Goal: Complete application form

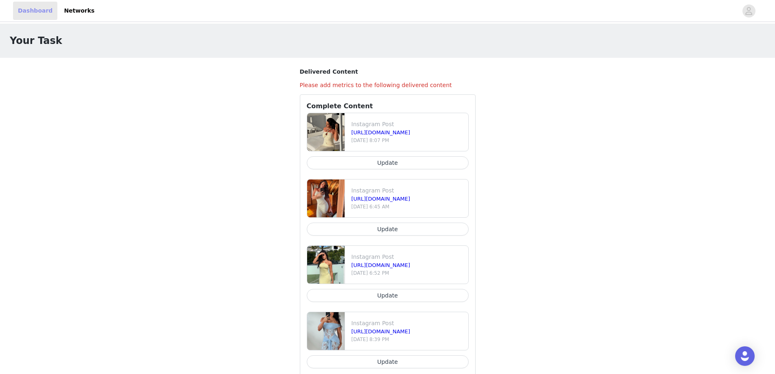
click at [37, 16] on link "Dashboard" at bounding box center [35, 11] width 44 height 18
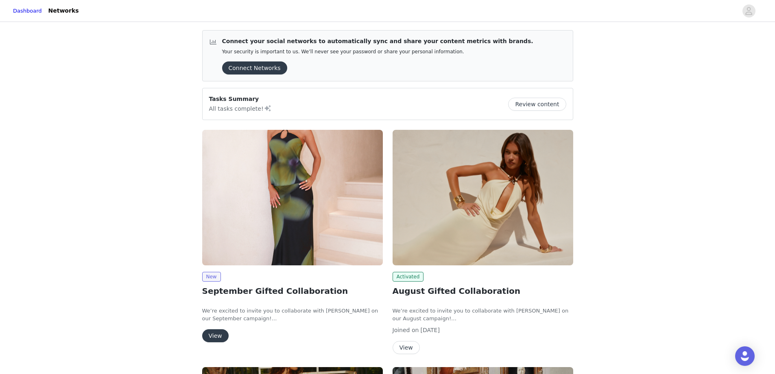
click at [220, 336] on button "View" at bounding box center [215, 335] width 26 height 13
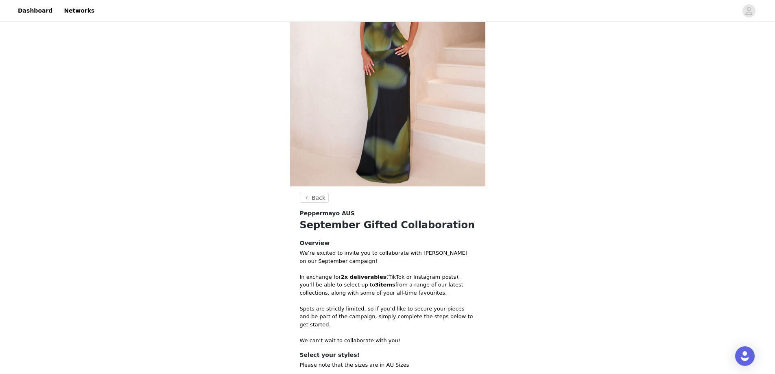
scroll to position [195, 0]
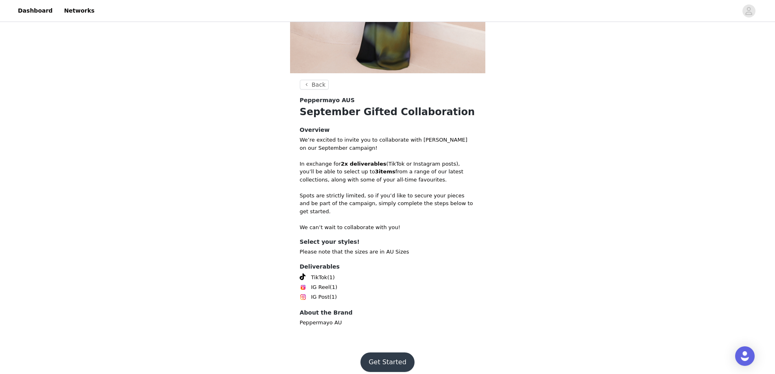
click at [406, 359] on button "Get Started" at bounding box center [388, 362] width 54 height 20
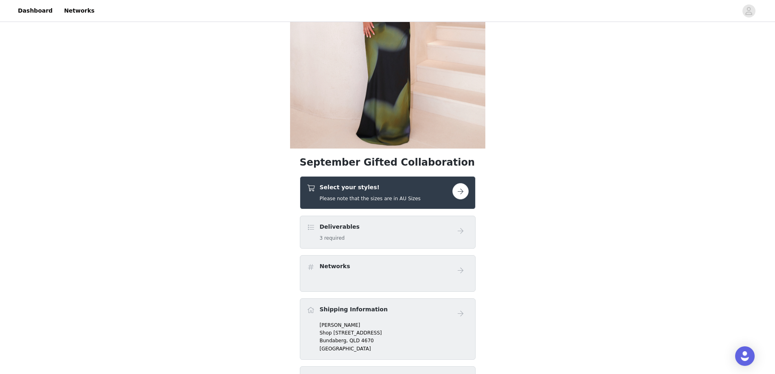
scroll to position [122, 0]
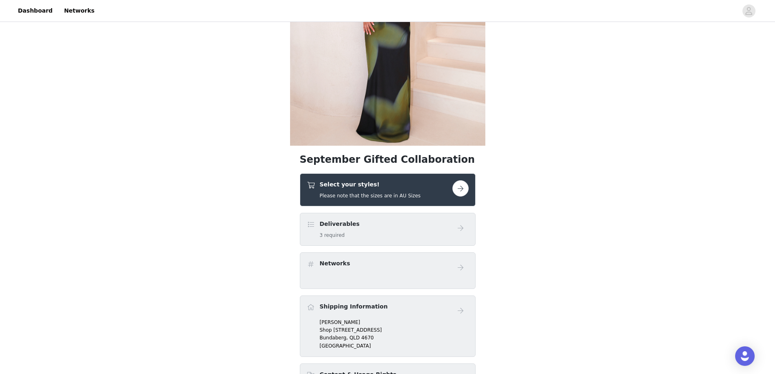
click at [462, 186] on button "button" at bounding box center [461, 188] width 16 height 16
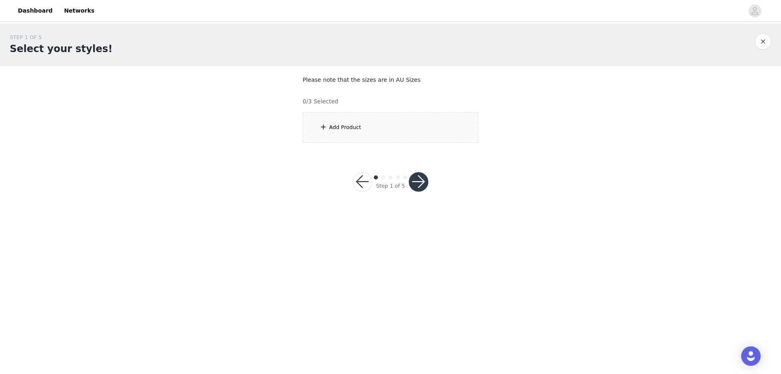
click at [370, 127] on div "Add Product" at bounding box center [391, 127] width 176 height 31
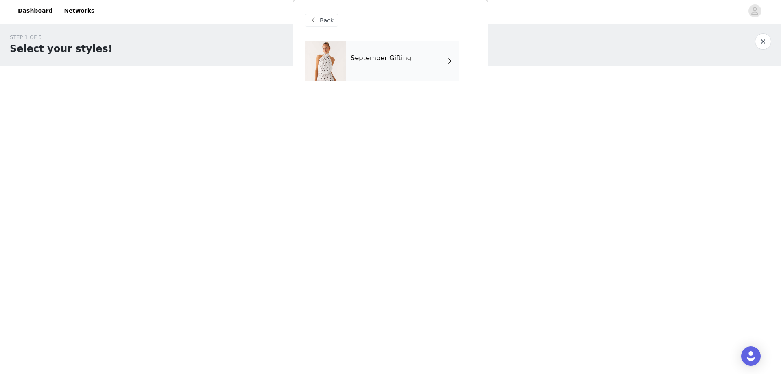
click at [367, 77] on div "September Gifting" at bounding box center [402, 61] width 113 height 41
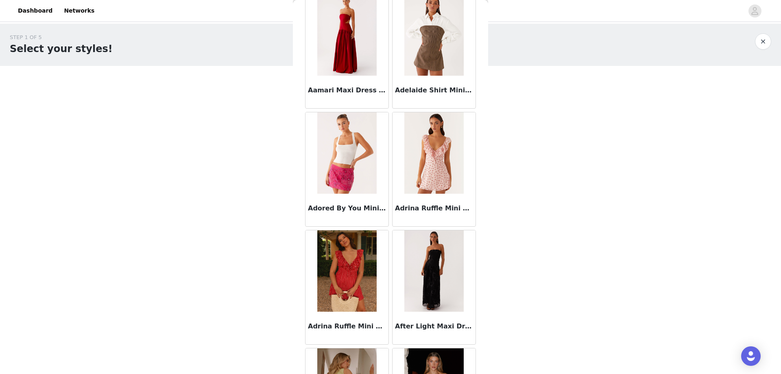
scroll to position [122, 0]
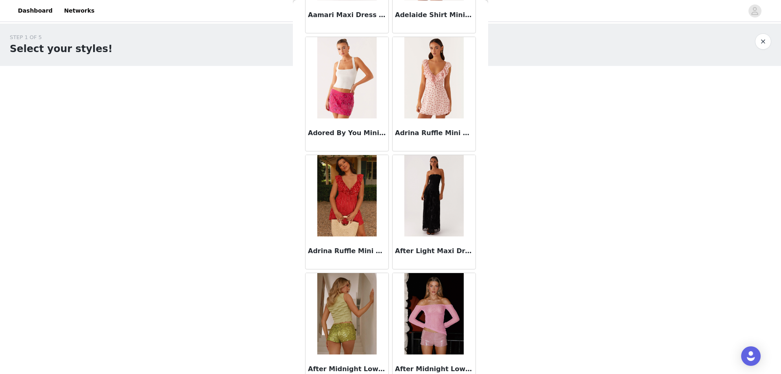
click at [342, 245] on div "Adrina Ruffle Mini Dress - Red Polka Dot" at bounding box center [347, 252] width 83 height 33
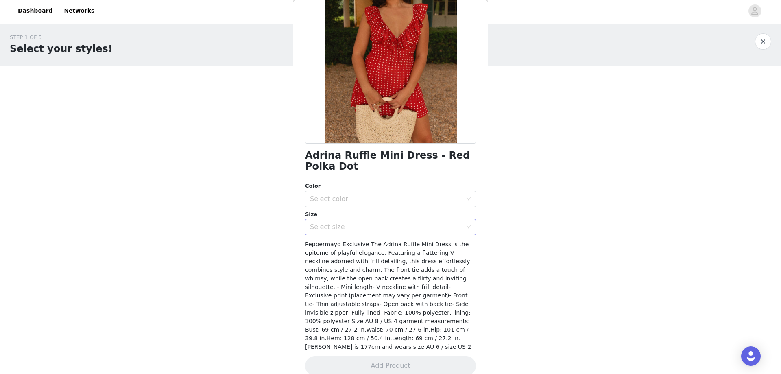
scroll to position [83, 0]
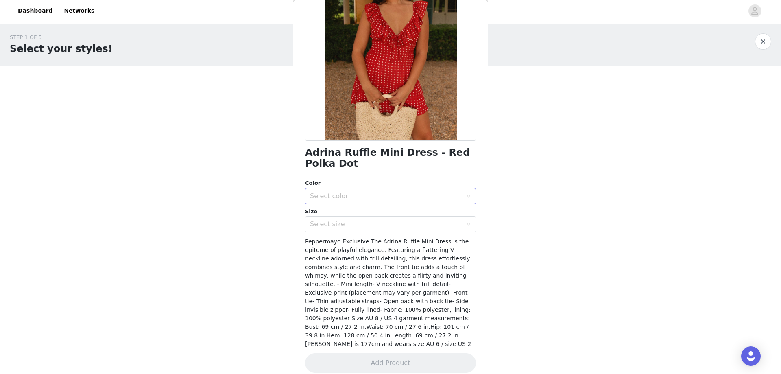
click at [351, 197] on div "Select color" at bounding box center [386, 196] width 152 height 8
click at [349, 211] on li "Red Polka Dot" at bounding box center [387, 214] width 165 height 13
click at [348, 229] on div "Select size" at bounding box center [388, 224] width 156 height 15
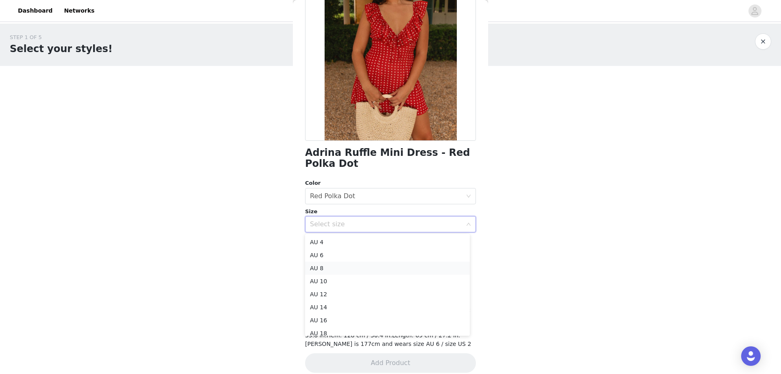
click at [332, 267] on li "AU 8" at bounding box center [387, 268] width 165 height 13
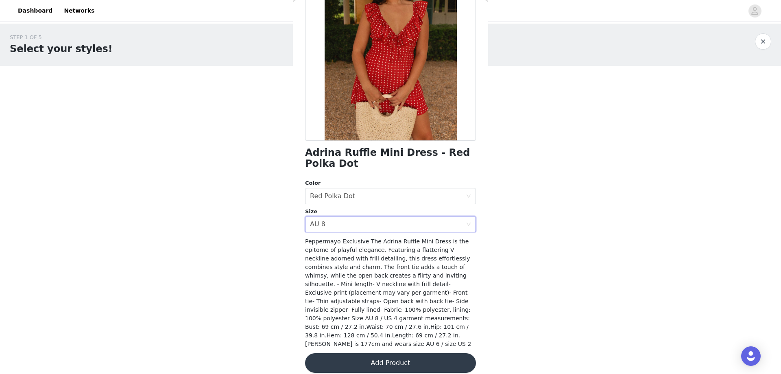
drag, startPoint x: 368, startPoint y: 354, endPoint x: 370, endPoint y: 348, distance: 7.1
click at [369, 355] on button "Add Product" at bounding box center [390, 363] width 171 height 20
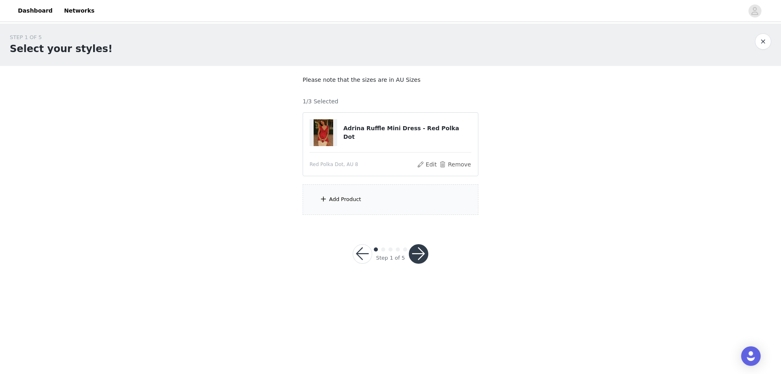
click at [387, 204] on div "Add Product" at bounding box center [391, 199] width 176 height 31
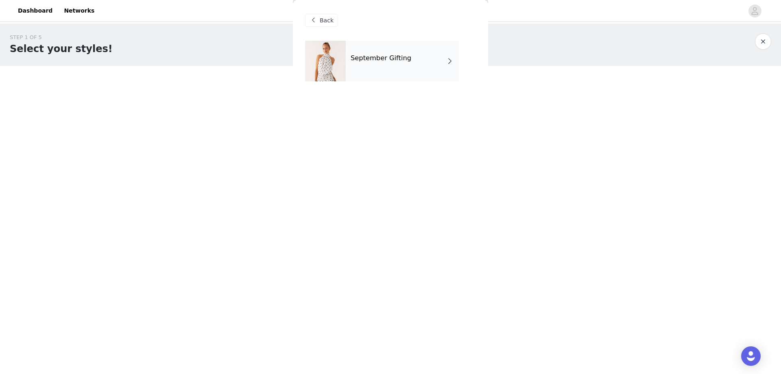
click at [356, 61] on h4 "September Gifting" at bounding box center [381, 58] width 61 height 7
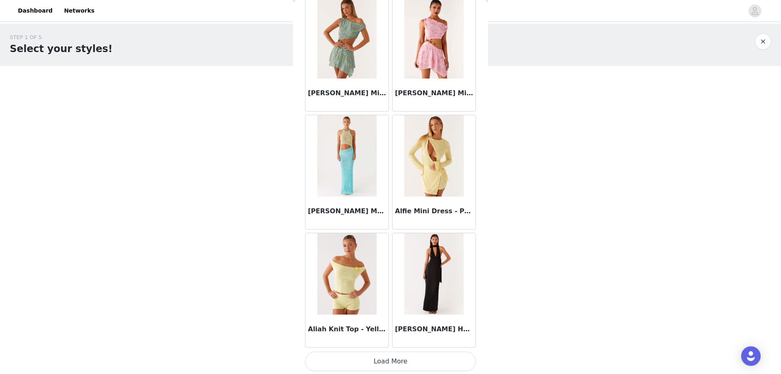
scroll to position [871, 0]
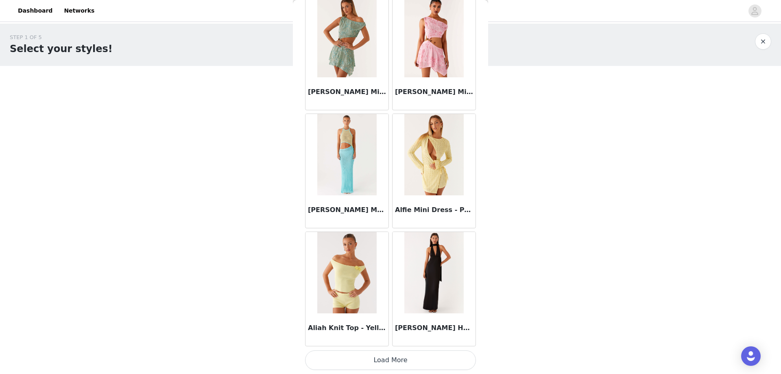
click at [366, 353] on button "Load More" at bounding box center [390, 360] width 171 height 20
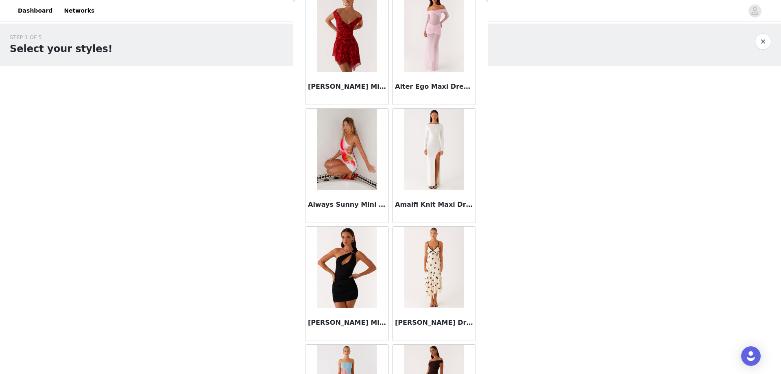
scroll to position [2011, 0]
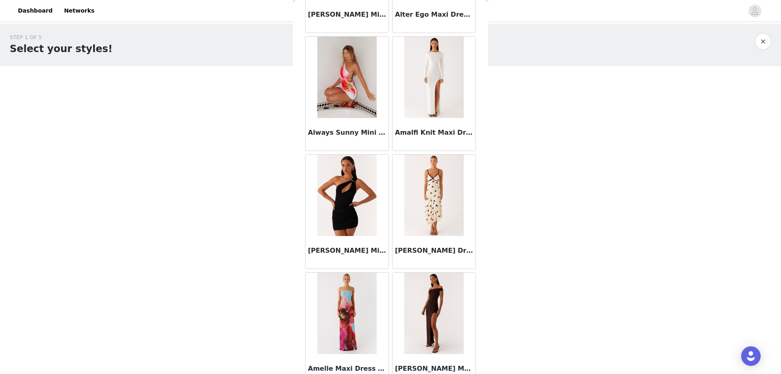
click at [414, 94] on img at bounding box center [434, 77] width 59 height 81
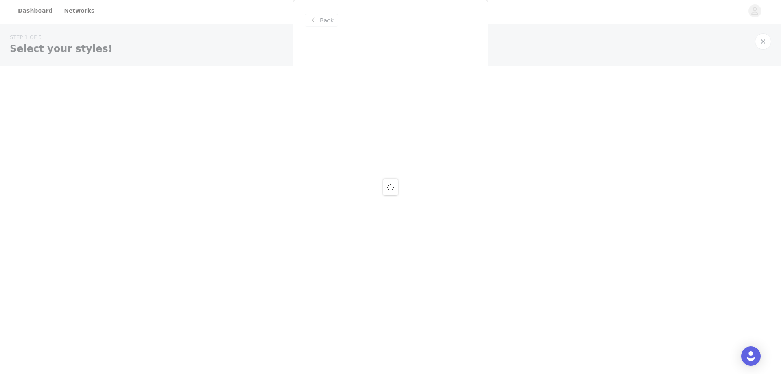
scroll to position [0, 0]
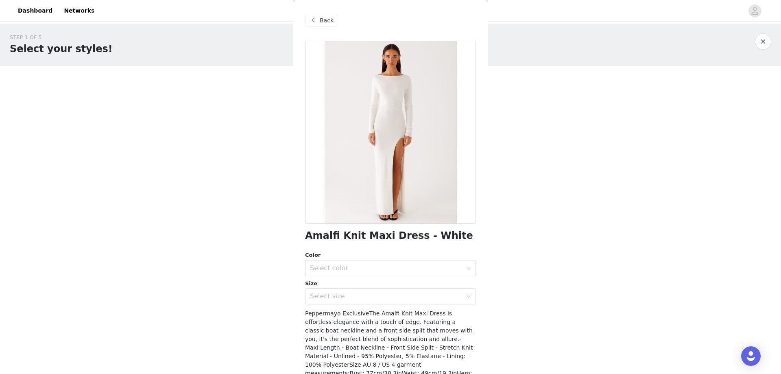
click at [330, 20] on span "Back" at bounding box center [327, 20] width 14 height 9
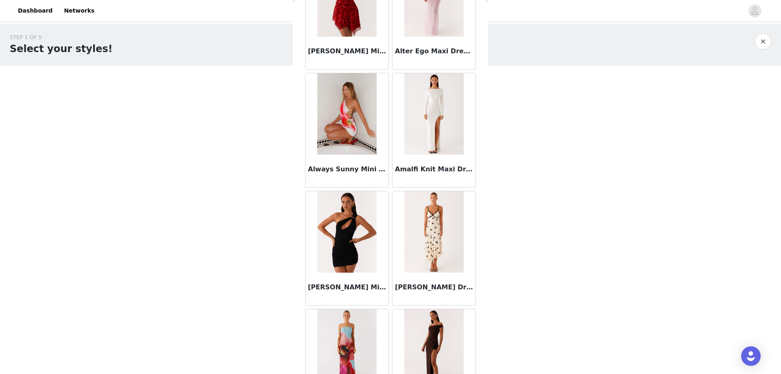
scroll to position [2051, 0]
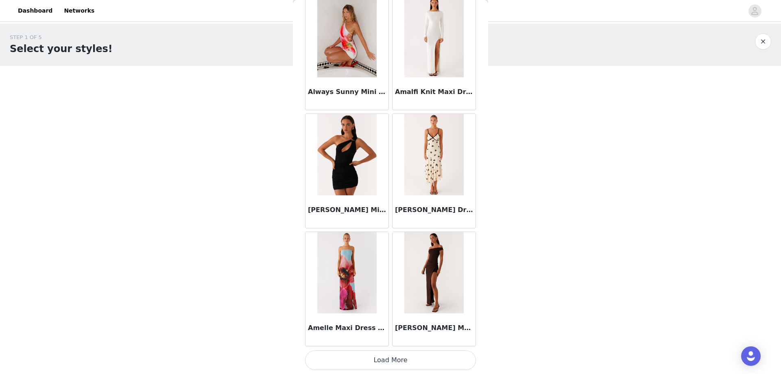
click at [347, 363] on button "Load More" at bounding box center [390, 360] width 171 height 20
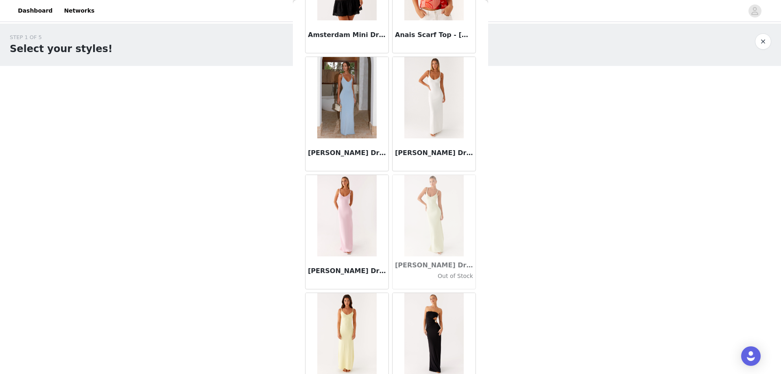
scroll to position [2621, 0]
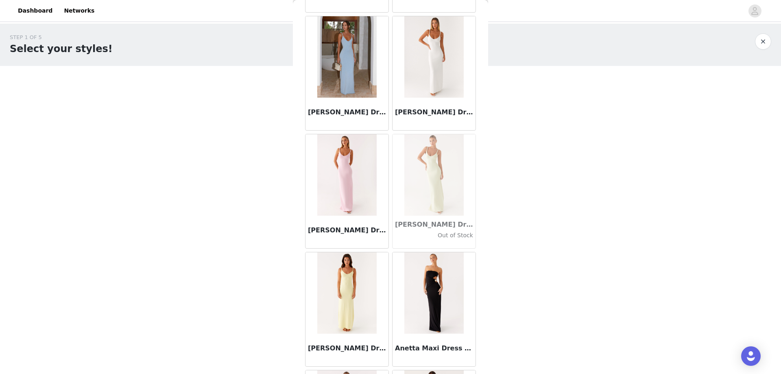
click at [340, 91] on img at bounding box center [346, 56] width 59 height 81
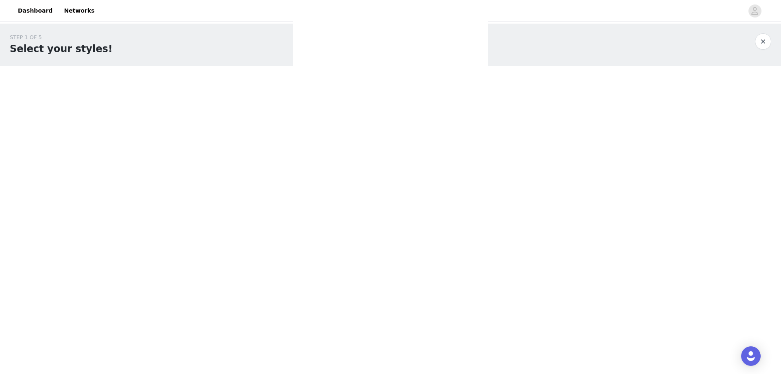
scroll to position [0, 0]
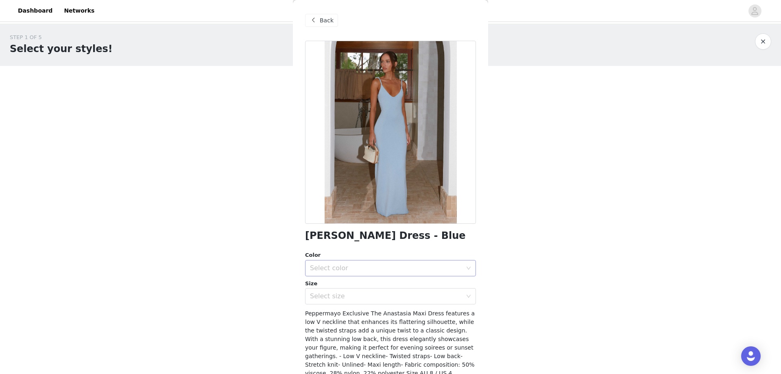
click at [394, 273] on div "Select color" at bounding box center [388, 267] width 156 height 15
click at [394, 289] on li "Blue" at bounding box center [387, 286] width 165 height 13
click at [393, 301] on div "Select size" at bounding box center [388, 296] width 156 height 15
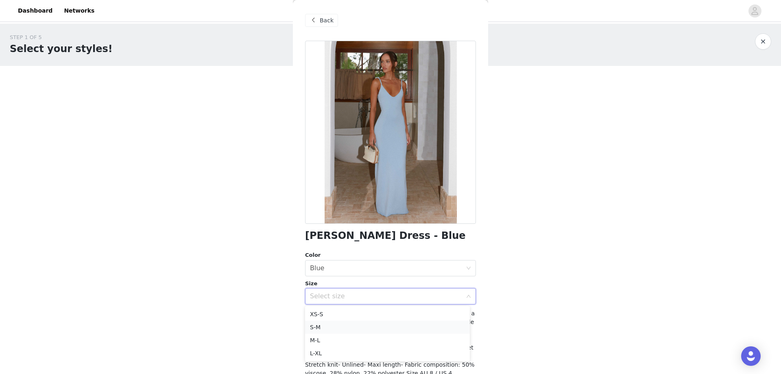
click at [380, 326] on li "S-M" at bounding box center [387, 327] width 165 height 13
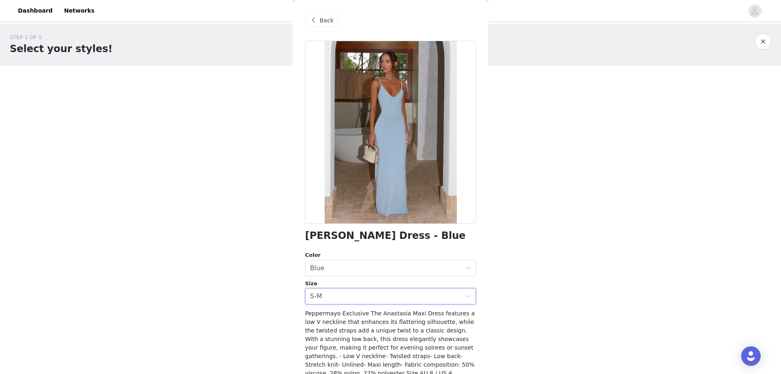
click at [327, 19] on span "Back" at bounding box center [327, 20] width 14 height 9
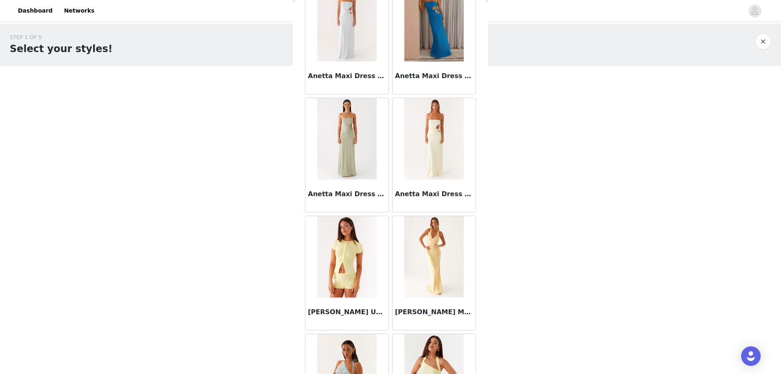
scroll to position [3134, 0]
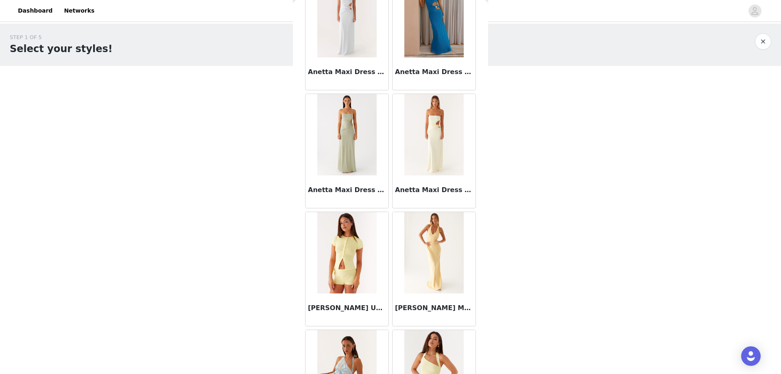
click at [434, 178] on div "Anetta Maxi Dress - Yellow" at bounding box center [434, 191] width 83 height 33
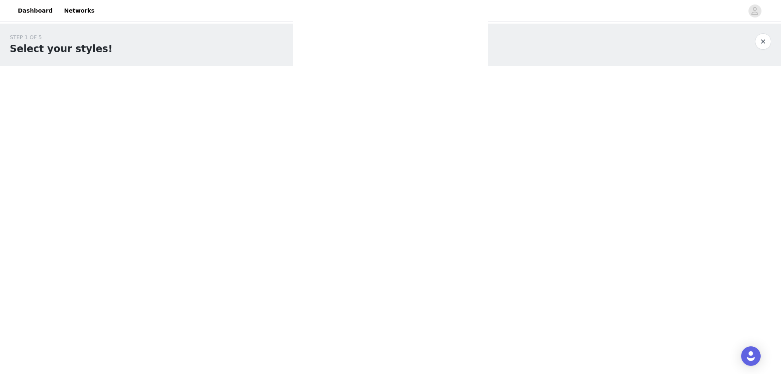
scroll to position [0, 0]
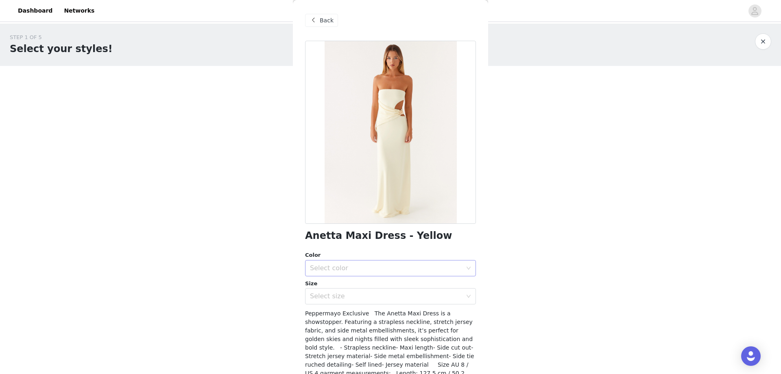
click at [348, 270] on div "Select color" at bounding box center [386, 268] width 152 height 8
click at [346, 290] on li "Yellow" at bounding box center [387, 286] width 165 height 13
click at [343, 298] on div "Select size" at bounding box center [386, 296] width 152 height 8
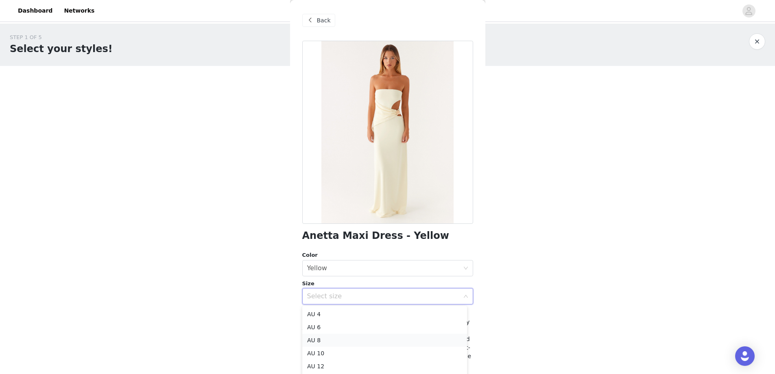
click at [328, 339] on li "AU 8" at bounding box center [384, 340] width 165 height 13
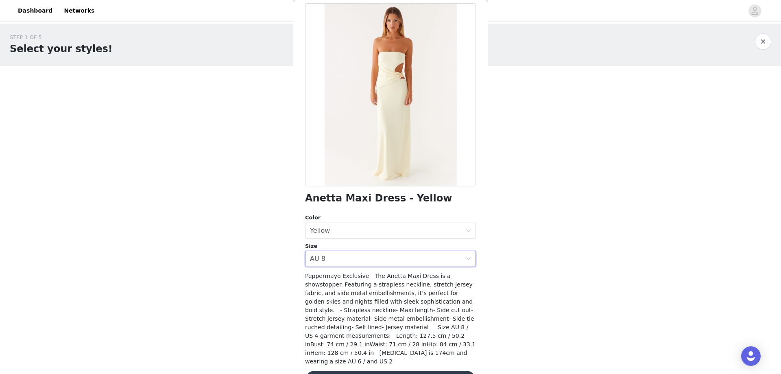
scroll to position [55, 0]
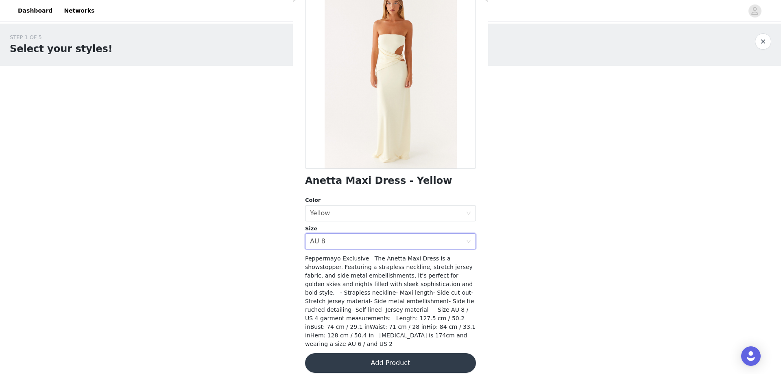
click at [375, 353] on button "Add Product" at bounding box center [390, 363] width 171 height 20
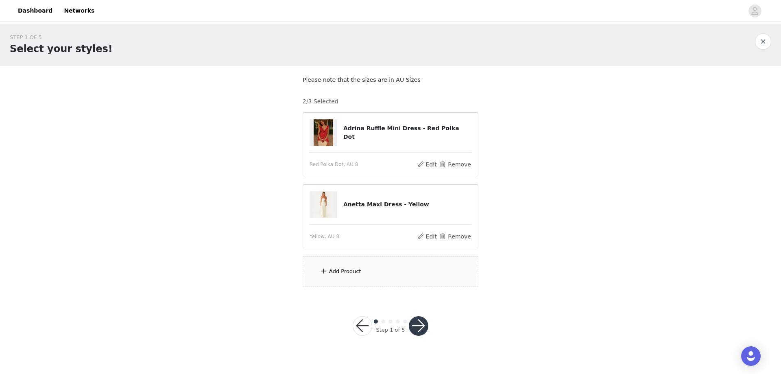
click at [392, 271] on div "Add Product" at bounding box center [391, 271] width 176 height 31
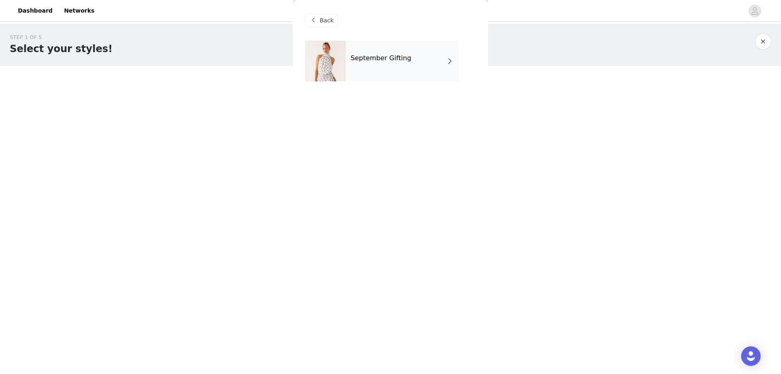
click at [349, 52] on div "September Gifting" at bounding box center [402, 61] width 113 height 41
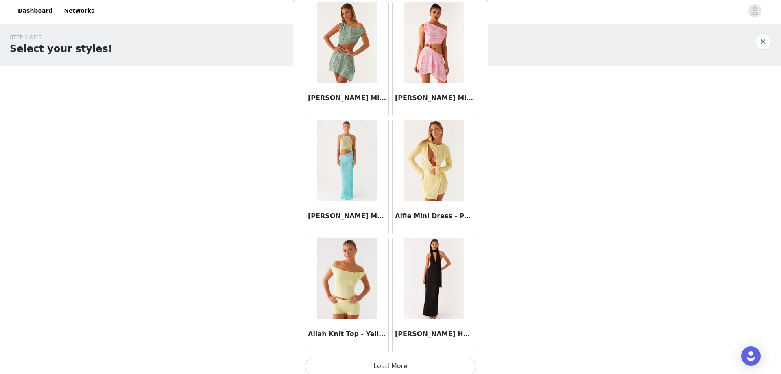
scroll to position [871, 0]
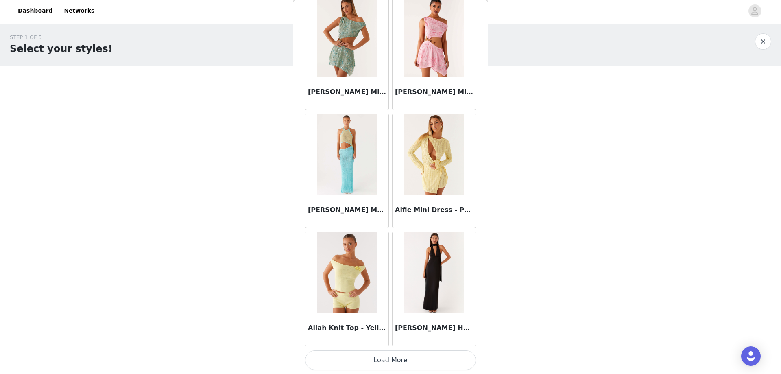
click at [383, 359] on button "Load More" at bounding box center [390, 360] width 171 height 20
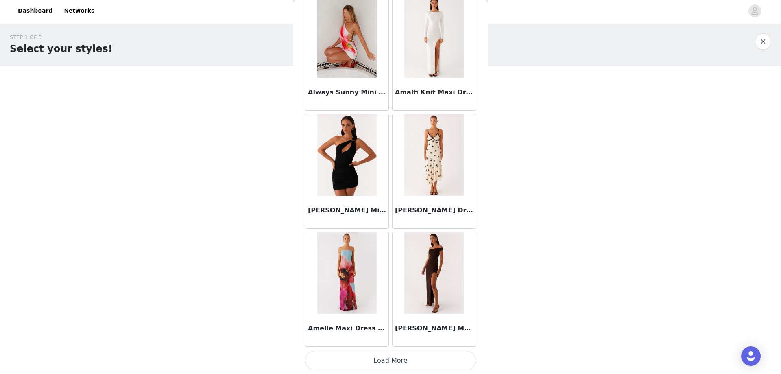
scroll to position [2051, 0]
click at [428, 357] on button "Load More" at bounding box center [390, 360] width 171 height 20
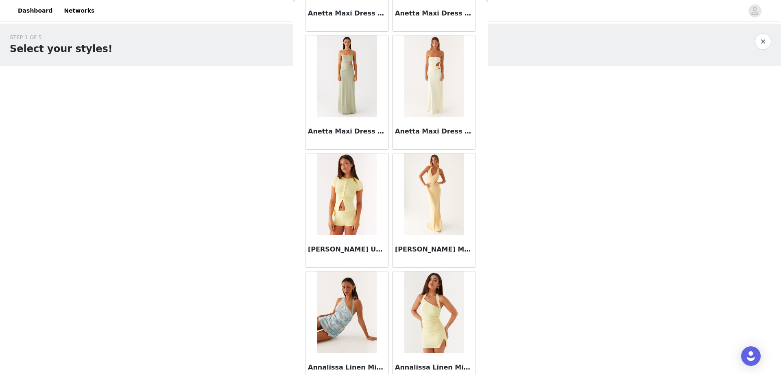
scroll to position [3232, 0]
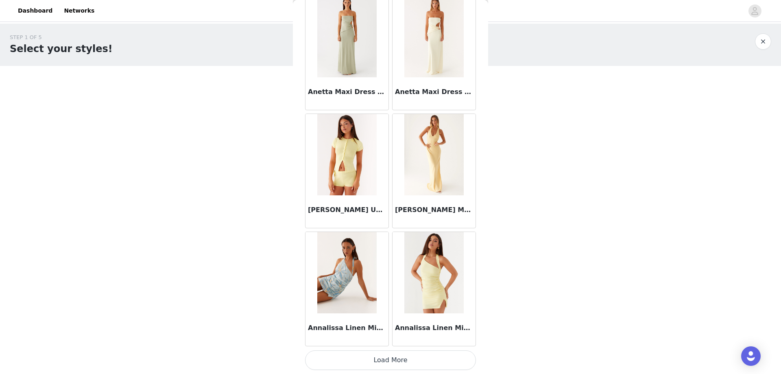
click at [377, 362] on button "Load More" at bounding box center [390, 360] width 171 height 20
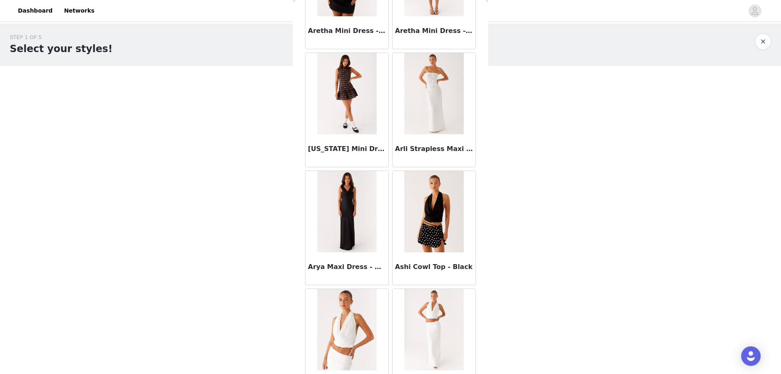
scroll to position [3924, 0]
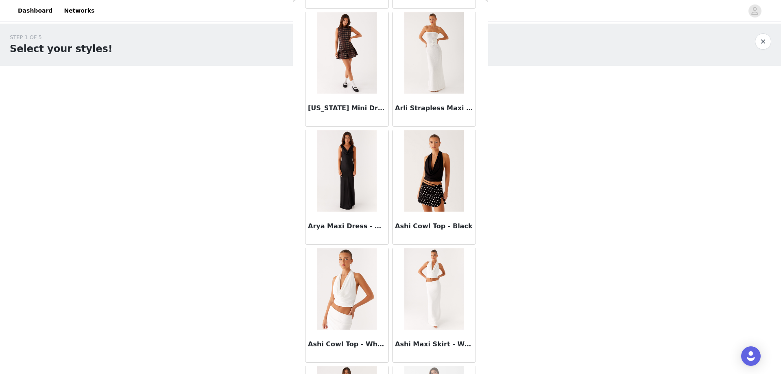
click at [427, 76] on img at bounding box center [434, 52] width 59 height 81
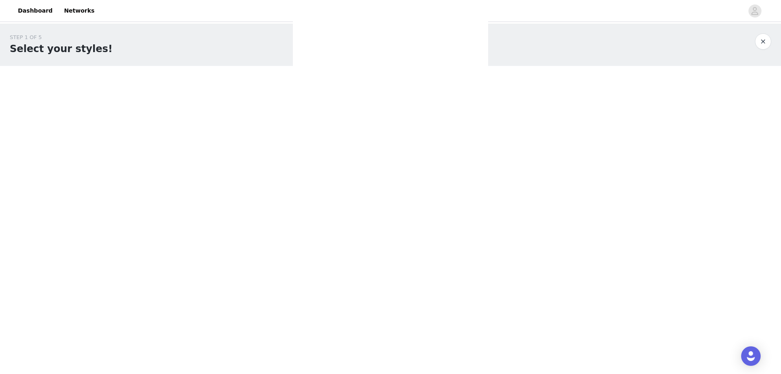
scroll to position [0, 0]
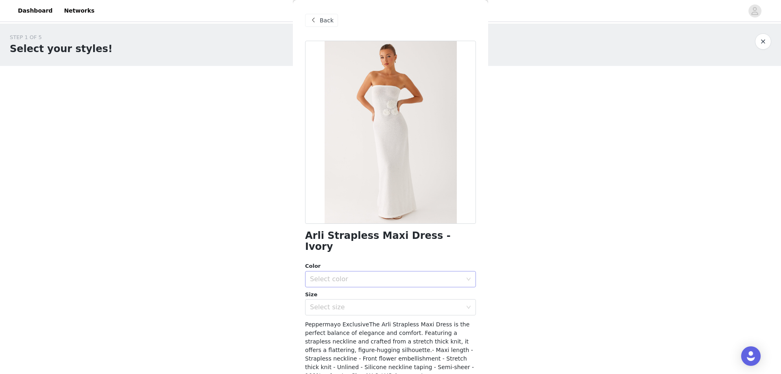
click at [361, 275] on div "Select color" at bounding box center [386, 279] width 152 height 8
click at [367, 287] on li "Ivory" at bounding box center [387, 286] width 165 height 13
click at [367, 303] on div "Select size" at bounding box center [386, 307] width 152 height 8
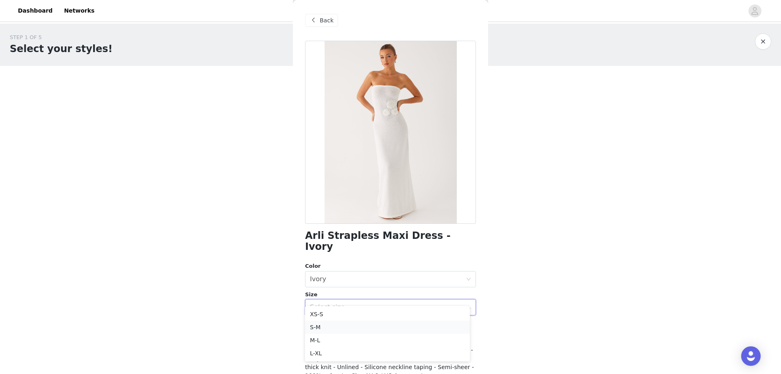
click at [376, 325] on li "S-M" at bounding box center [387, 327] width 165 height 13
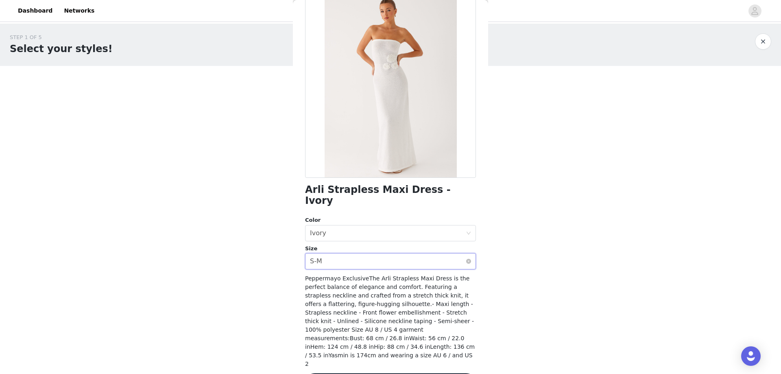
scroll to position [46, 0]
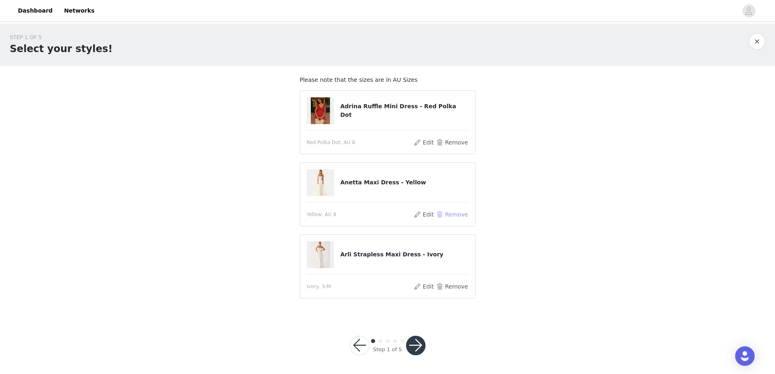
click at [449, 217] on button "Remove" at bounding box center [452, 215] width 33 height 10
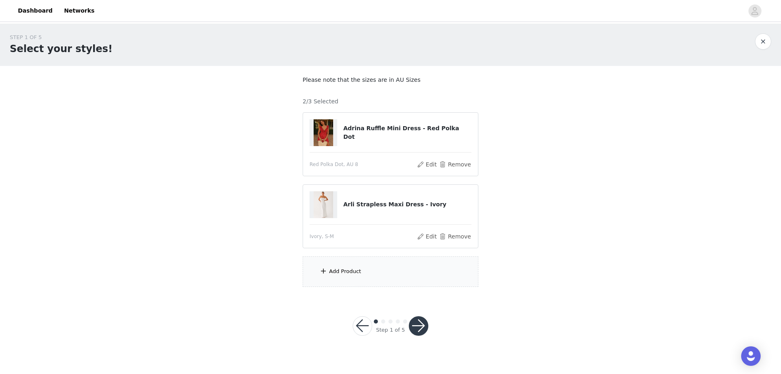
click at [378, 270] on div "Add Product" at bounding box center [391, 271] width 176 height 31
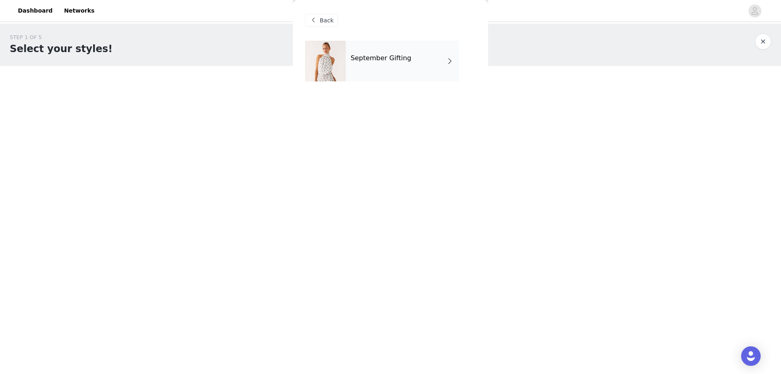
click at [385, 93] on div "Back September Gifting" at bounding box center [390, 187] width 195 height 374
click at [383, 74] on div "September Gifting" at bounding box center [402, 61] width 113 height 41
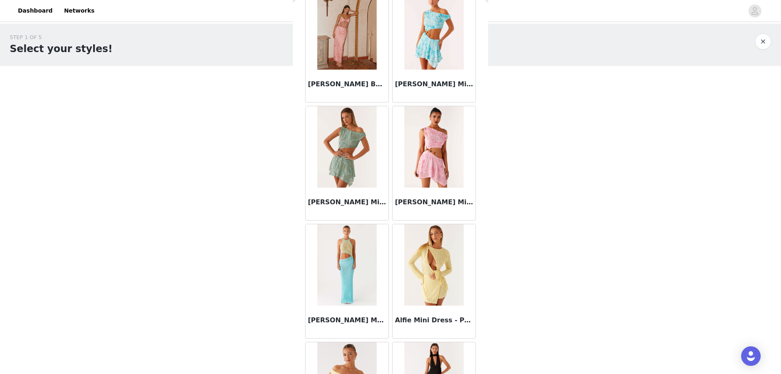
scroll to position [871, 0]
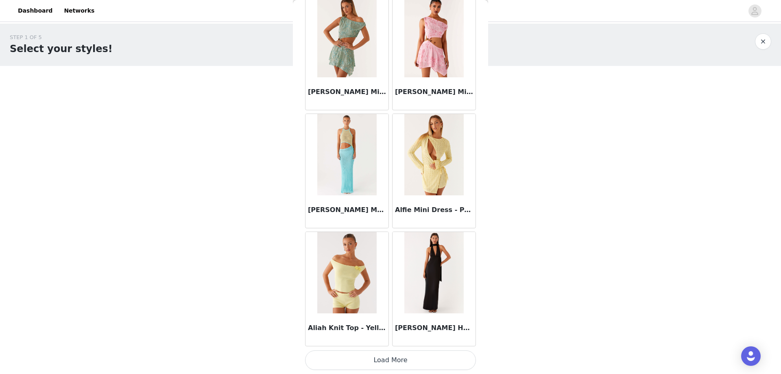
click at [350, 361] on button "Load More" at bounding box center [390, 360] width 171 height 20
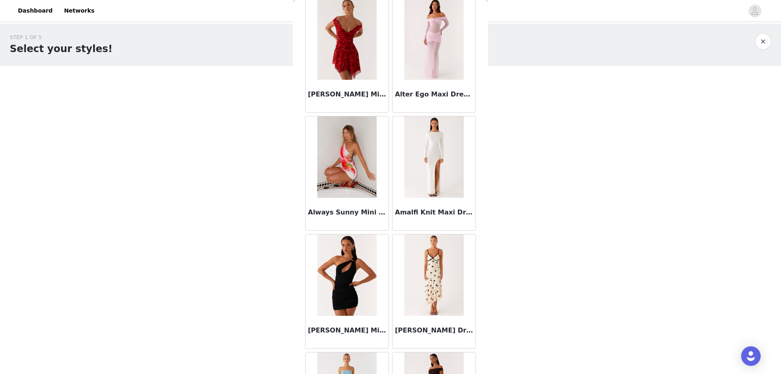
scroll to position [2051, 0]
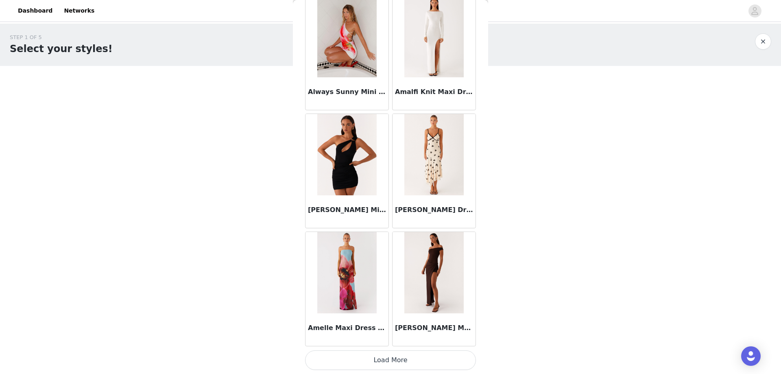
click at [398, 362] on button "Load More" at bounding box center [390, 360] width 171 height 20
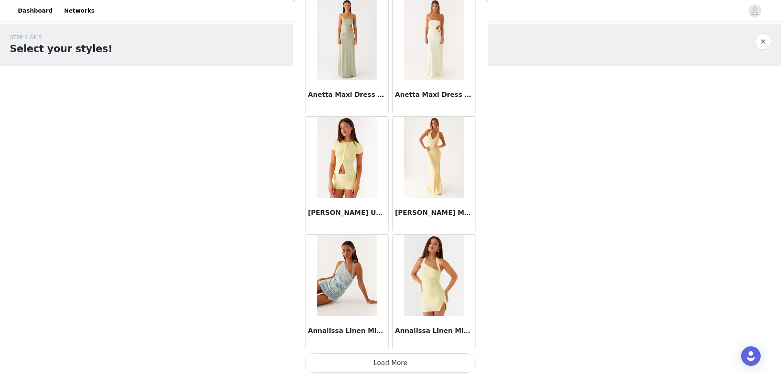
scroll to position [3232, 0]
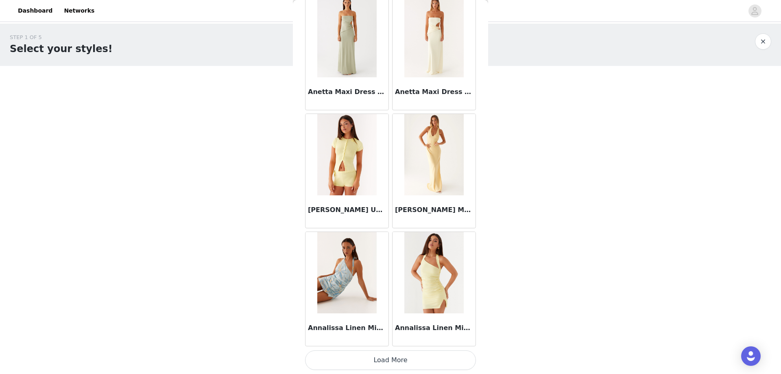
click at [413, 357] on button "Load More" at bounding box center [390, 360] width 171 height 20
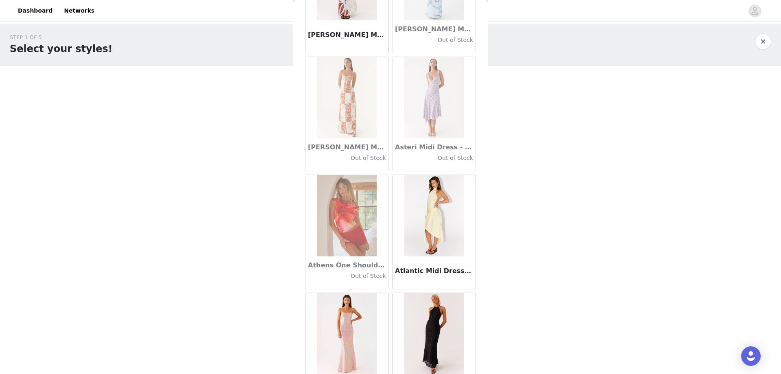
scroll to position [4412, 0]
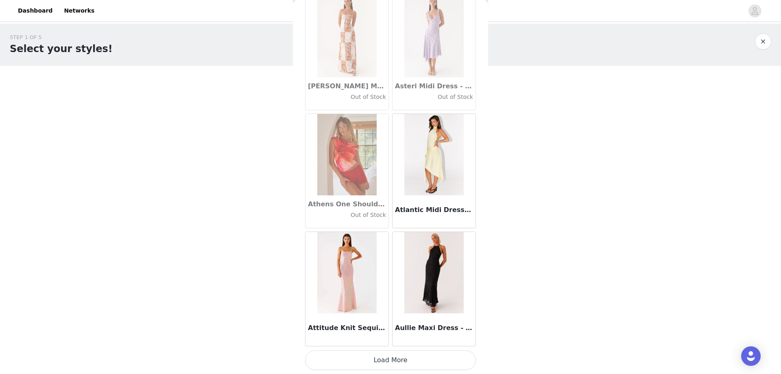
click at [426, 358] on button "Load More" at bounding box center [390, 360] width 171 height 20
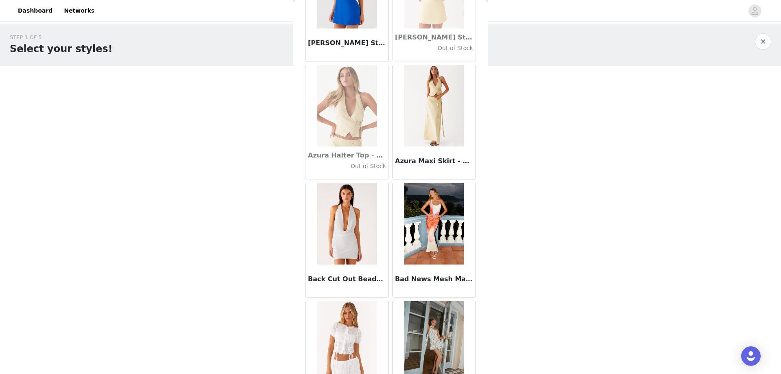
scroll to position [5592, 0]
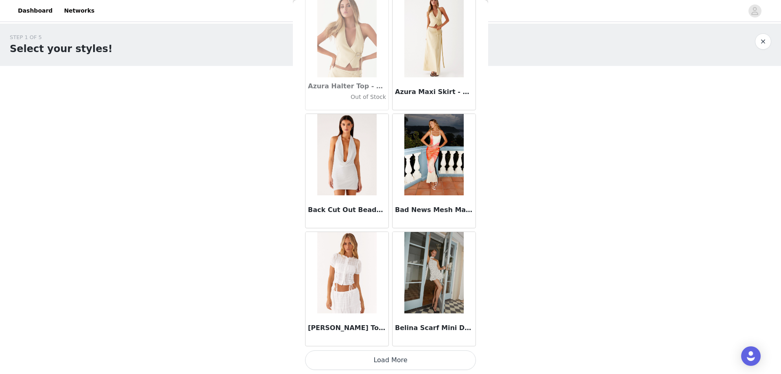
click at [358, 363] on button "Load More" at bounding box center [390, 360] width 171 height 20
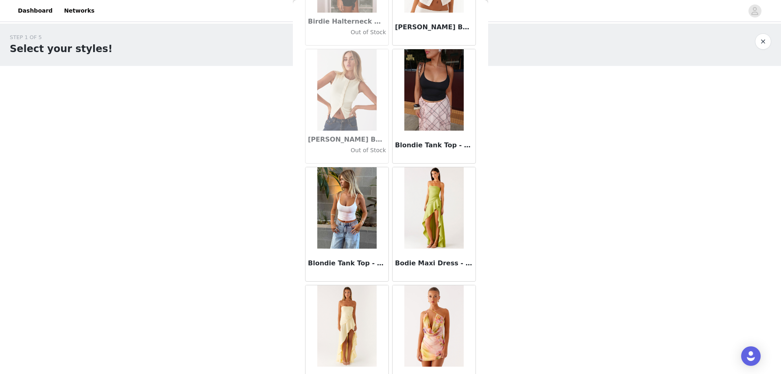
scroll to position [6772, 0]
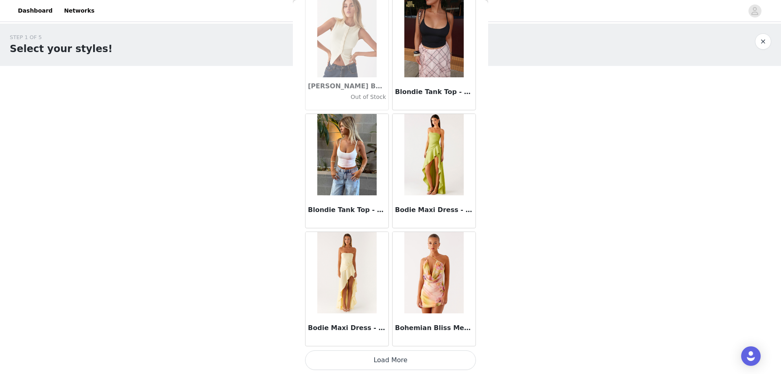
click at [369, 362] on button "Load More" at bounding box center [390, 360] width 171 height 20
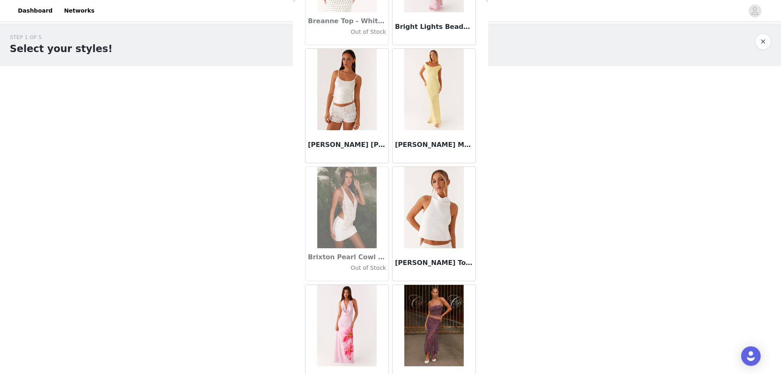
scroll to position [7668, 0]
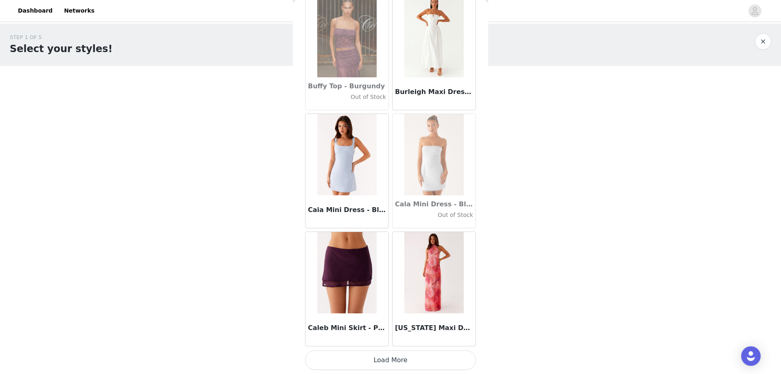
click at [409, 358] on button "Load More" at bounding box center [390, 360] width 171 height 20
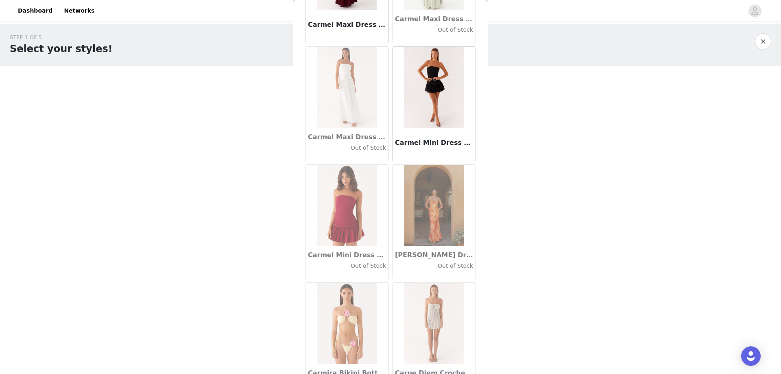
scroll to position [9133, 0]
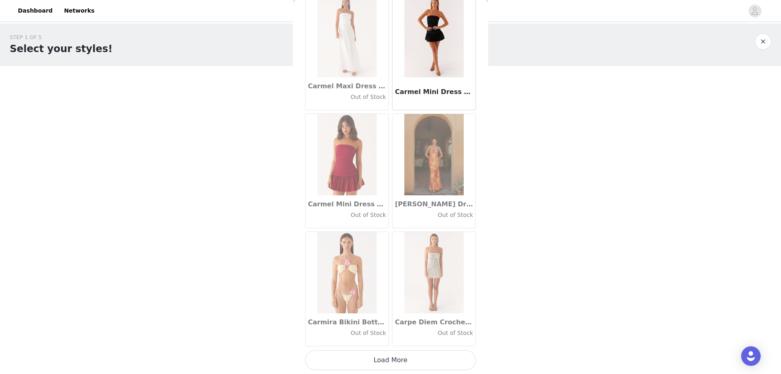
click at [400, 359] on button "Load More" at bounding box center [390, 360] width 171 height 20
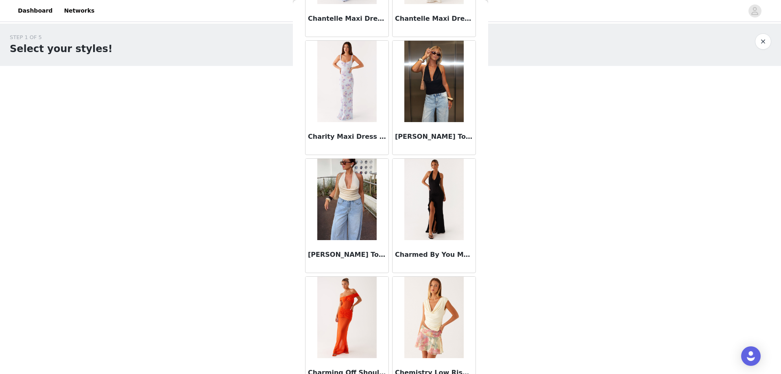
scroll to position [10313, 0]
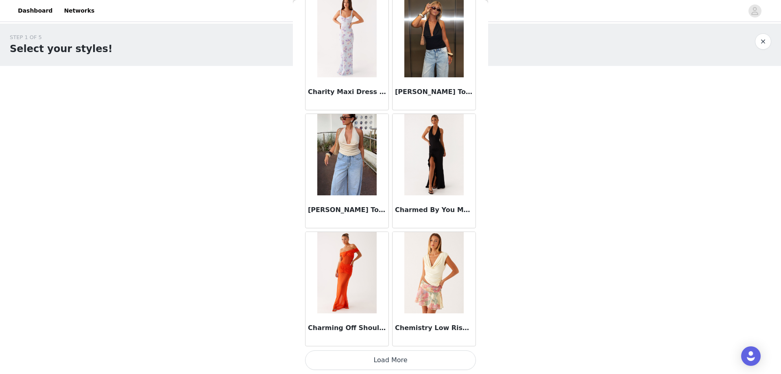
click at [382, 359] on button "Load More" at bounding box center [390, 360] width 171 height 20
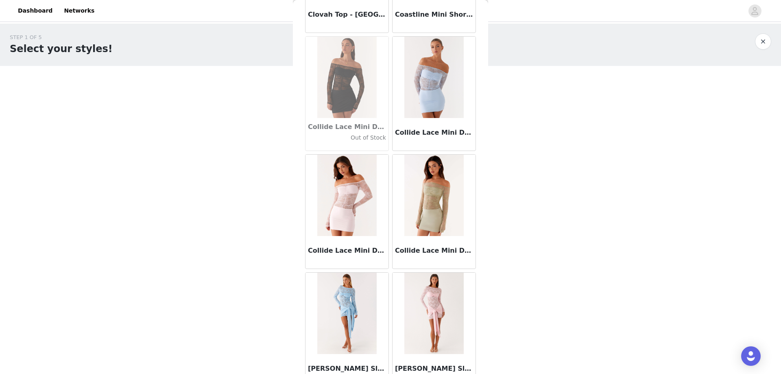
scroll to position [11493, 0]
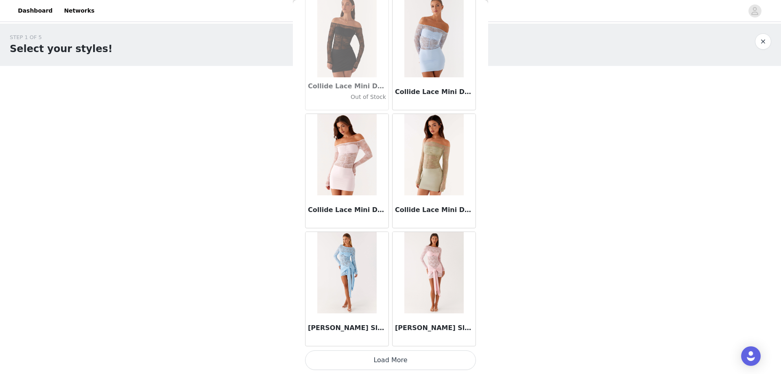
click at [381, 360] on button "Load More" at bounding box center [390, 360] width 171 height 20
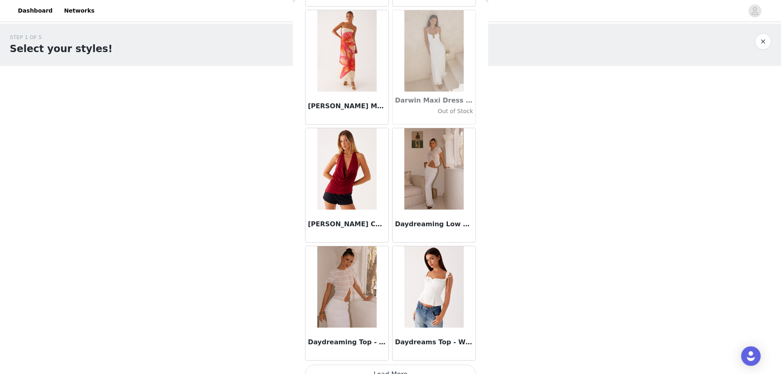
scroll to position [12673, 0]
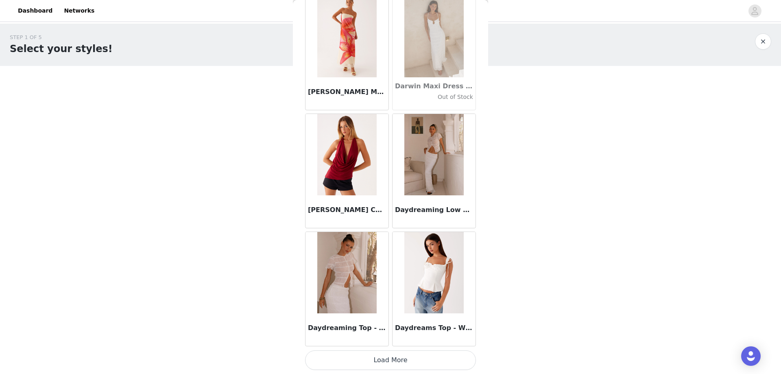
click at [391, 362] on button "Load More" at bounding box center [390, 360] width 171 height 20
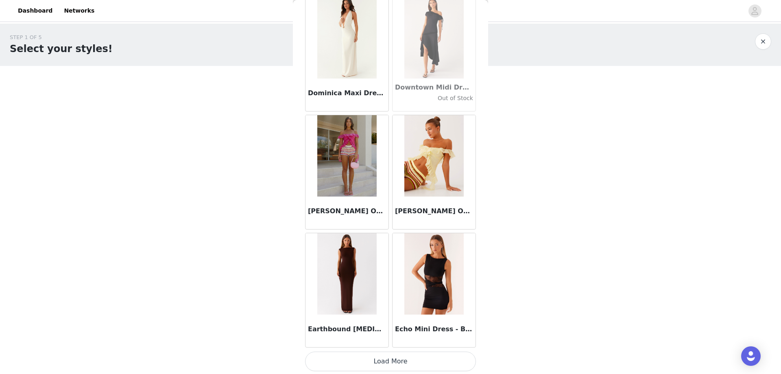
scroll to position [13853, 0]
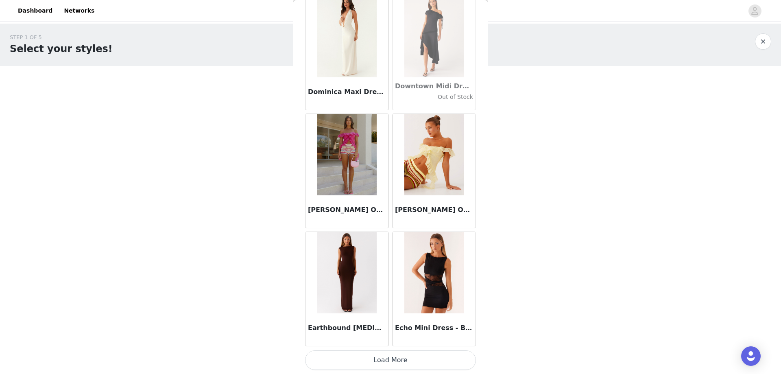
click at [383, 356] on button "Load More" at bounding box center [390, 360] width 171 height 20
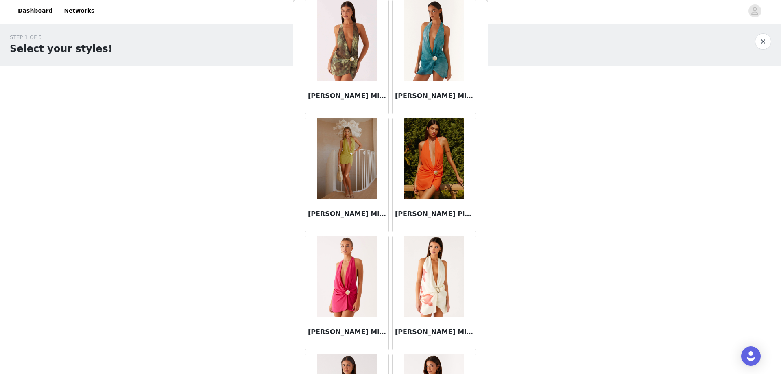
scroll to position [15034, 0]
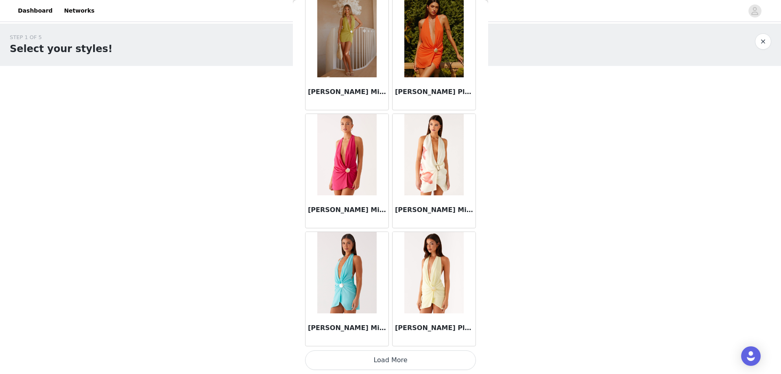
click at [406, 359] on button "Load More" at bounding box center [390, 360] width 171 height 20
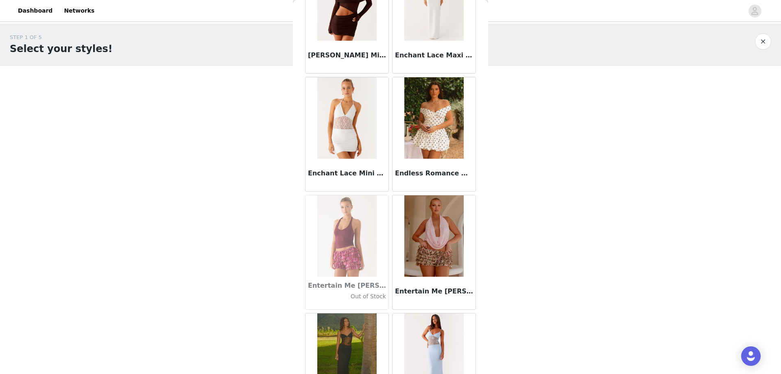
scroll to position [16214, 0]
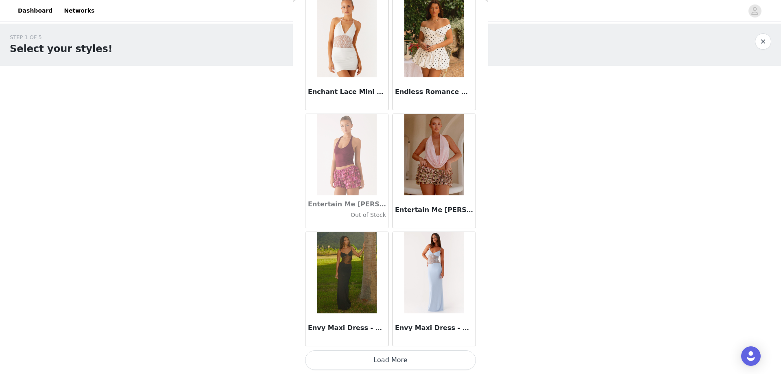
click at [368, 359] on button "Load More" at bounding box center [390, 360] width 171 height 20
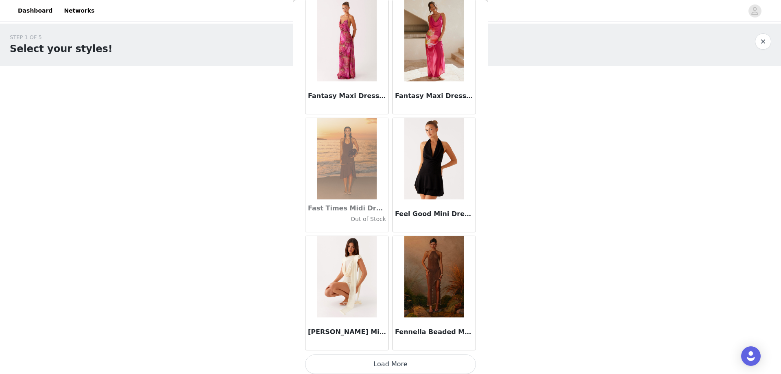
scroll to position [17394, 0]
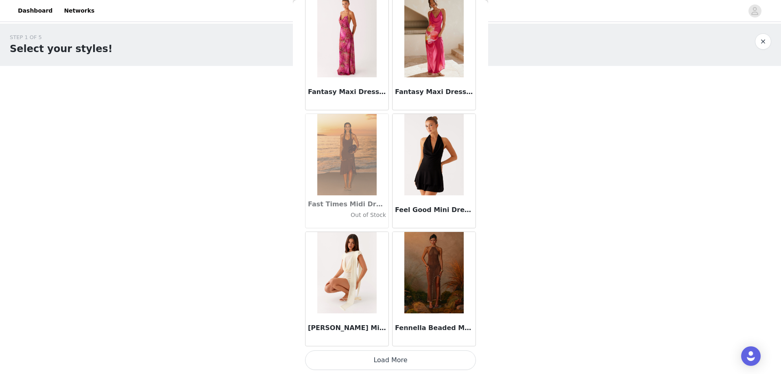
click at [389, 361] on button "Load More" at bounding box center [390, 360] width 171 height 20
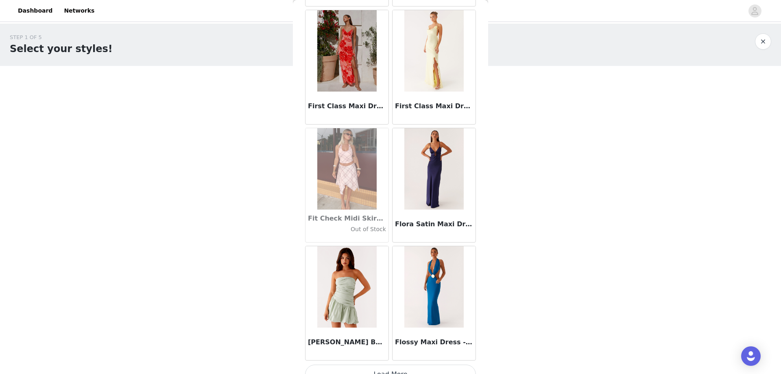
scroll to position [18574, 0]
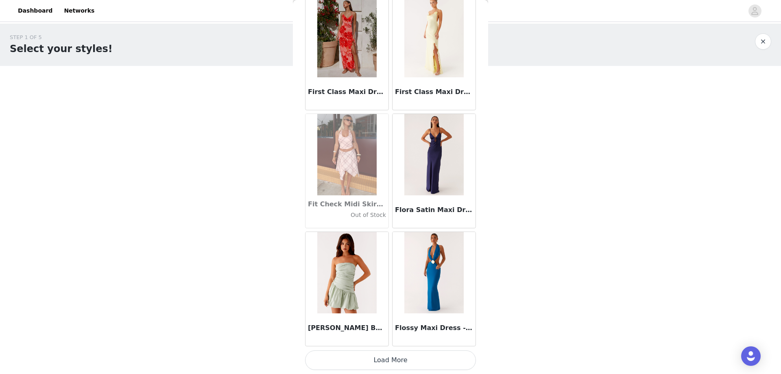
click at [369, 356] on button "Load More" at bounding box center [390, 360] width 171 height 20
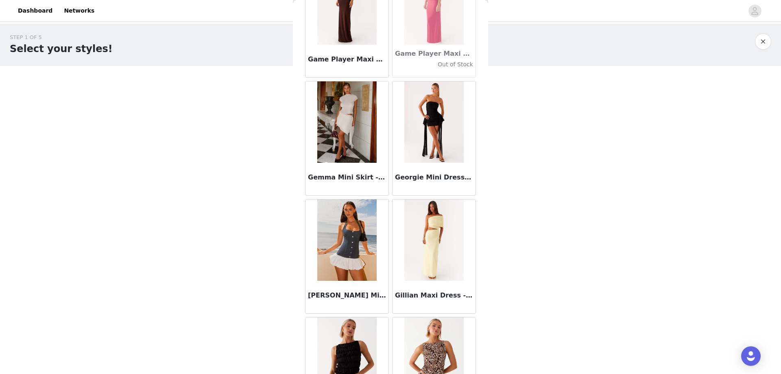
scroll to position [19754, 0]
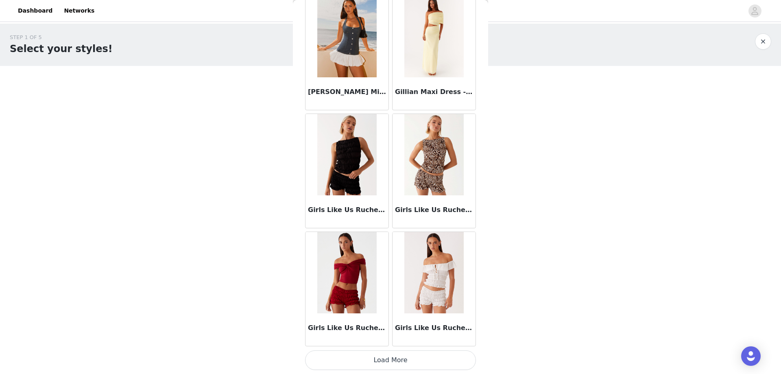
click at [383, 365] on button "Load More" at bounding box center [390, 360] width 171 height 20
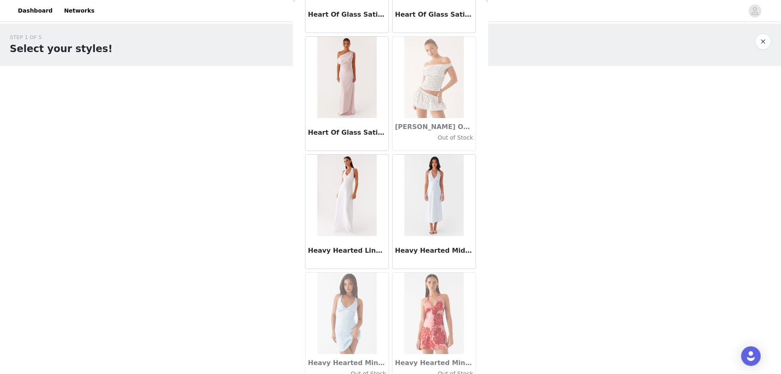
scroll to position [20934, 0]
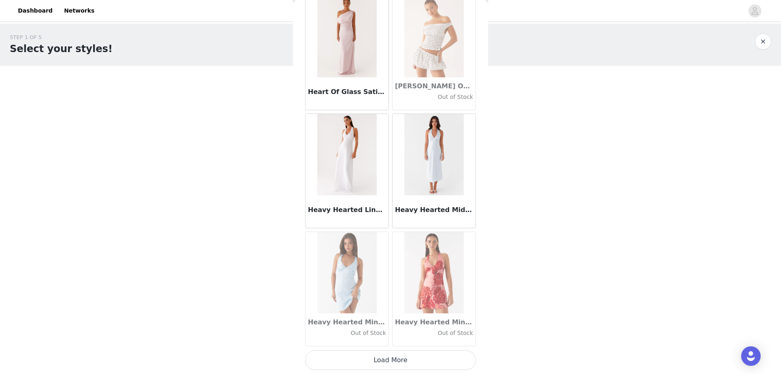
click at [374, 356] on button "Load More" at bounding box center [390, 360] width 171 height 20
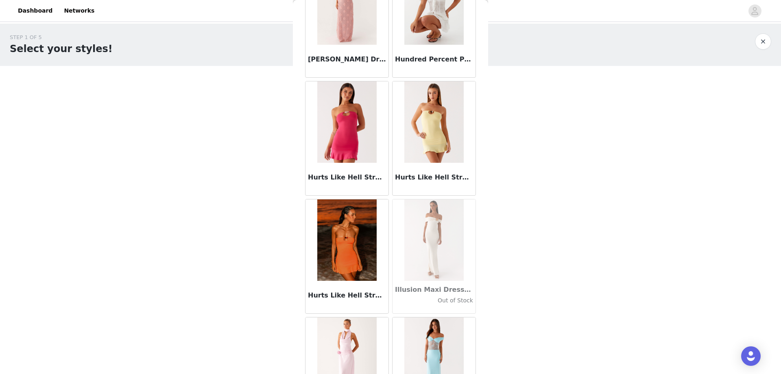
scroll to position [22115, 0]
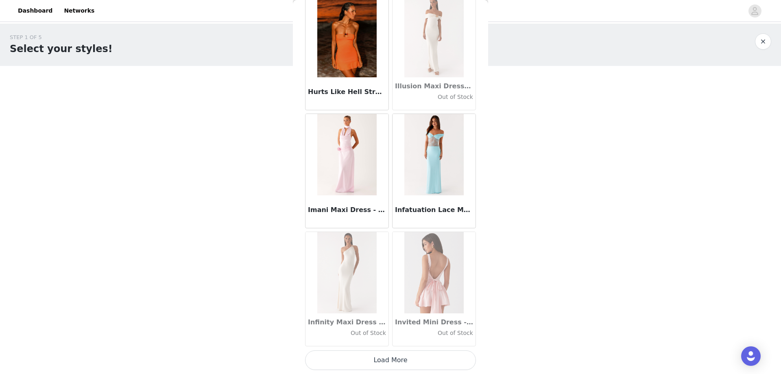
click at [375, 360] on button "Load More" at bounding box center [390, 360] width 171 height 20
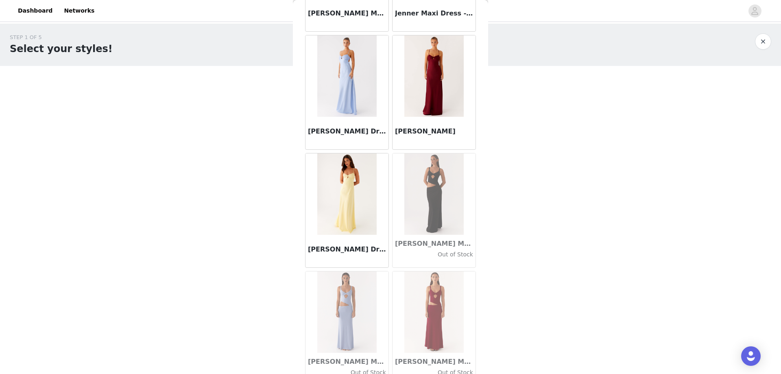
scroll to position [23295, 0]
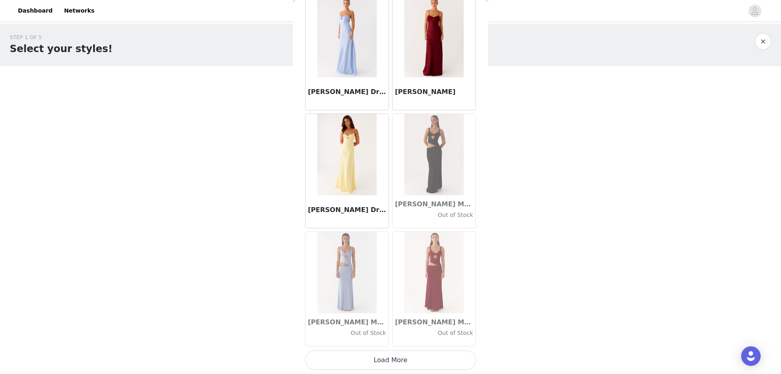
click at [364, 361] on button "Load More" at bounding box center [390, 360] width 171 height 20
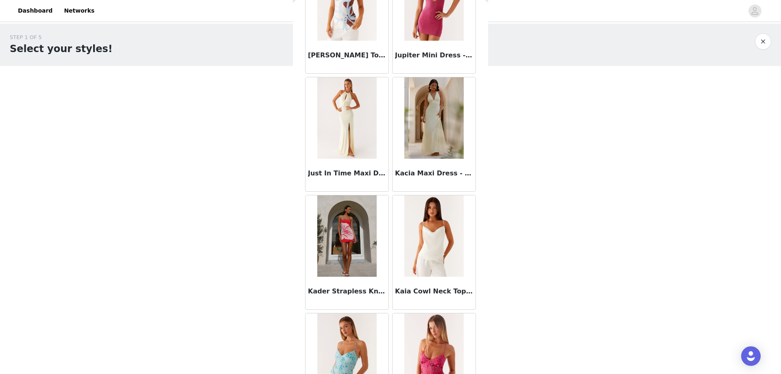
scroll to position [24475, 0]
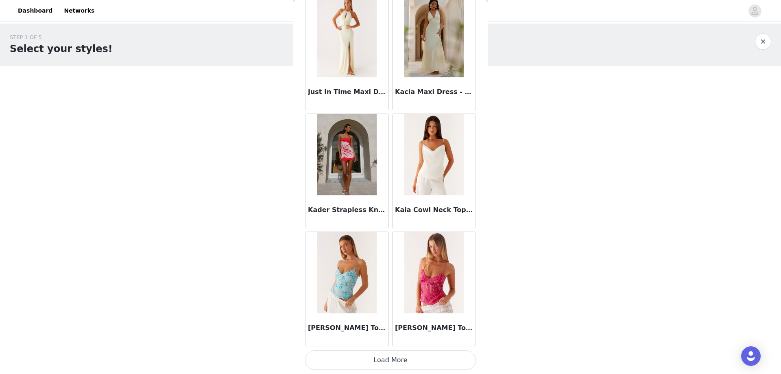
click at [397, 359] on button "Load More" at bounding box center [390, 360] width 171 height 20
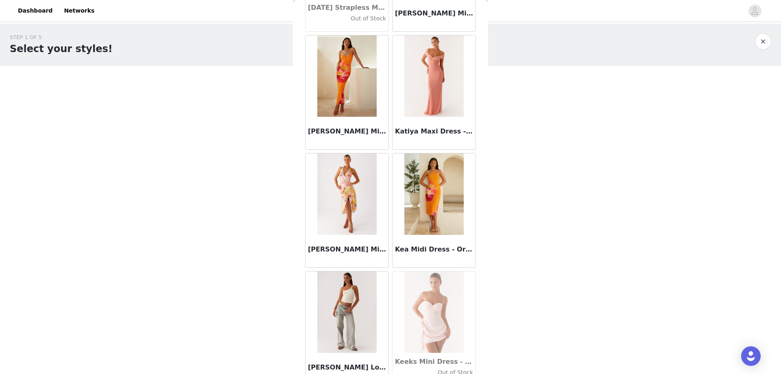
scroll to position [25655, 0]
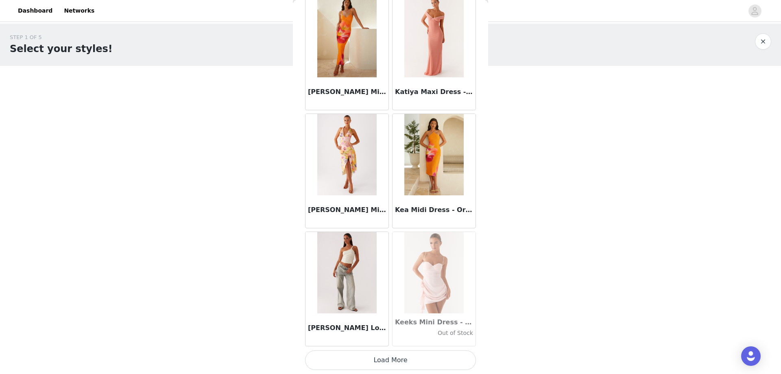
click at [329, 361] on button "Load More" at bounding box center [390, 360] width 171 height 20
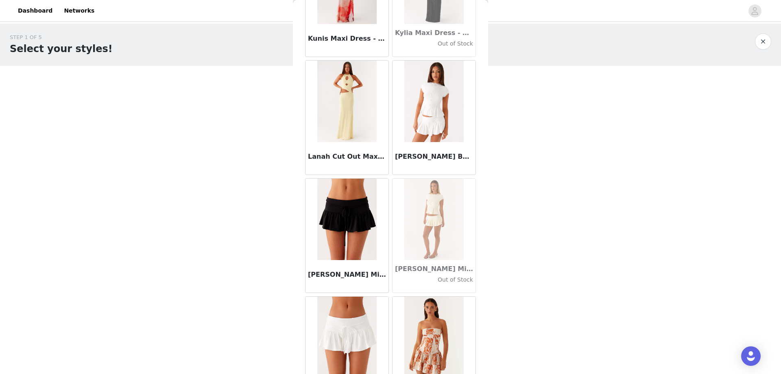
scroll to position [26835, 0]
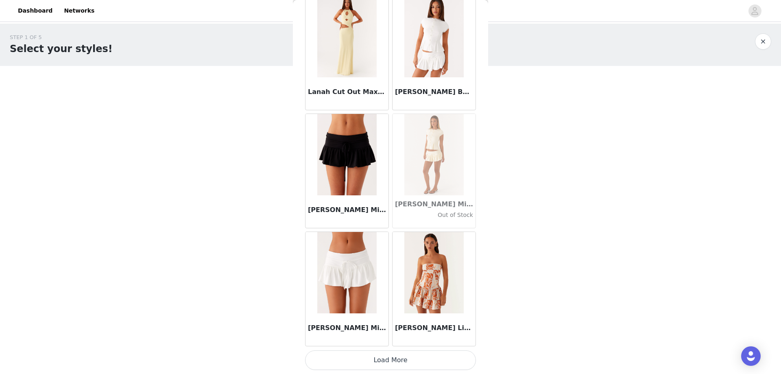
click at [351, 359] on button "Load More" at bounding box center [390, 360] width 171 height 20
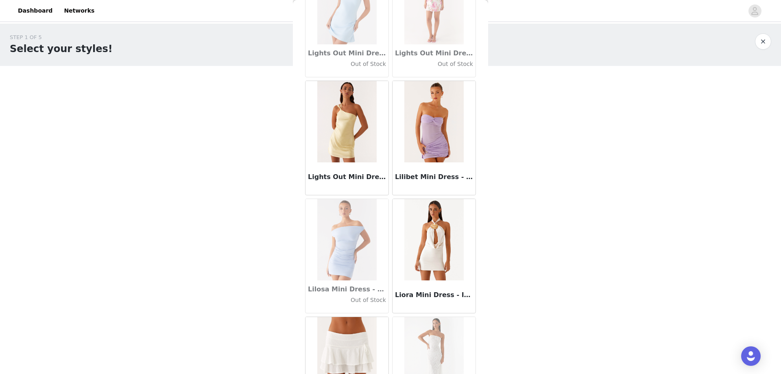
scroll to position [28016, 0]
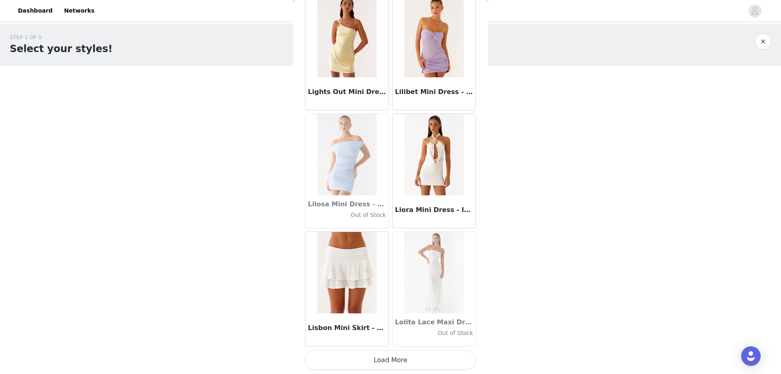
click at [345, 357] on button "Load More" at bounding box center [390, 360] width 171 height 20
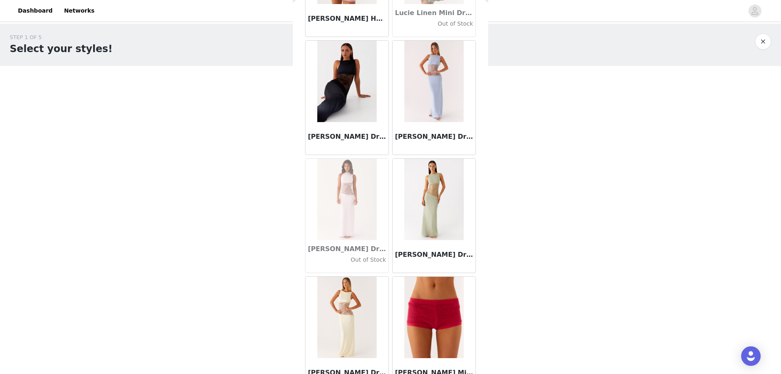
scroll to position [29196, 0]
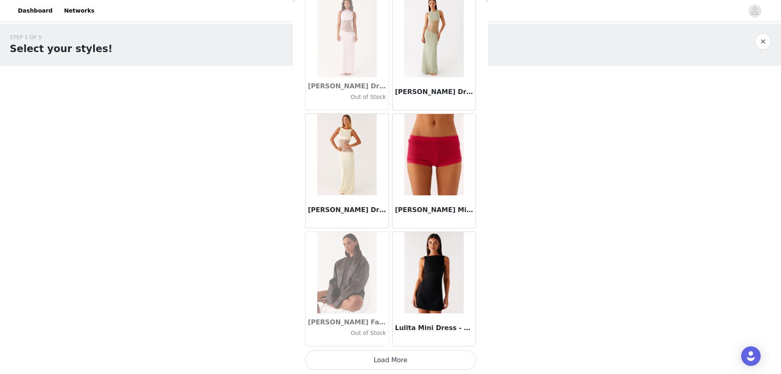
click at [388, 362] on button "Load More" at bounding box center [390, 360] width 171 height 20
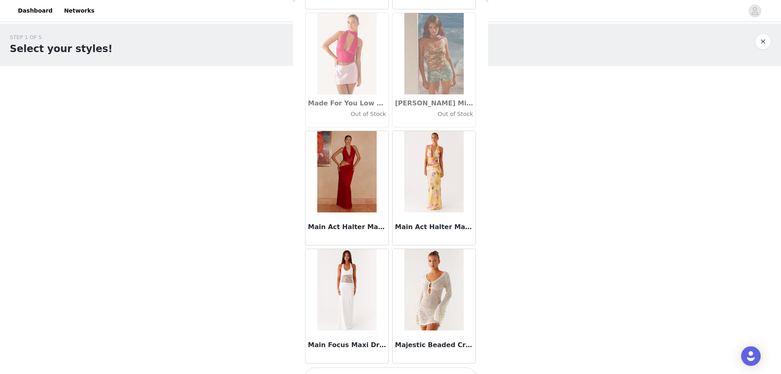
scroll to position [30376, 0]
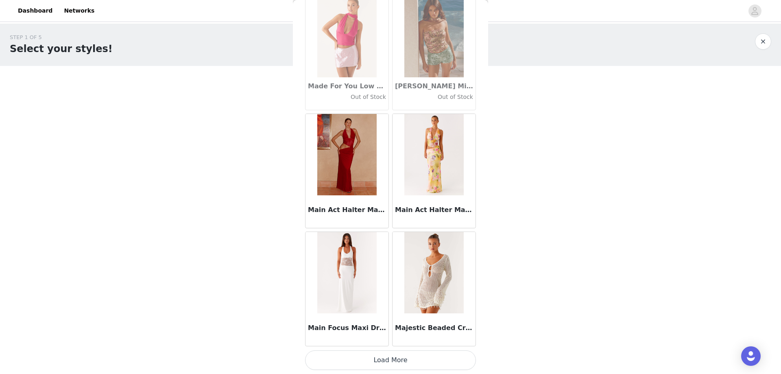
click at [366, 364] on button "Load More" at bounding box center [390, 360] width 171 height 20
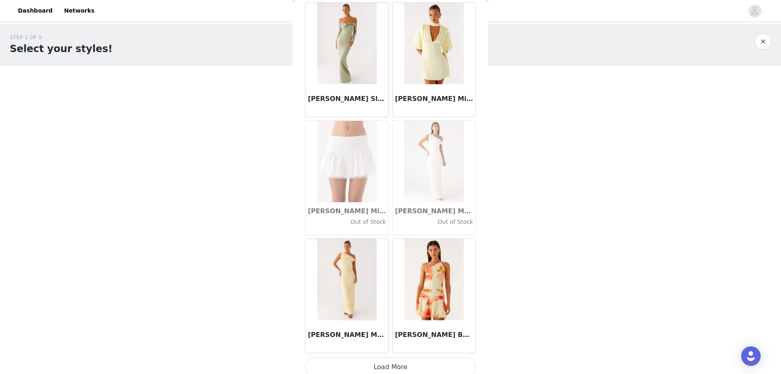
scroll to position [31556, 0]
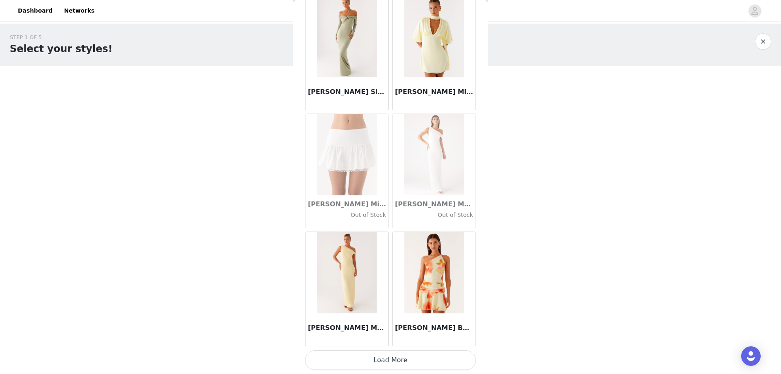
click at [387, 361] on button "Load More" at bounding box center [390, 360] width 171 height 20
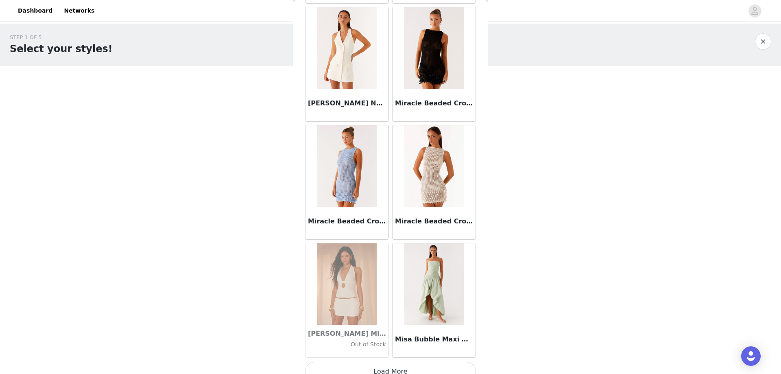
scroll to position [32736, 0]
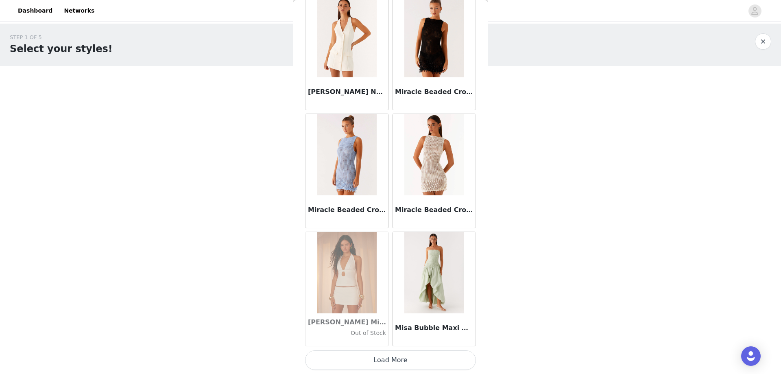
click at [377, 358] on button "Load More" at bounding box center [390, 360] width 171 height 20
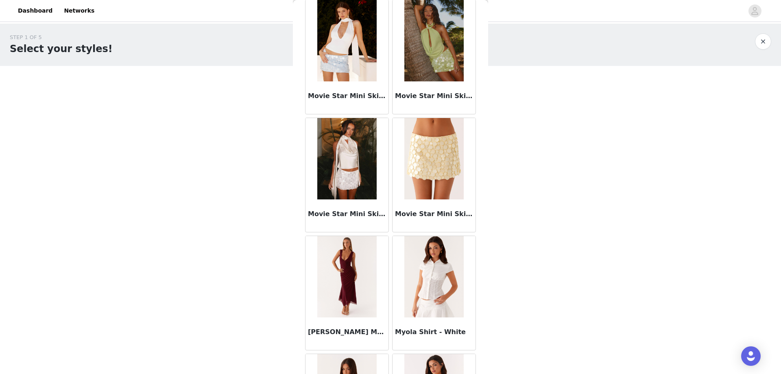
scroll to position [33917, 0]
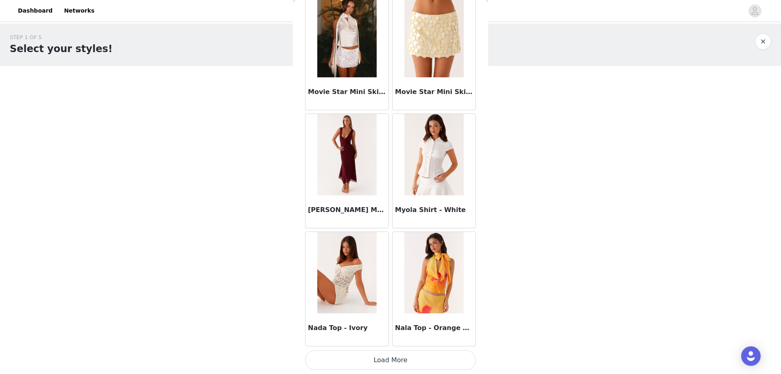
click at [367, 356] on button "Load More" at bounding box center [390, 360] width 171 height 20
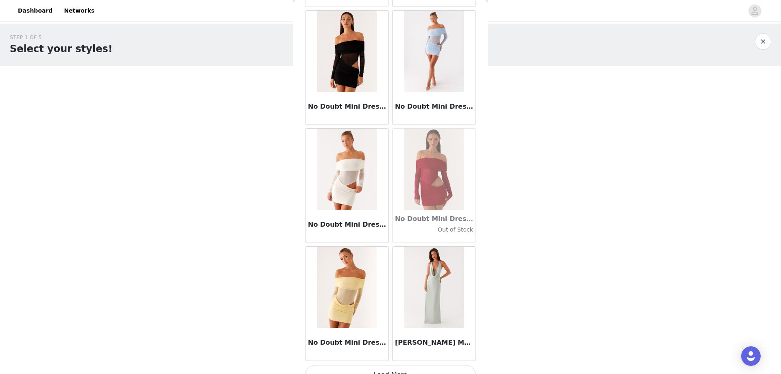
scroll to position [35097, 0]
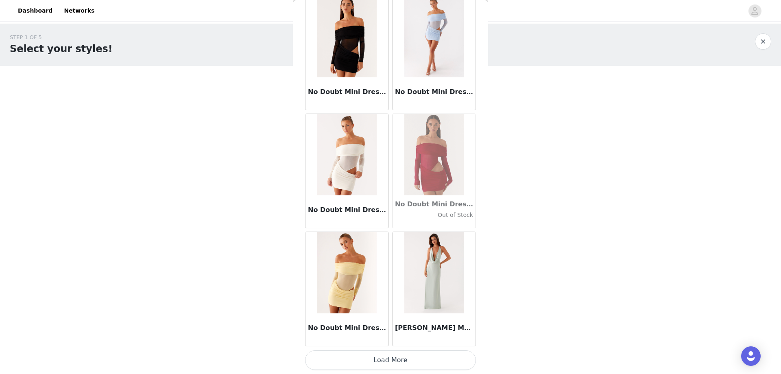
click at [363, 364] on button "Load More" at bounding box center [390, 360] width 171 height 20
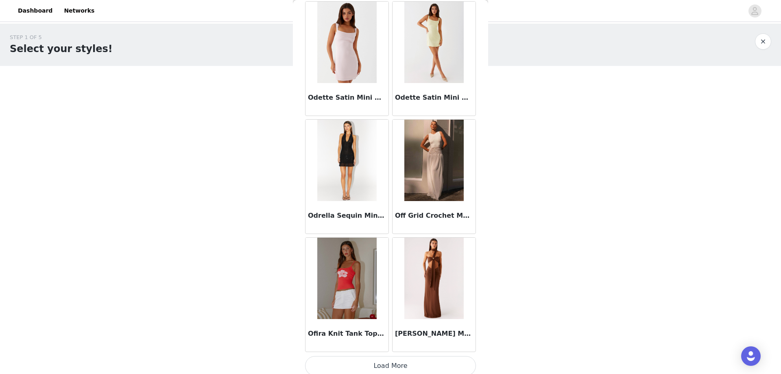
scroll to position [36277, 0]
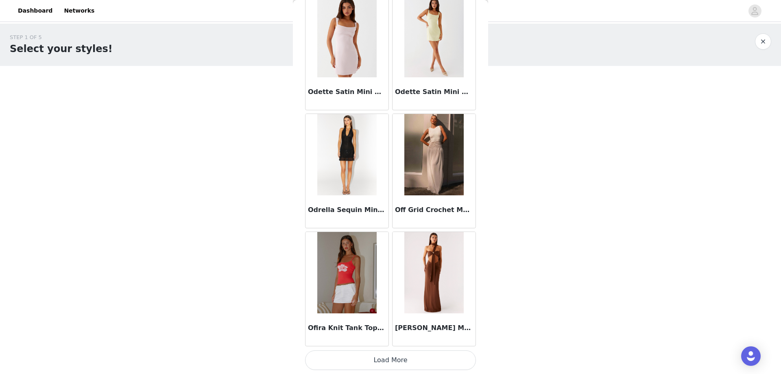
click at [348, 355] on button "Load More" at bounding box center [390, 360] width 171 height 20
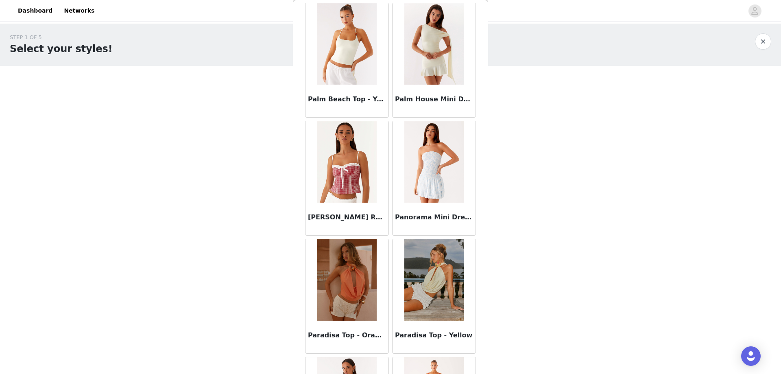
scroll to position [37294, 0]
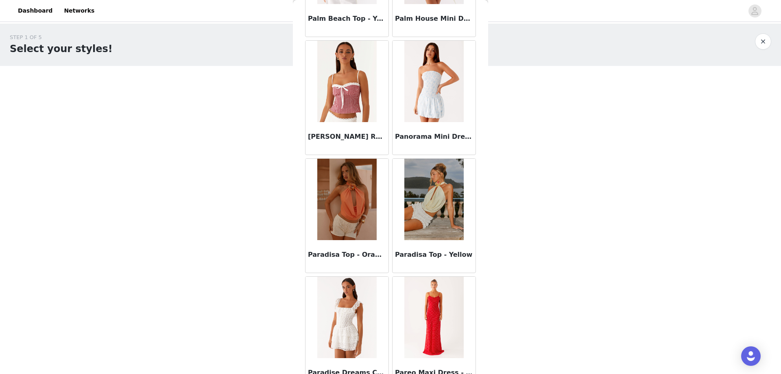
click at [337, 241] on div "Paradisa Top - Orange" at bounding box center [347, 256] width 83 height 33
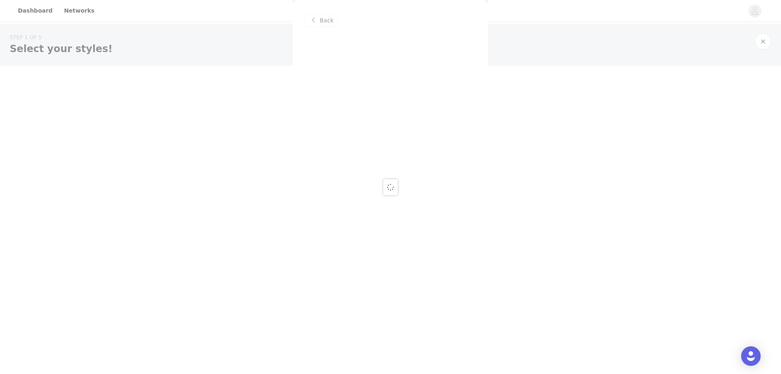
scroll to position [0, 0]
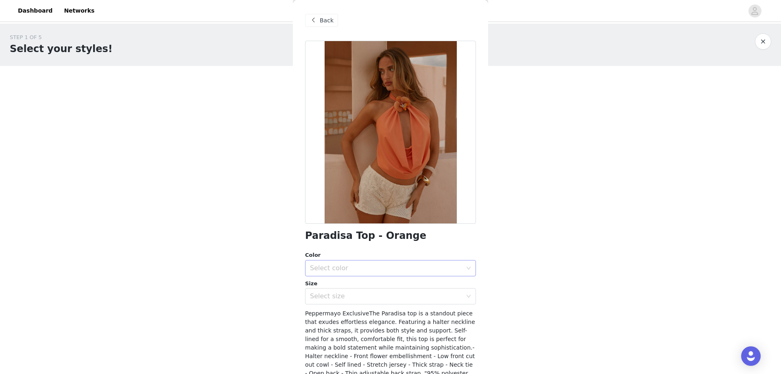
click at [370, 261] on div "Select color" at bounding box center [388, 267] width 156 height 15
click at [352, 287] on li "Orange" at bounding box center [387, 286] width 165 height 13
click at [350, 295] on div "Select size" at bounding box center [386, 296] width 152 height 8
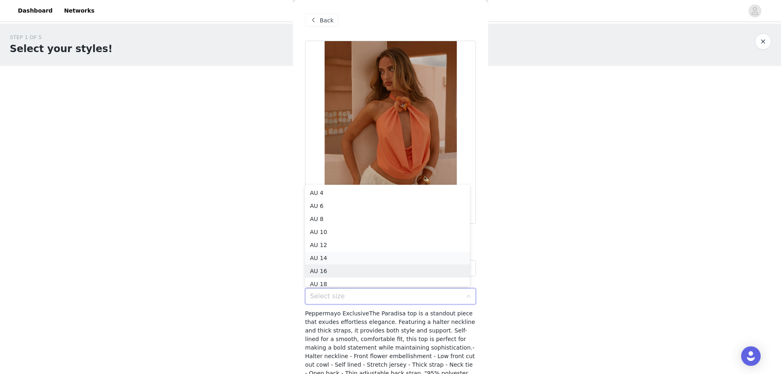
scroll to position [4, 0]
click at [320, 217] on li "AU 8" at bounding box center [387, 214] width 165 height 13
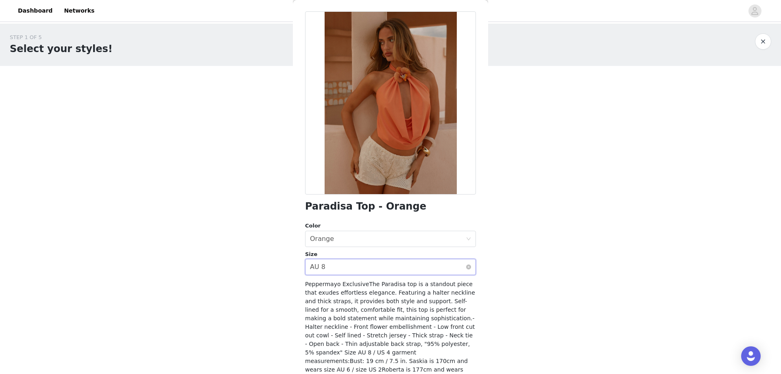
scroll to position [63, 0]
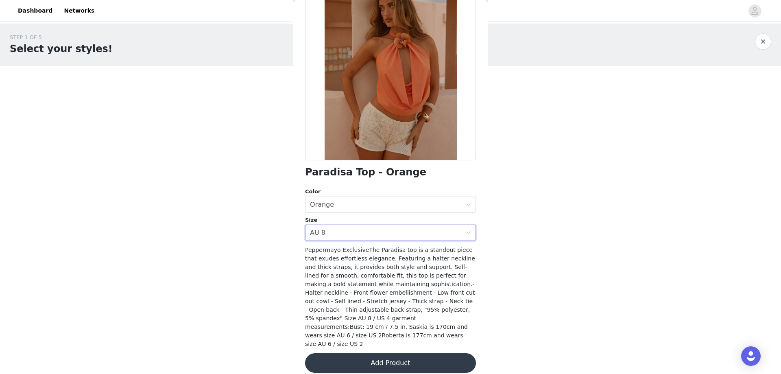
click at [408, 354] on button "Add Product" at bounding box center [390, 363] width 171 height 20
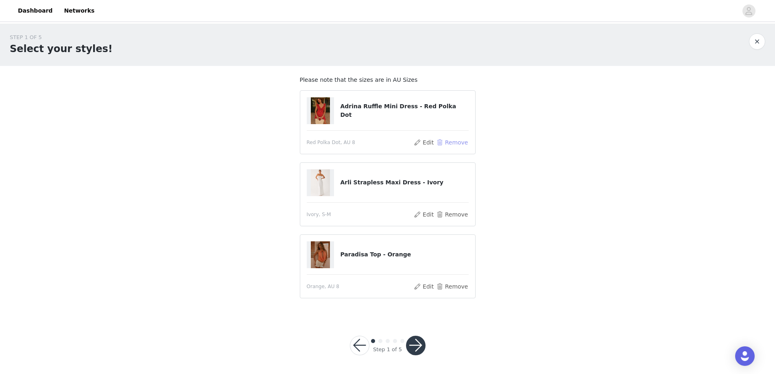
click at [458, 144] on button "Remove" at bounding box center [452, 143] width 33 height 10
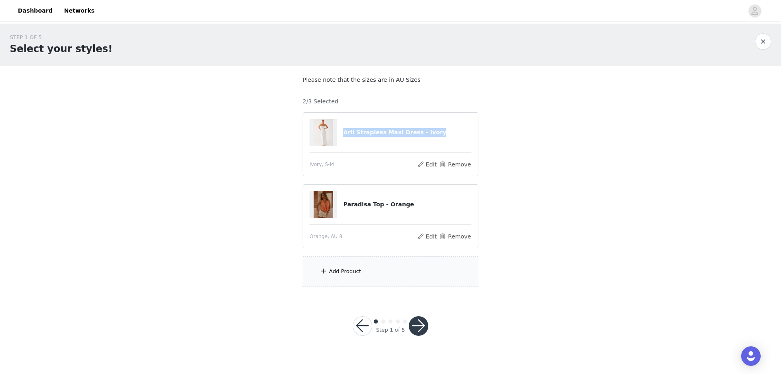
drag, startPoint x: 341, startPoint y: 133, endPoint x: 431, endPoint y: 138, distance: 90.9
click at [435, 139] on div "Arli Strapless Maxi Dress - Ivory" at bounding box center [391, 132] width 162 height 27
copy div "Arli Strapless Maxi Dress - Ivory"
click at [387, 126] on div "Arli Strapless Maxi Dress - Ivory" at bounding box center [391, 132] width 162 height 27
click at [386, 138] on div "Arli Strapless Maxi Dress - Ivory" at bounding box center [391, 132] width 162 height 27
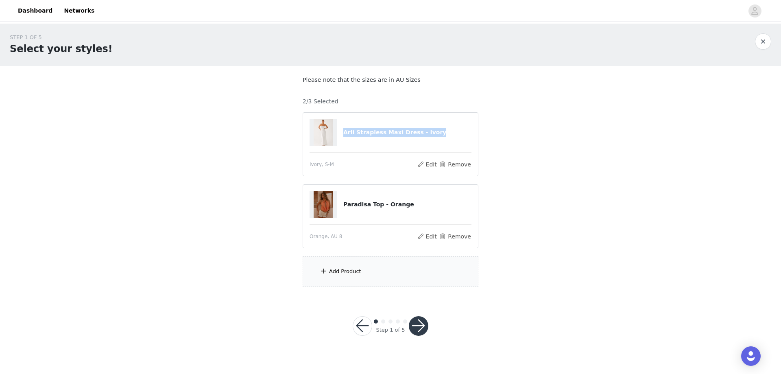
click at [385, 135] on h4 "Arli Strapless Maxi Dress - Ivory" at bounding box center [407, 132] width 128 height 9
click at [364, 271] on div "Add Product" at bounding box center [391, 271] width 176 height 31
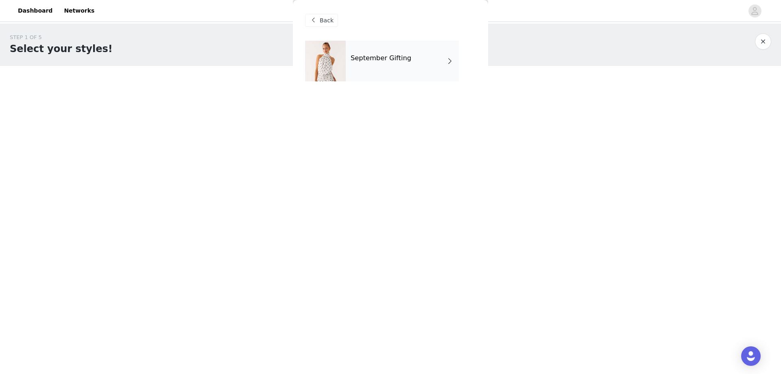
click at [393, 58] on h4 "September Gifting" at bounding box center [381, 58] width 61 height 7
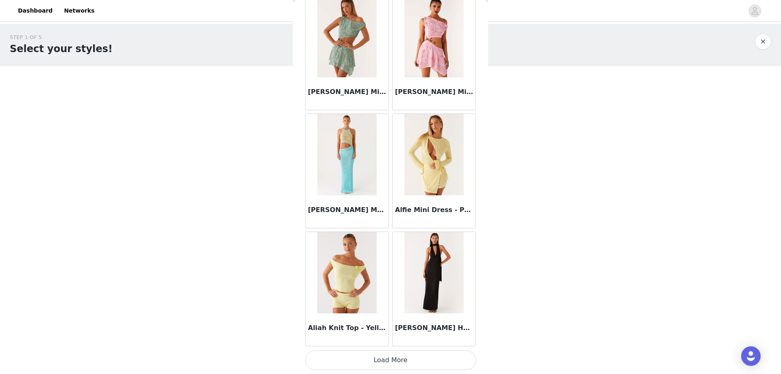
click at [354, 356] on button "Load More" at bounding box center [390, 360] width 171 height 20
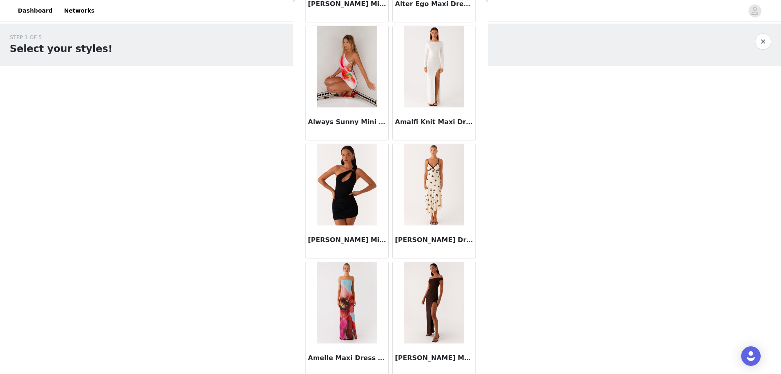
scroll to position [2051, 0]
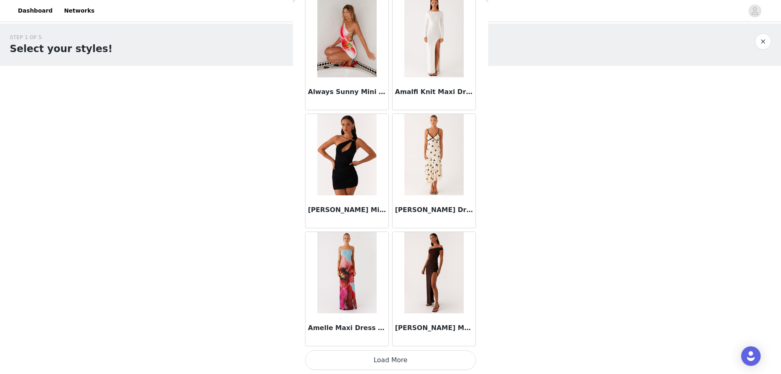
click at [364, 364] on button "Load More" at bounding box center [390, 360] width 171 height 20
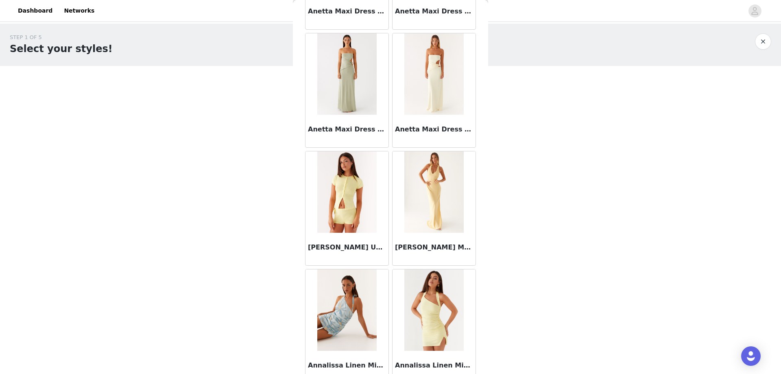
scroll to position [3232, 0]
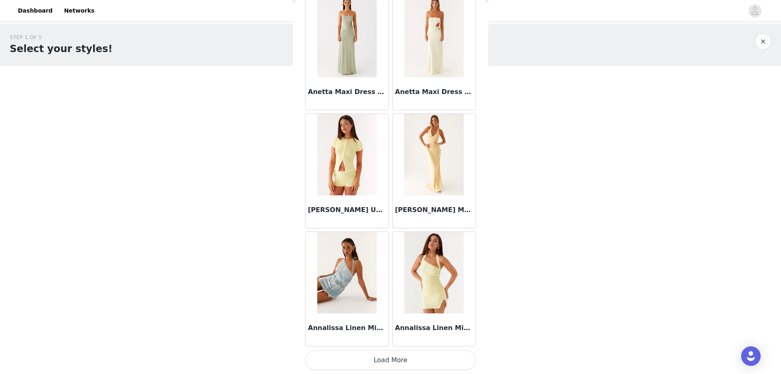
click at [387, 357] on button "Load More" at bounding box center [390, 360] width 171 height 20
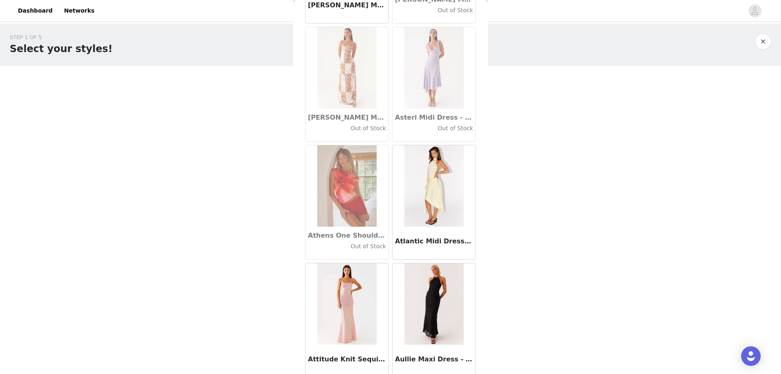
scroll to position [4412, 0]
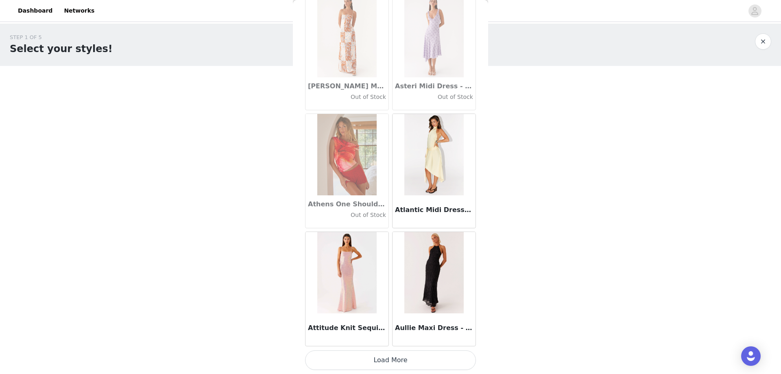
click at [379, 356] on button "Load More" at bounding box center [390, 360] width 171 height 20
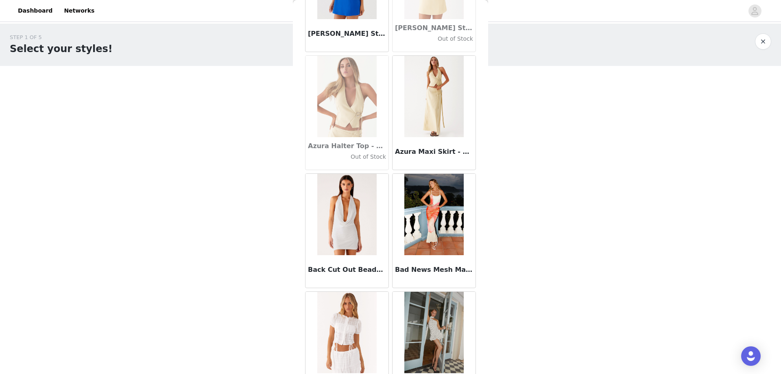
scroll to position [5592, 0]
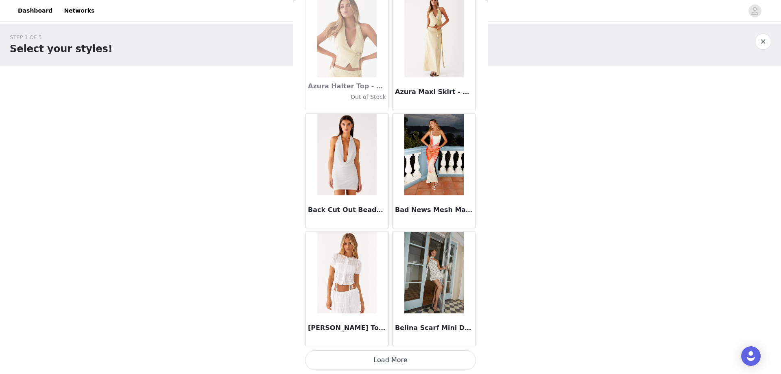
click at [376, 367] on button "Load More" at bounding box center [390, 360] width 171 height 20
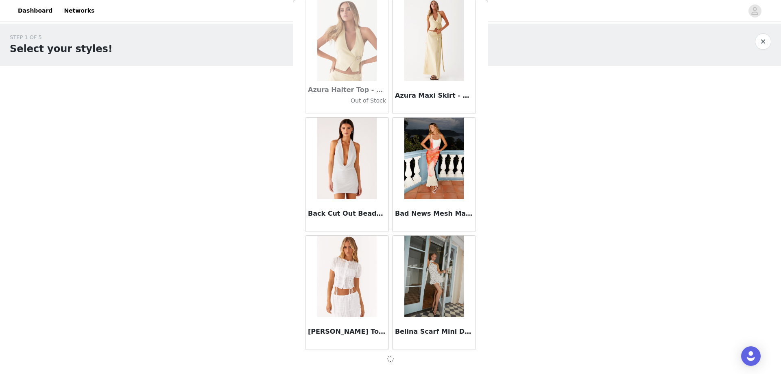
scroll to position [5588, 0]
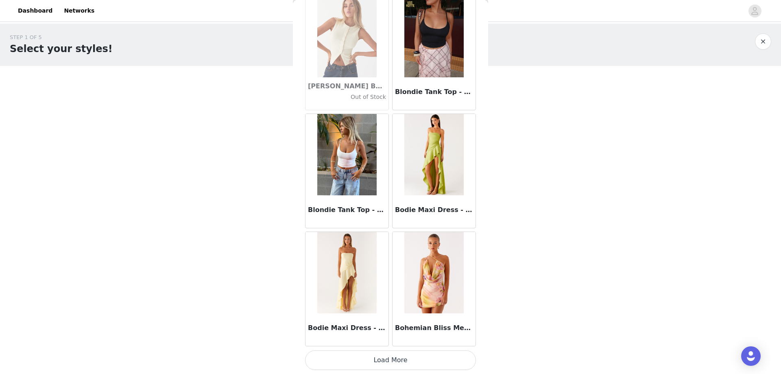
click at [383, 359] on button "Load More" at bounding box center [390, 360] width 171 height 20
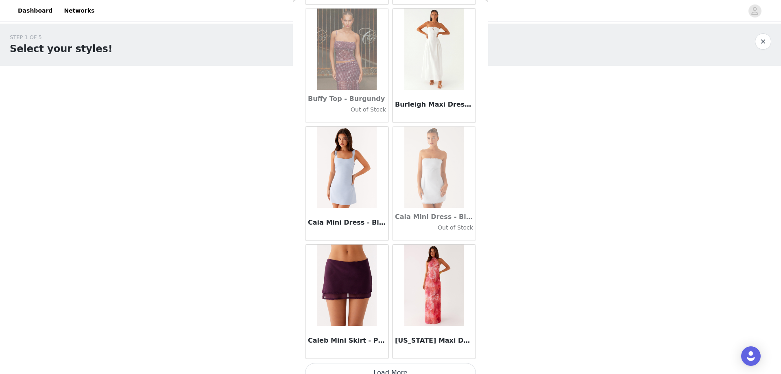
scroll to position [7952, 0]
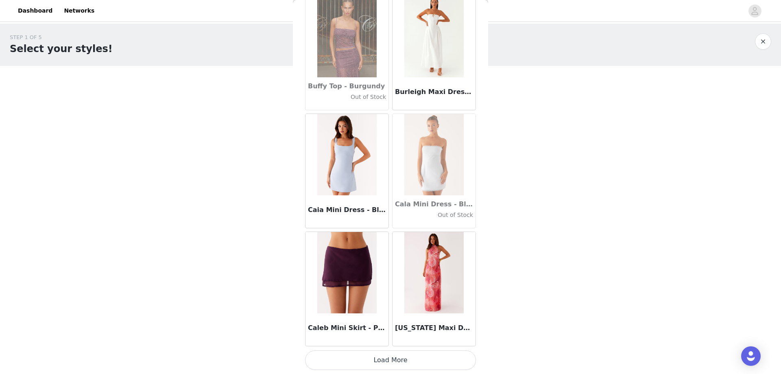
click at [385, 357] on button "Load More" at bounding box center [390, 360] width 171 height 20
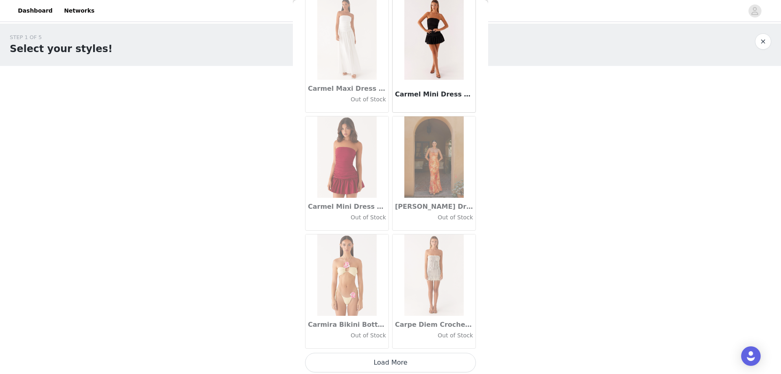
scroll to position [9133, 0]
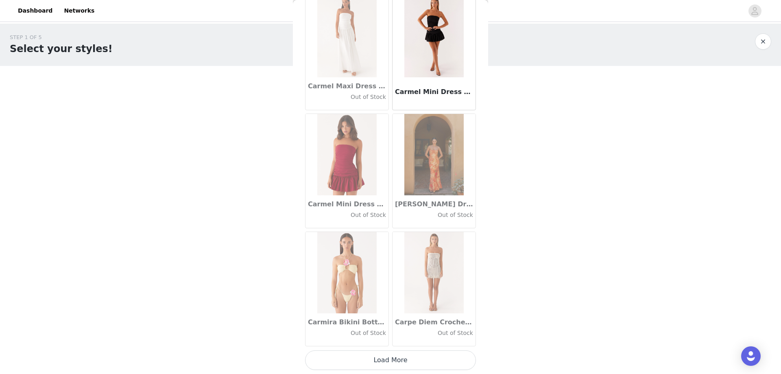
click at [393, 362] on button "Load More" at bounding box center [390, 360] width 171 height 20
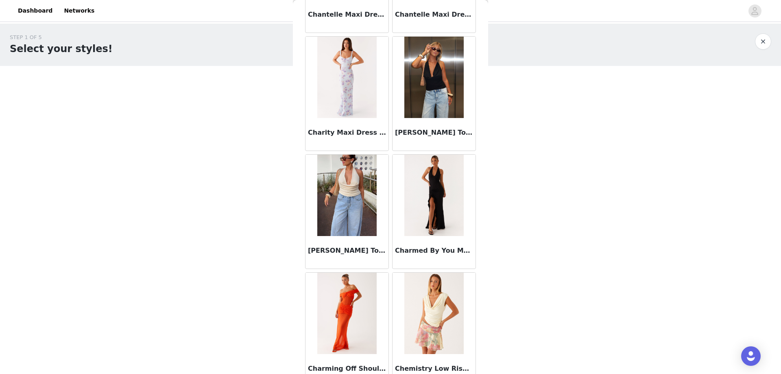
scroll to position [10313, 0]
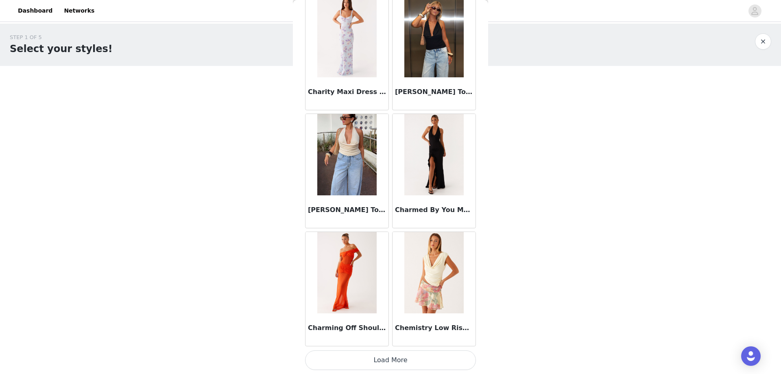
click at [352, 356] on button "Load More" at bounding box center [390, 360] width 171 height 20
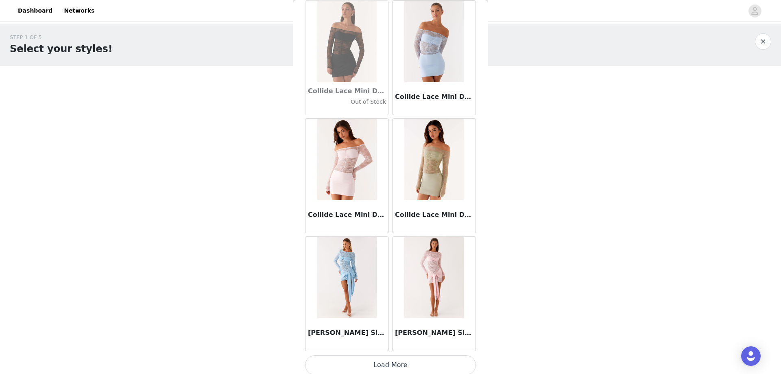
scroll to position [11493, 0]
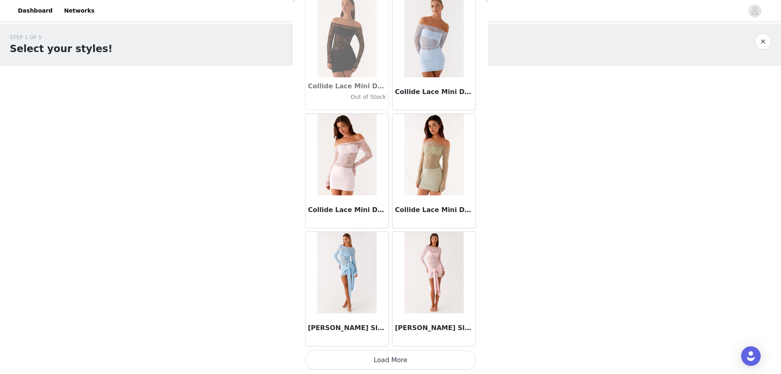
click at [385, 362] on button "Load More" at bounding box center [390, 360] width 171 height 20
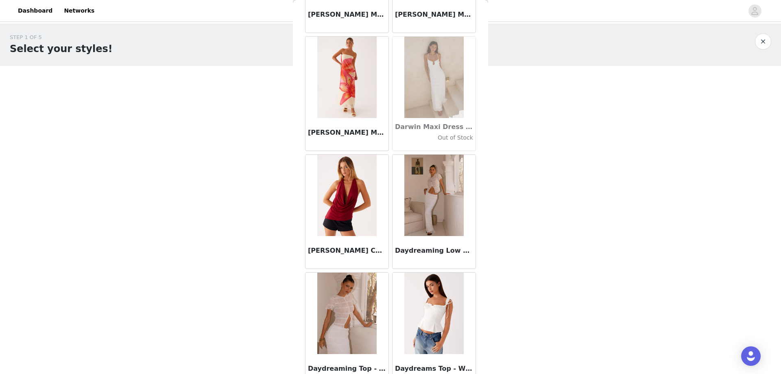
scroll to position [12673, 0]
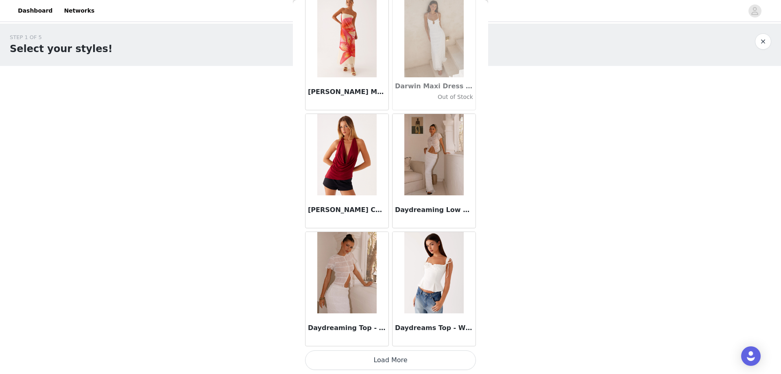
click at [383, 363] on button "Load More" at bounding box center [390, 360] width 171 height 20
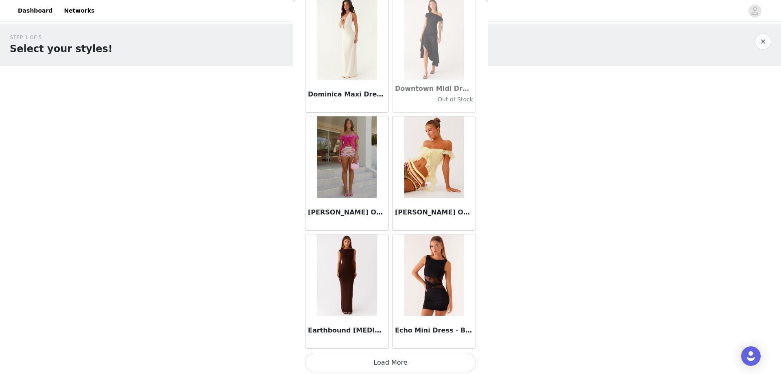
scroll to position [13853, 0]
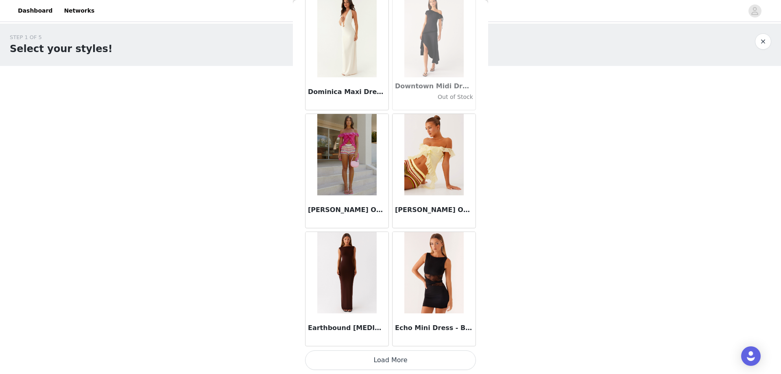
click at [363, 361] on button "Load More" at bounding box center [390, 360] width 171 height 20
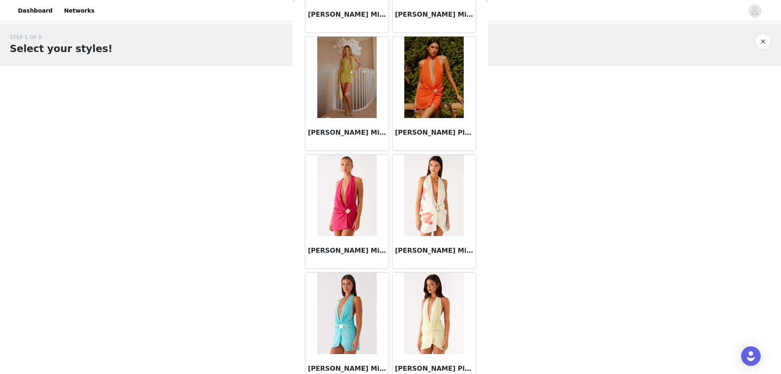
scroll to position [15034, 0]
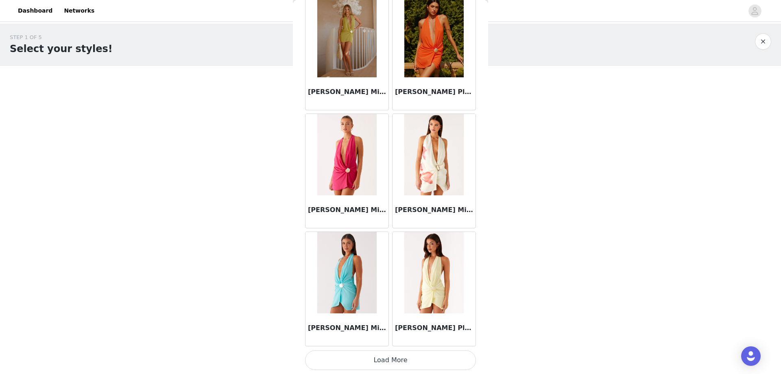
click at [372, 367] on button "Load More" at bounding box center [390, 360] width 171 height 20
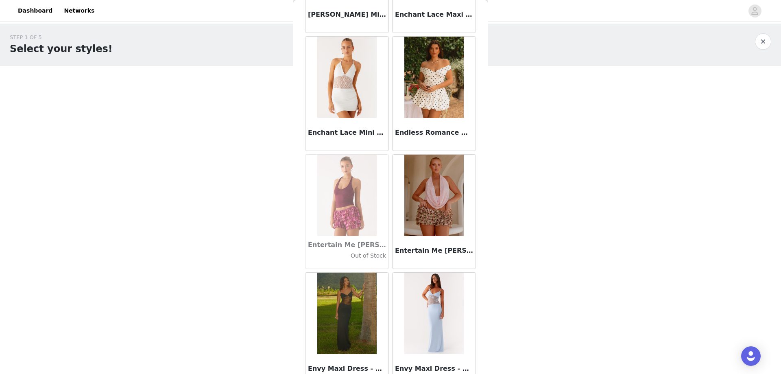
scroll to position [16214, 0]
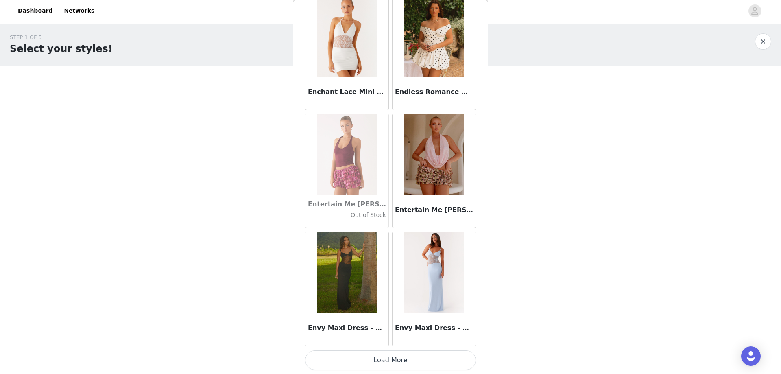
click at [367, 362] on button "Load More" at bounding box center [390, 360] width 171 height 20
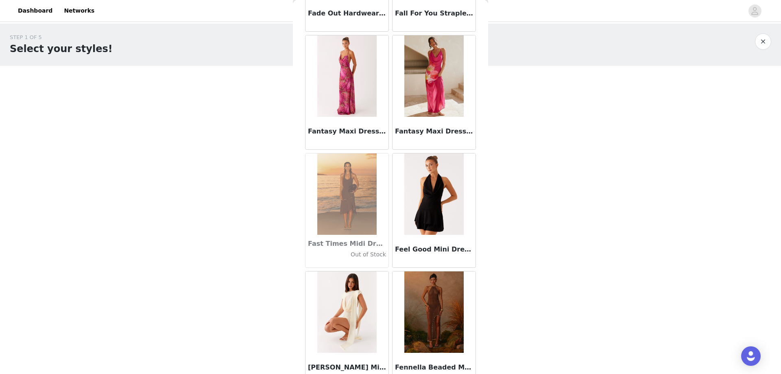
scroll to position [17394, 0]
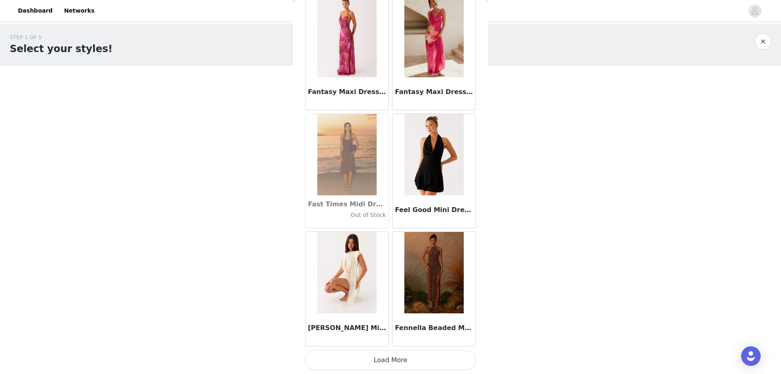
click at [397, 364] on button "Load More" at bounding box center [390, 360] width 171 height 20
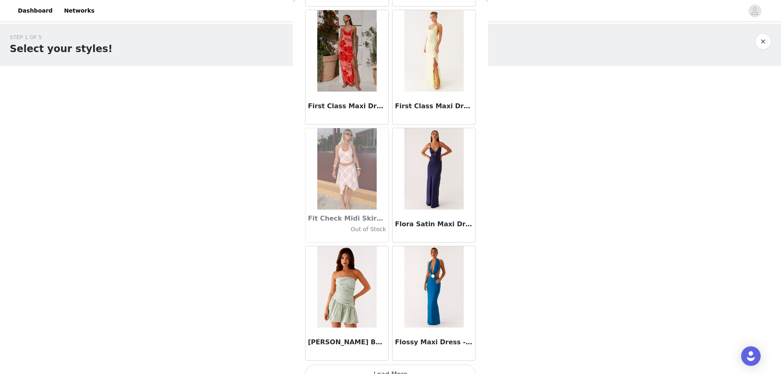
scroll to position [18574, 0]
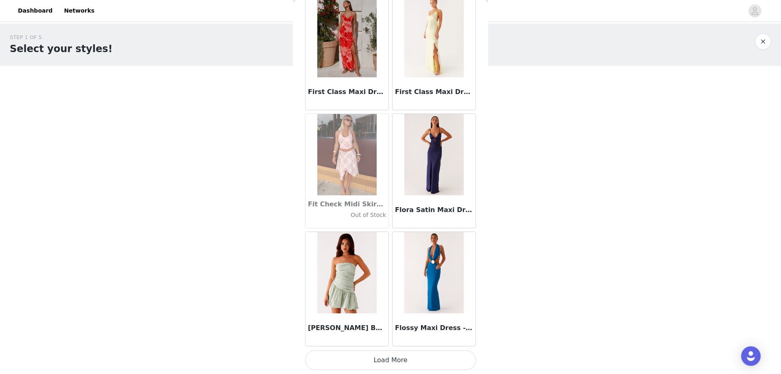
click at [390, 365] on button "Load More" at bounding box center [390, 360] width 171 height 20
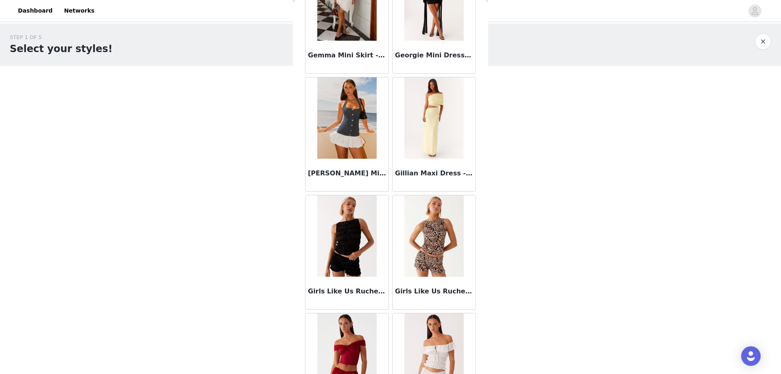
scroll to position [19754, 0]
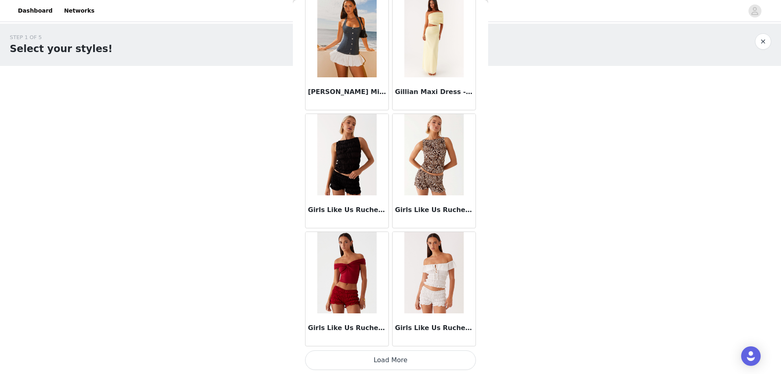
click at [346, 359] on button "Load More" at bounding box center [390, 360] width 171 height 20
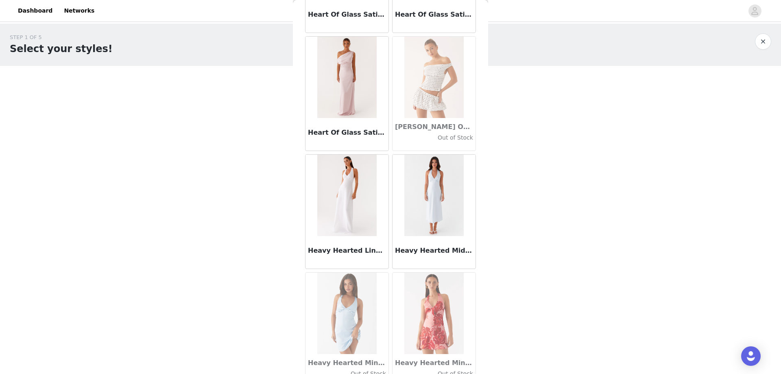
scroll to position [20934, 0]
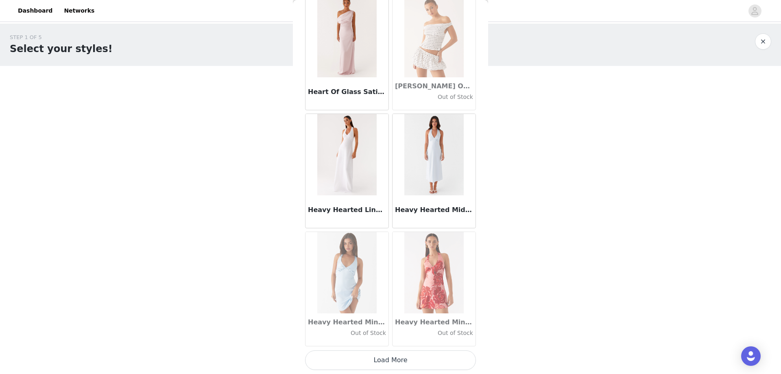
click at [361, 361] on button "Load More" at bounding box center [390, 360] width 171 height 20
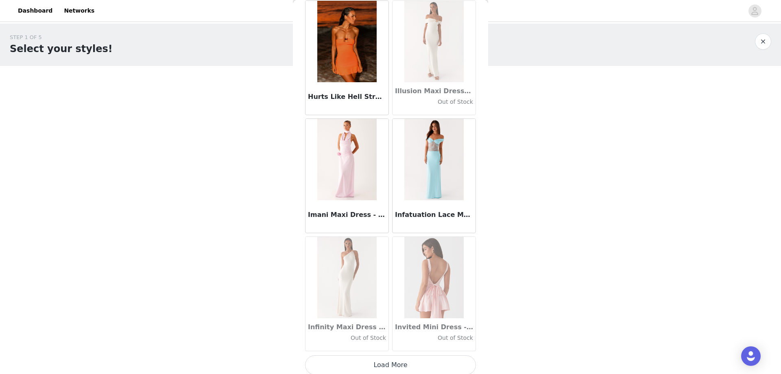
scroll to position [22115, 0]
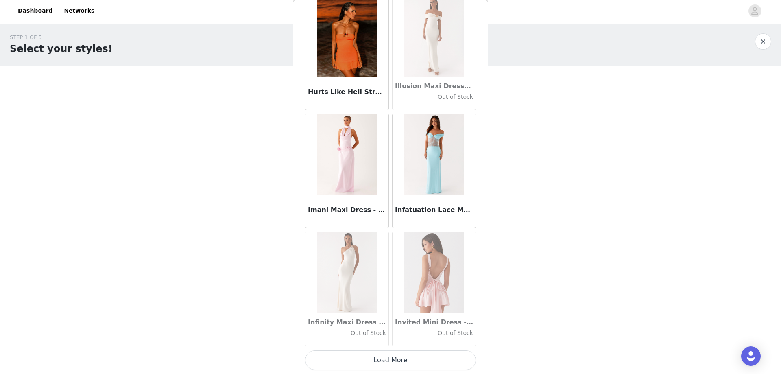
click at [382, 358] on button "Load More" at bounding box center [390, 360] width 171 height 20
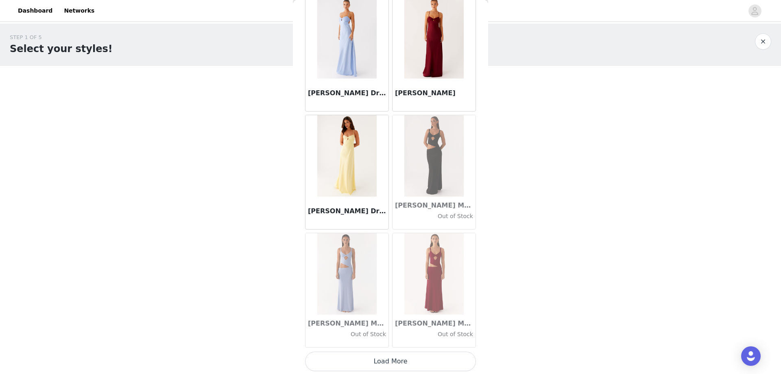
scroll to position [23295, 0]
click at [381, 363] on button "Load More" at bounding box center [390, 360] width 171 height 20
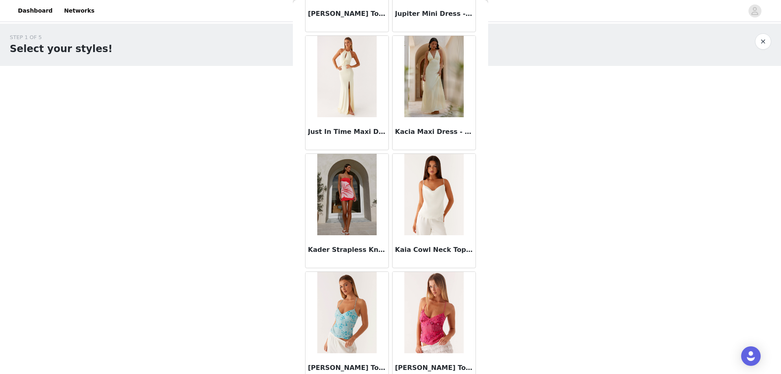
scroll to position [24475, 0]
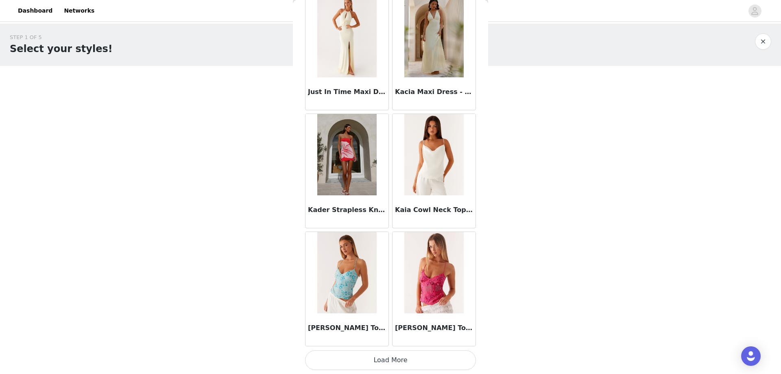
click at [369, 357] on button "Load More" at bounding box center [390, 360] width 171 height 20
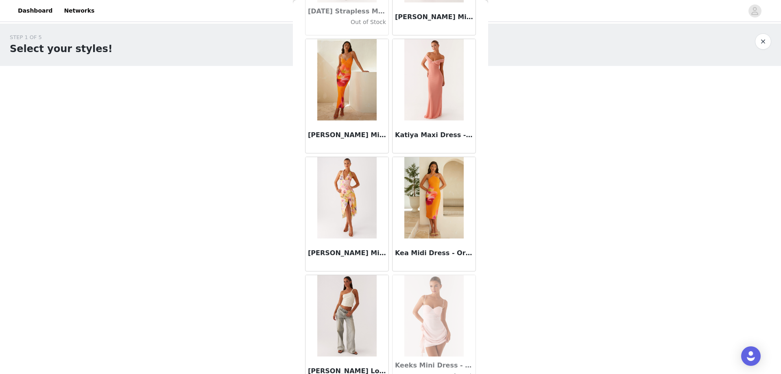
scroll to position [25655, 0]
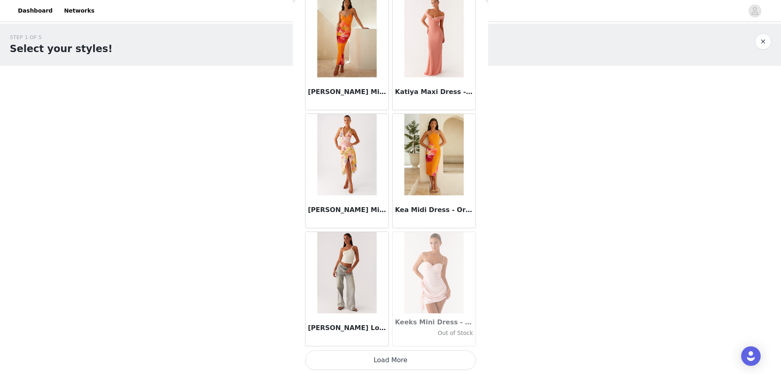
click at [360, 357] on button "Load More" at bounding box center [390, 360] width 171 height 20
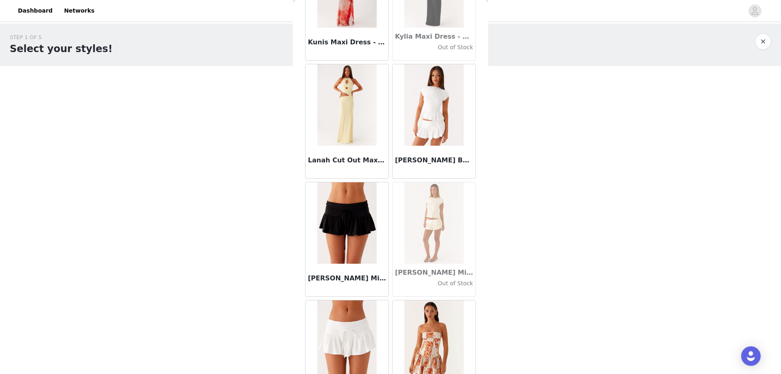
scroll to position [26835, 0]
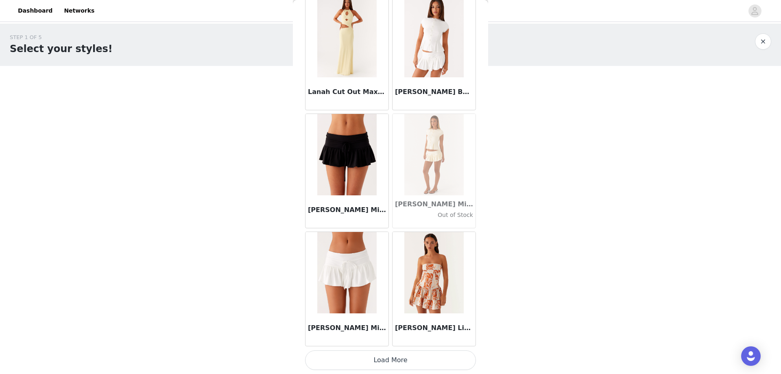
click at [387, 361] on button "Load More" at bounding box center [390, 360] width 171 height 20
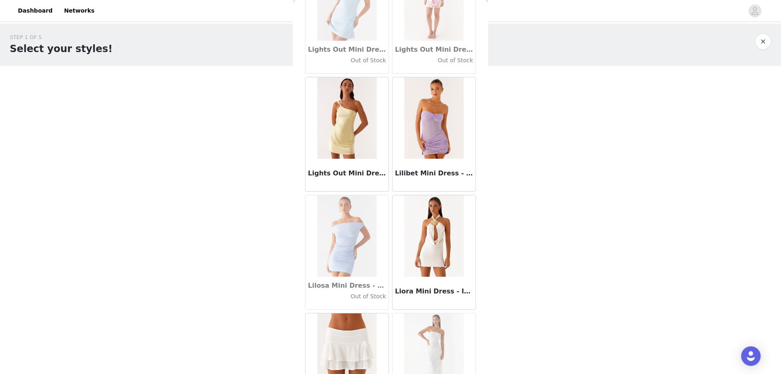
scroll to position [28016, 0]
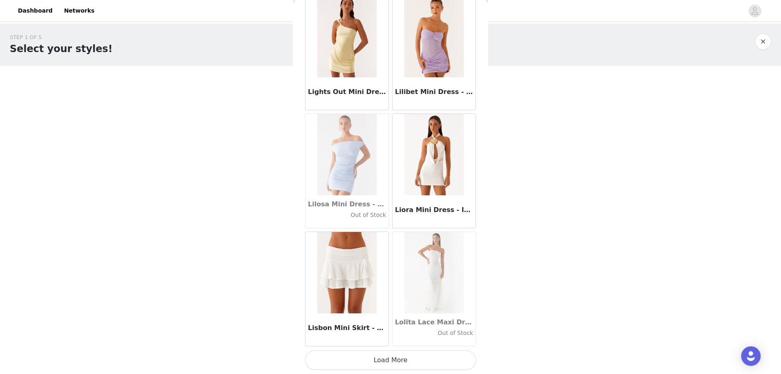
click at [362, 357] on button "Load More" at bounding box center [390, 360] width 171 height 20
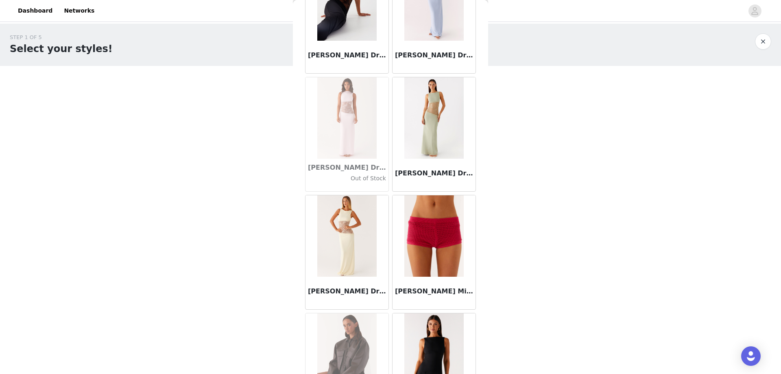
scroll to position [29196, 0]
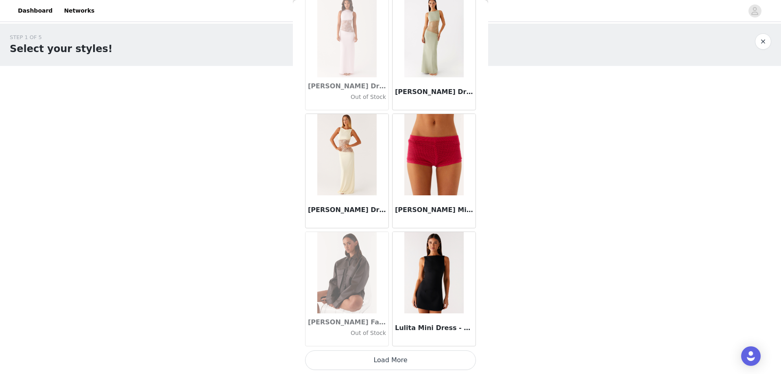
click at [337, 358] on button "Load More" at bounding box center [390, 360] width 171 height 20
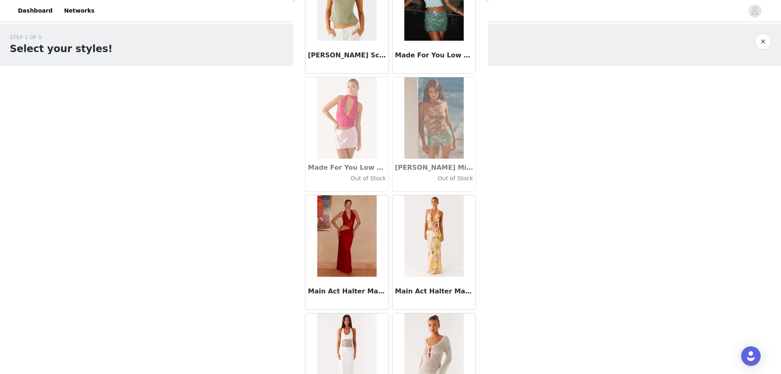
scroll to position [30376, 0]
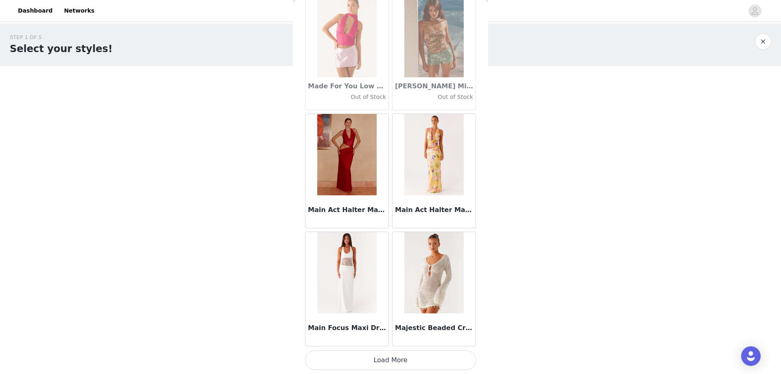
click at [363, 359] on button "Load More" at bounding box center [390, 360] width 171 height 20
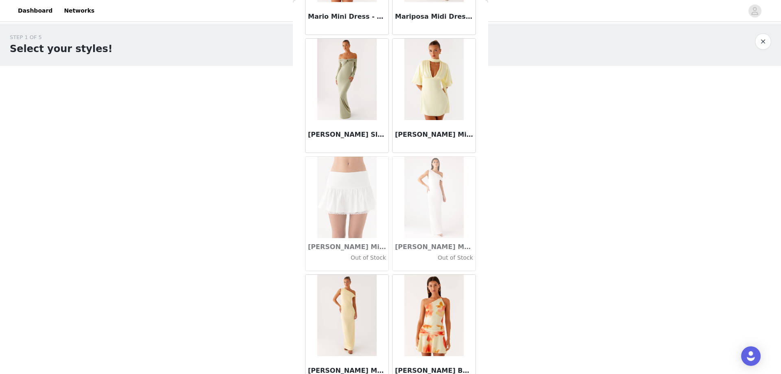
scroll to position [31556, 0]
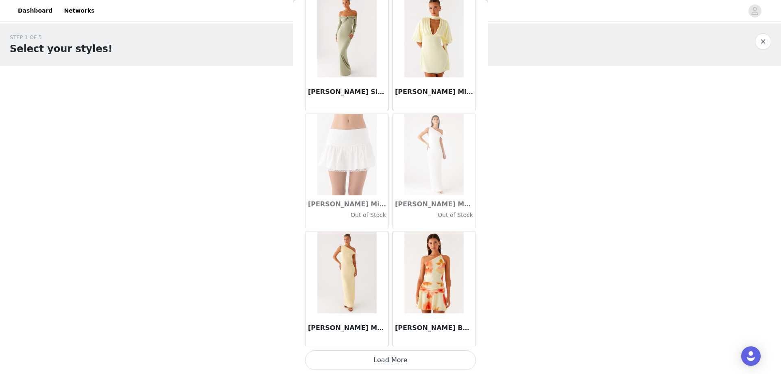
click at [361, 359] on button "Load More" at bounding box center [390, 360] width 171 height 20
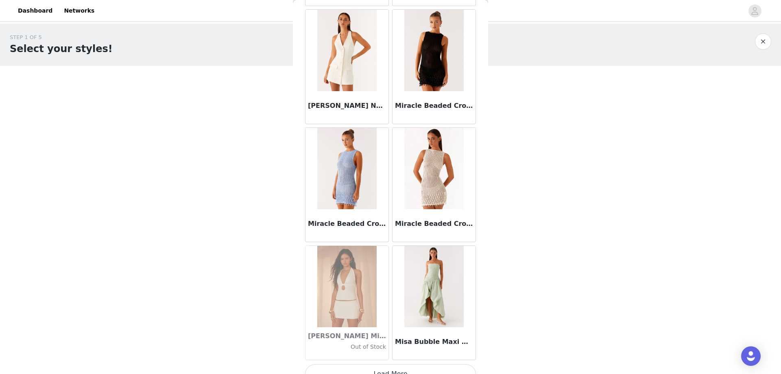
scroll to position [32736, 0]
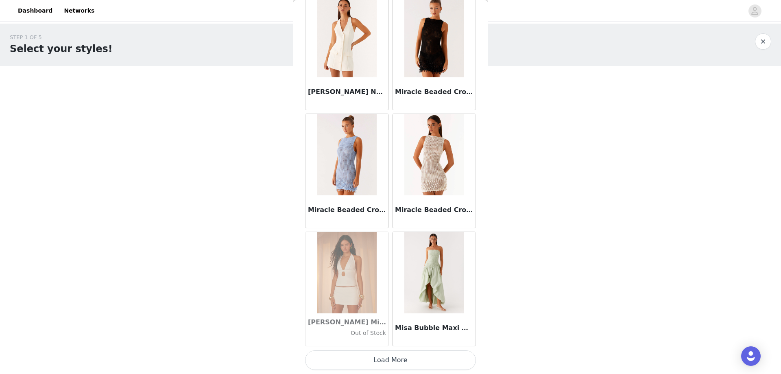
click at [370, 364] on button "Load More" at bounding box center [390, 360] width 171 height 20
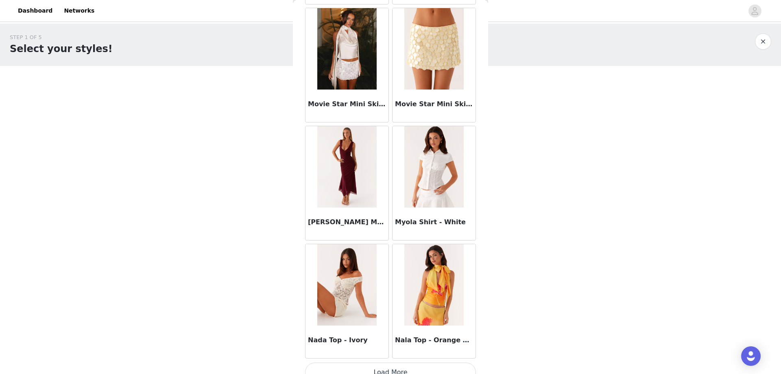
scroll to position [33917, 0]
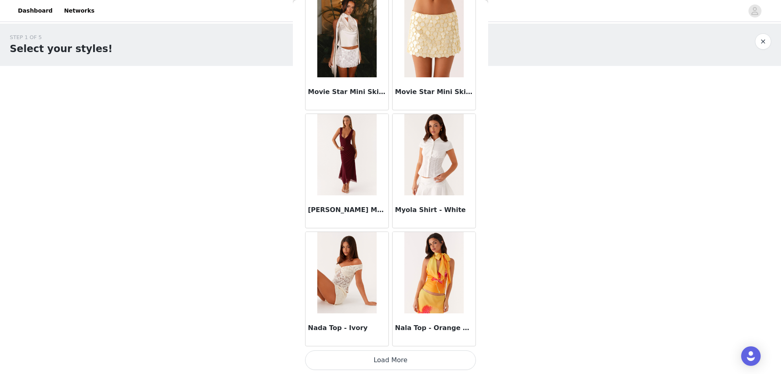
click at [389, 356] on button "Load More" at bounding box center [390, 360] width 171 height 20
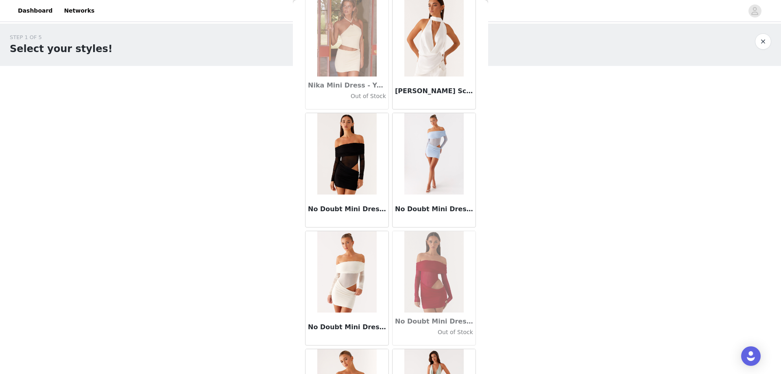
scroll to position [35097, 0]
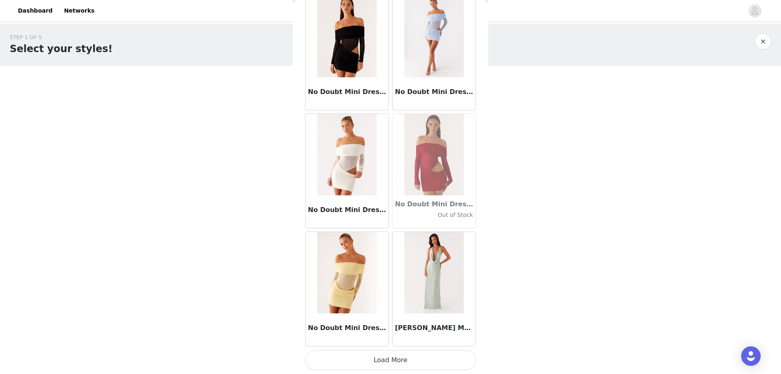
click at [372, 361] on button "Load More" at bounding box center [390, 360] width 171 height 20
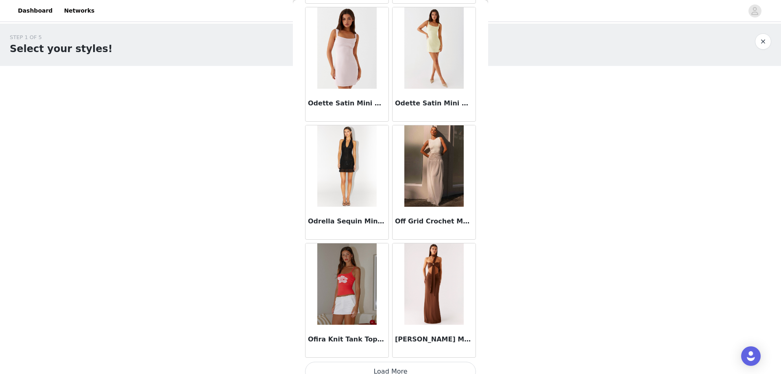
scroll to position [36277, 0]
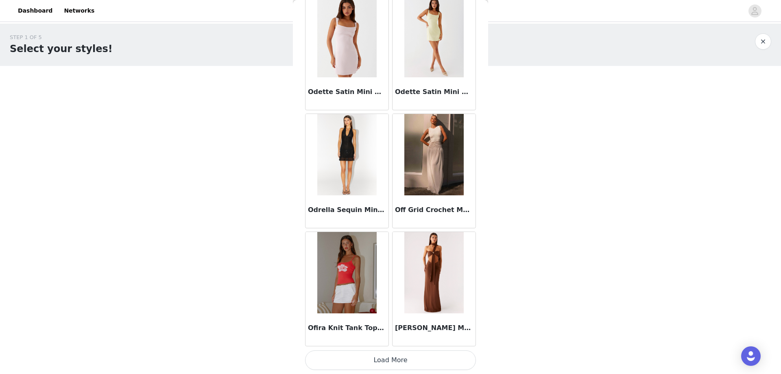
click at [380, 361] on button "Load More" at bounding box center [390, 360] width 171 height 20
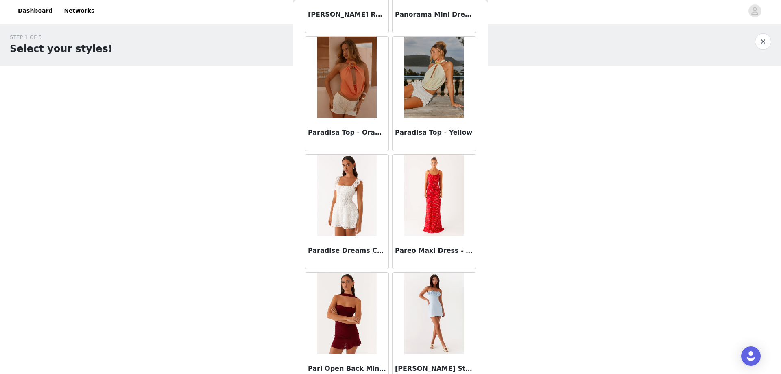
scroll to position [37457, 0]
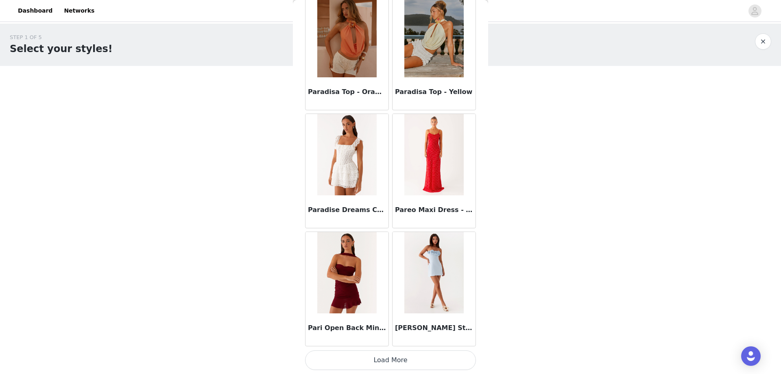
click at [381, 363] on button "Load More" at bounding box center [390, 360] width 171 height 20
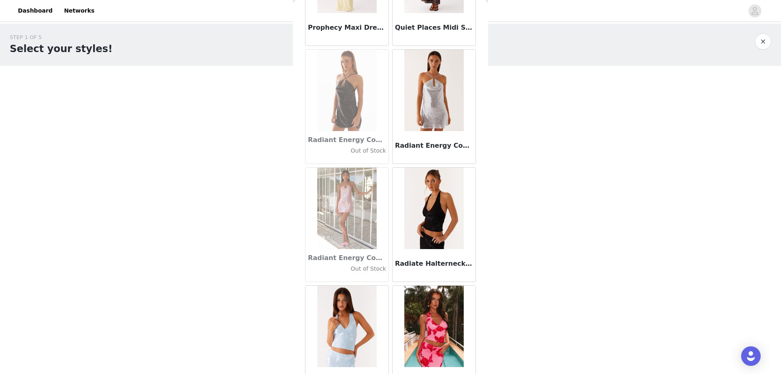
scroll to position [38637, 0]
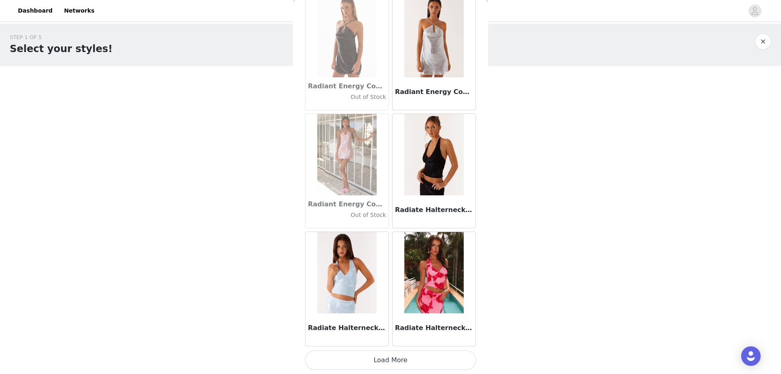
click at [353, 360] on button "Load More" at bounding box center [390, 360] width 171 height 20
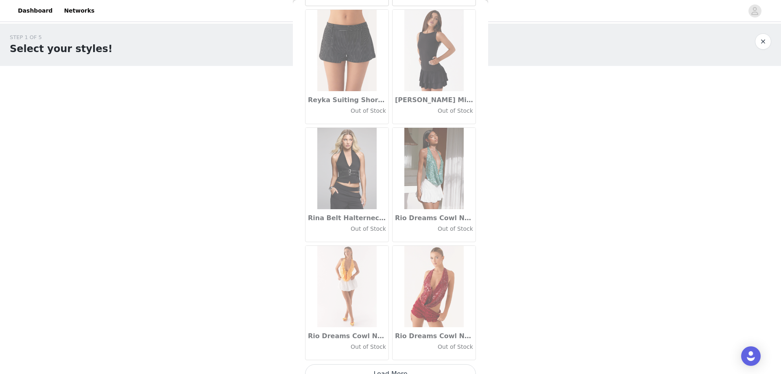
scroll to position [39817, 0]
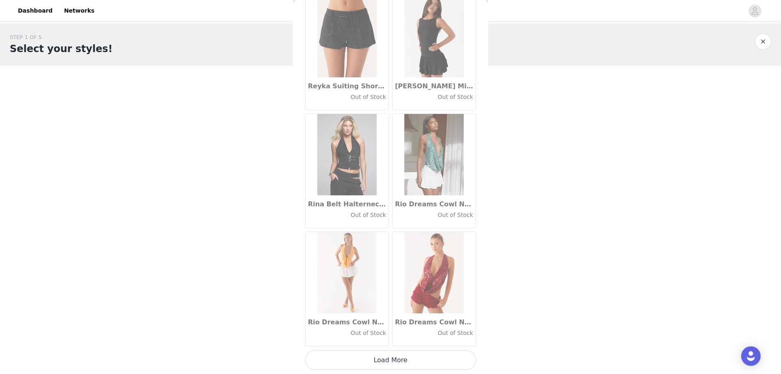
click at [365, 364] on button "Load More" at bounding box center [390, 360] width 171 height 20
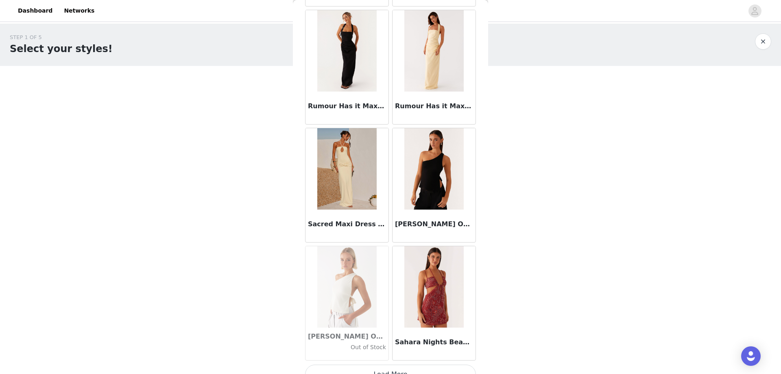
scroll to position [40998, 0]
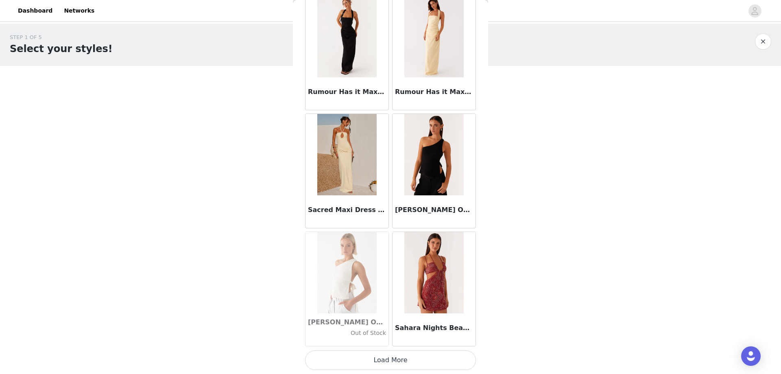
click at [373, 360] on button "Load More" at bounding box center [390, 360] width 171 height 20
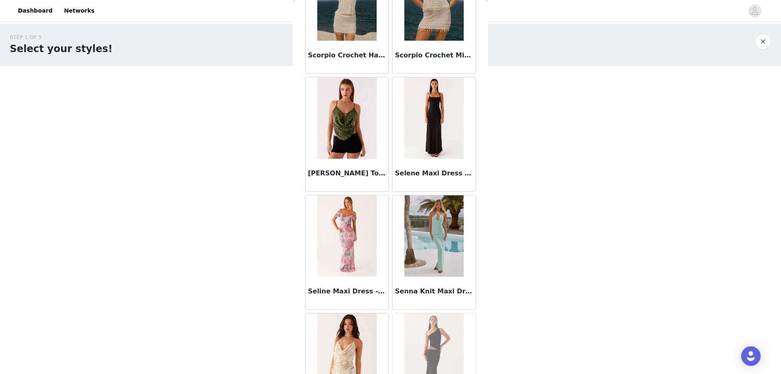
scroll to position [42178, 0]
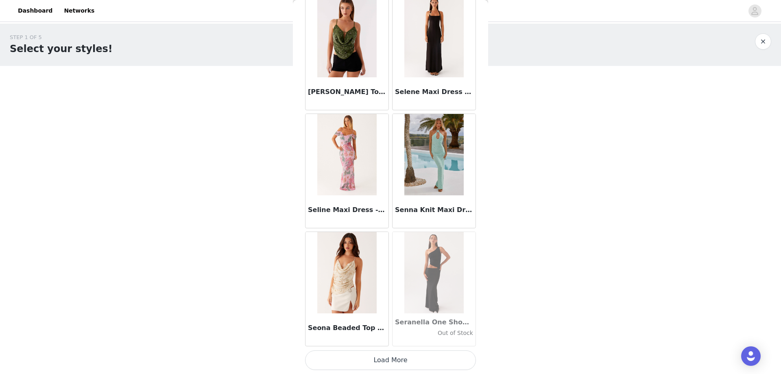
click at [379, 360] on button "Load More" at bounding box center [390, 360] width 171 height 20
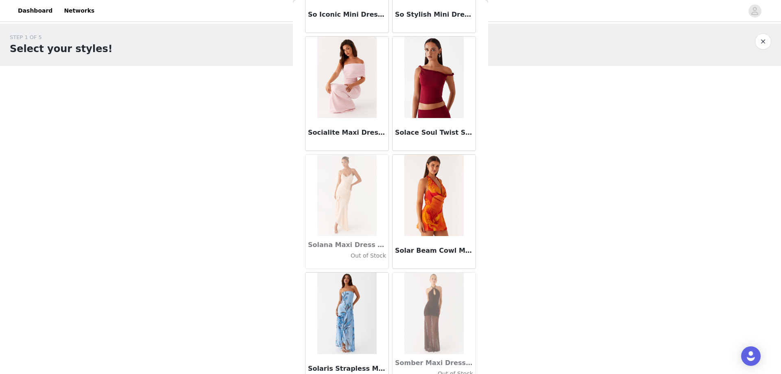
scroll to position [43358, 0]
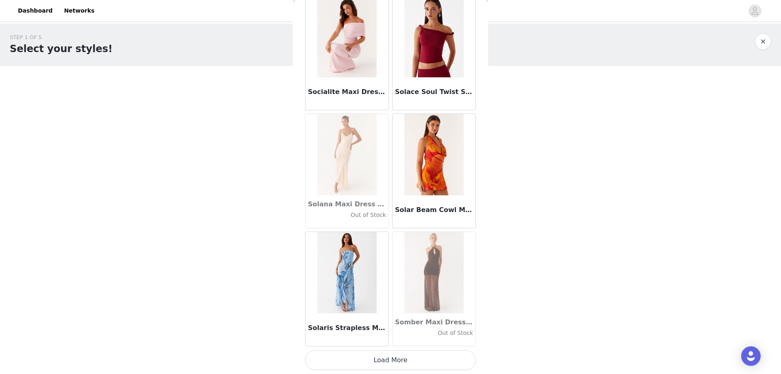
click at [394, 359] on button "Load More" at bounding box center [390, 360] width 171 height 20
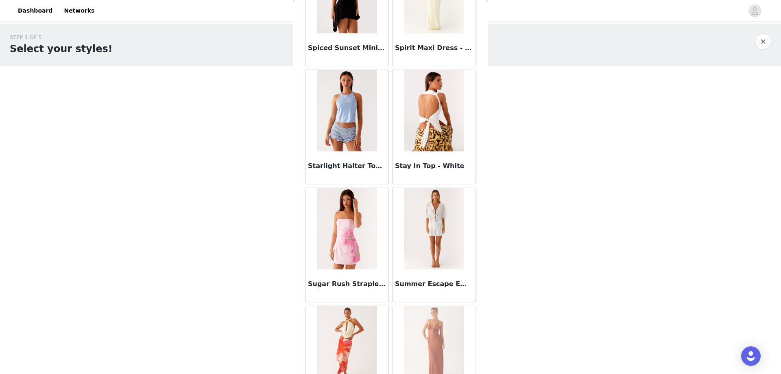
scroll to position [44538, 0]
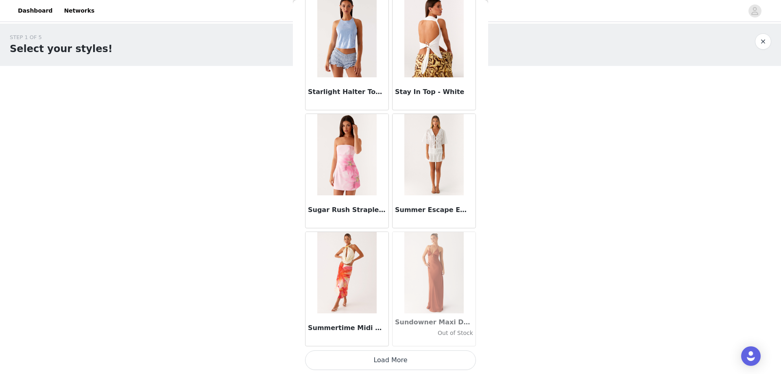
click at [370, 366] on button "Load More" at bounding box center [390, 360] width 171 height 20
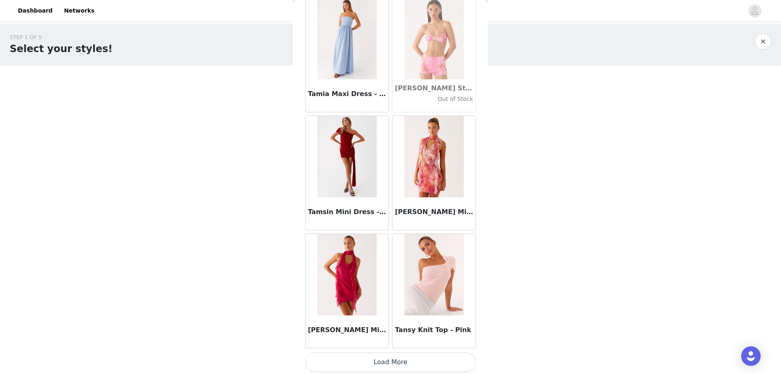
scroll to position [45718, 0]
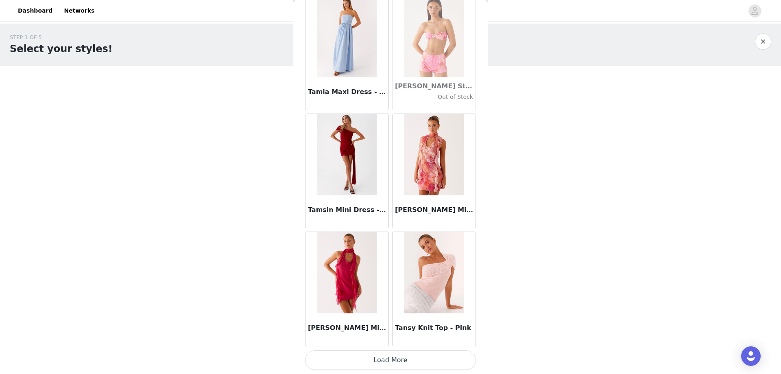
click at [381, 360] on button "Load More" at bounding box center [390, 360] width 171 height 20
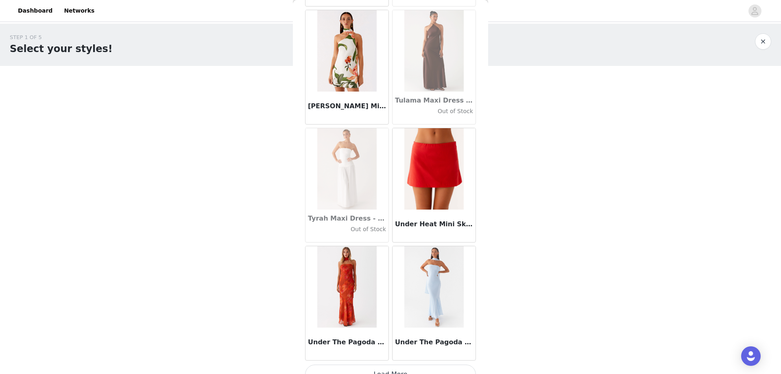
scroll to position [46899, 0]
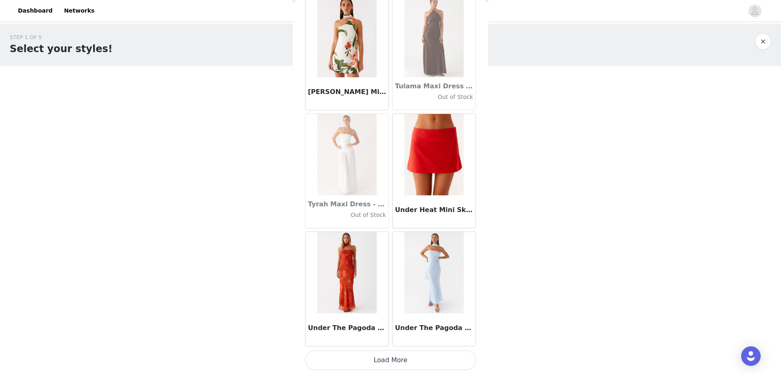
click at [374, 359] on button "Load More" at bounding box center [390, 360] width 171 height 20
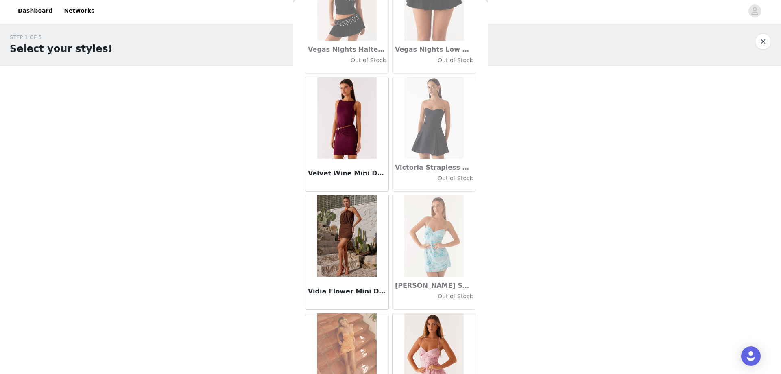
scroll to position [48079, 0]
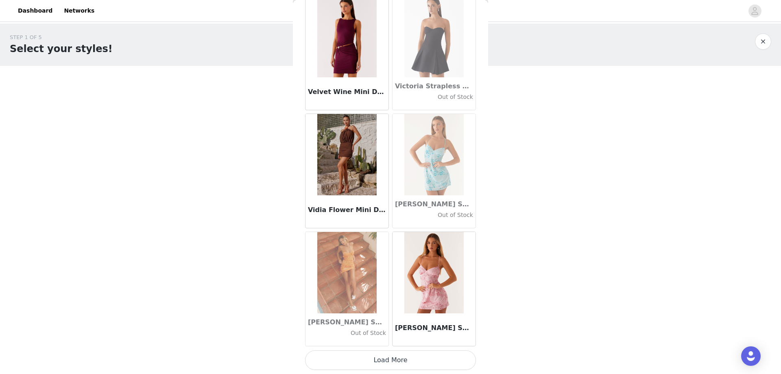
click at [384, 358] on button "Load More" at bounding box center [390, 360] width 171 height 20
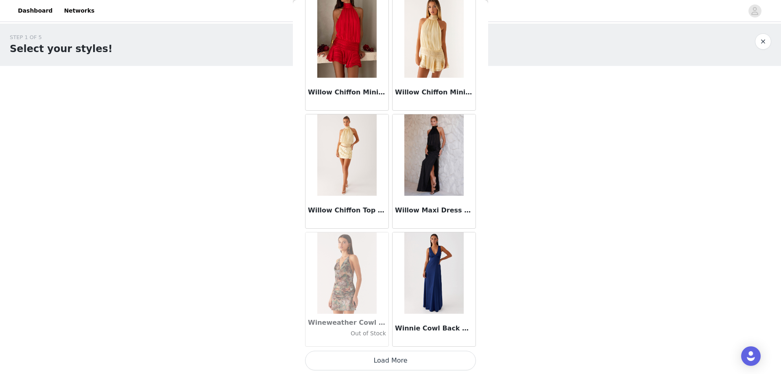
scroll to position [49259, 0]
click at [367, 357] on button "Load More" at bounding box center [390, 360] width 171 height 20
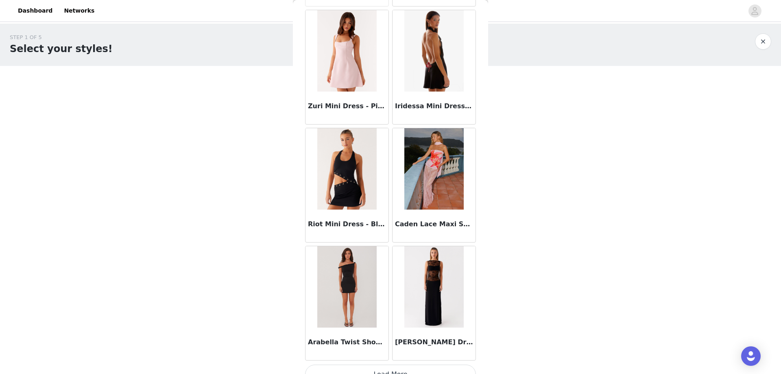
scroll to position [50439, 0]
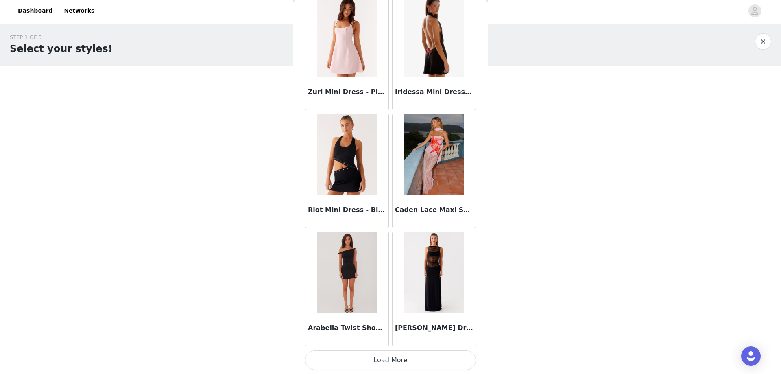
click at [388, 364] on button "Load More" at bounding box center [390, 360] width 171 height 20
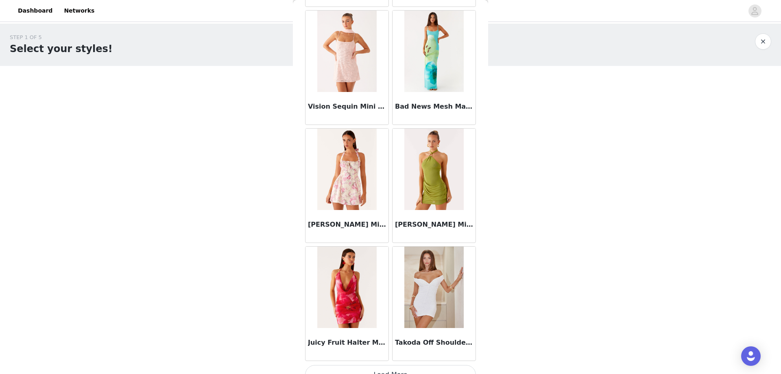
scroll to position [51619, 0]
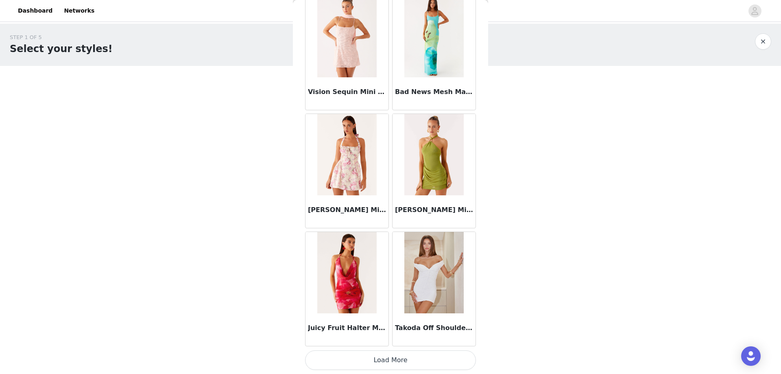
click at [384, 363] on button "Load More" at bounding box center [390, 360] width 171 height 20
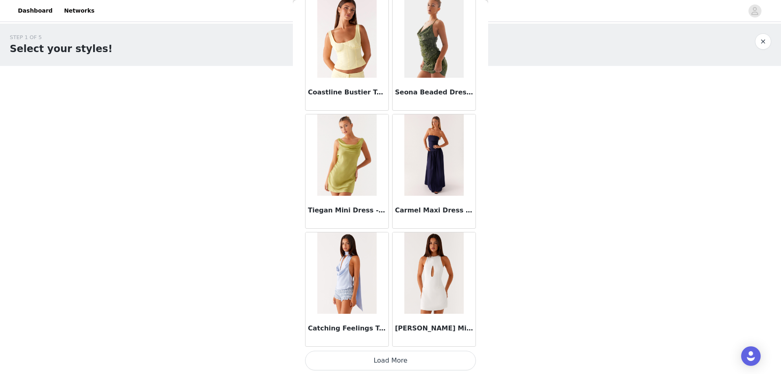
scroll to position [52800, 0]
click at [408, 363] on button "Load More" at bounding box center [390, 360] width 171 height 20
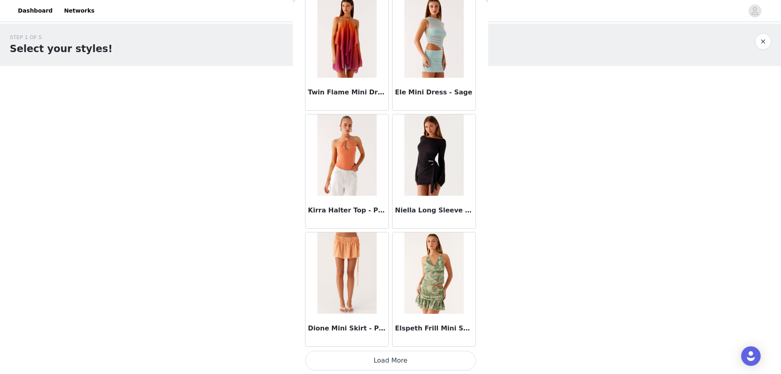
scroll to position [53980, 0]
click at [410, 364] on button "Load More" at bounding box center [390, 360] width 171 height 20
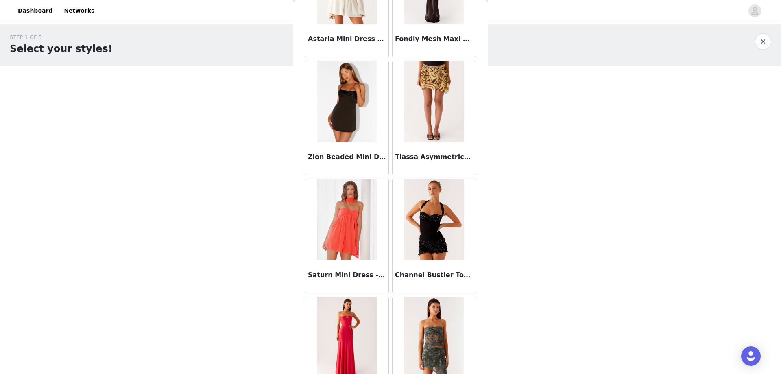
scroll to position [55160, 0]
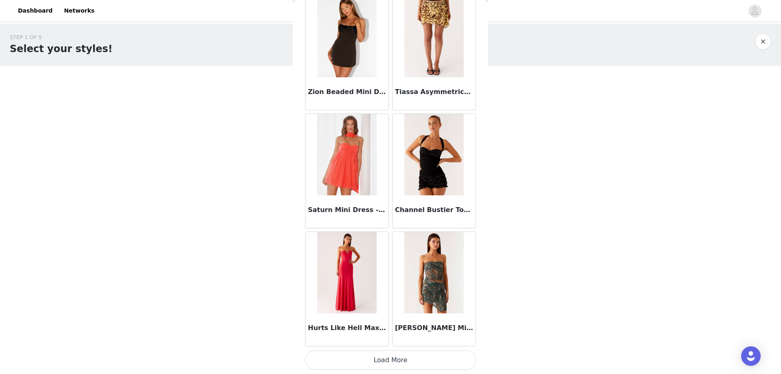
click at [346, 355] on button "Load More" at bounding box center [390, 360] width 171 height 20
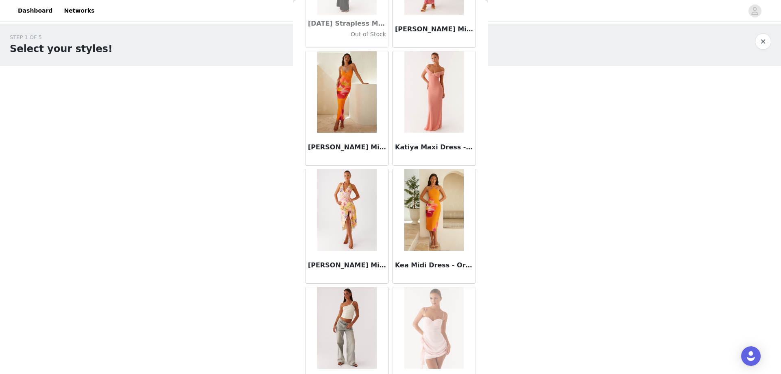
scroll to position [25527, 0]
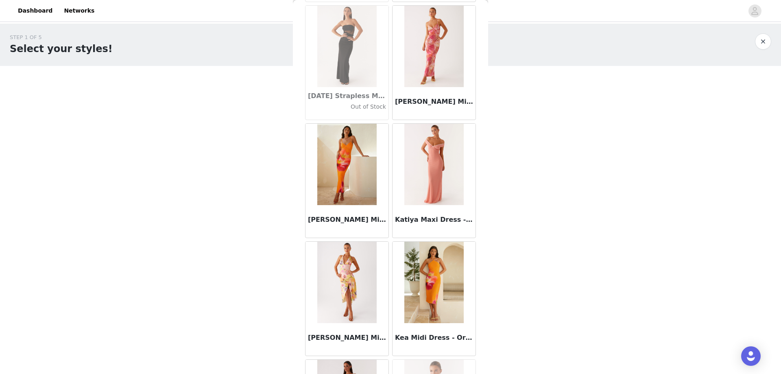
click at [352, 177] on img at bounding box center [346, 164] width 59 height 81
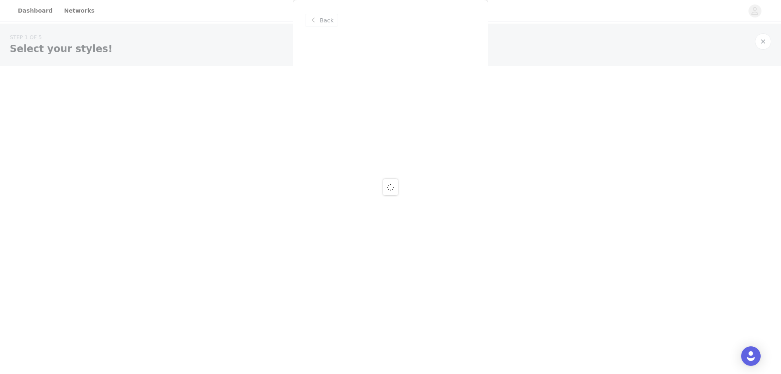
scroll to position [0, 0]
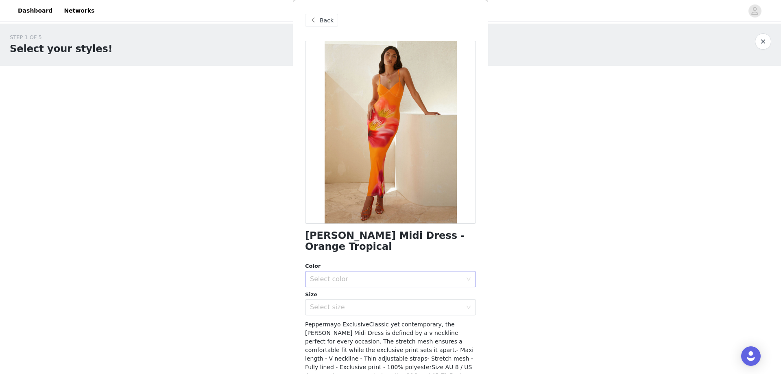
click at [331, 271] on div "Select color" at bounding box center [388, 278] width 156 height 15
click at [337, 289] on li "Orange Tropical" at bounding box center [387, 286] width 165 height 13
click at [337, 303] on div "Select size" at bounding box center [386, 307] width 152 height 8
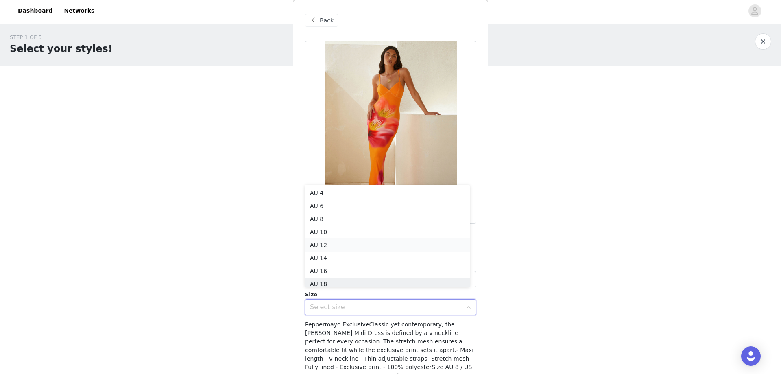
scroll to position [4, 0]
click at [327, 219] on li "AU 8" at bounding box center [387, 214] width 165 height 13
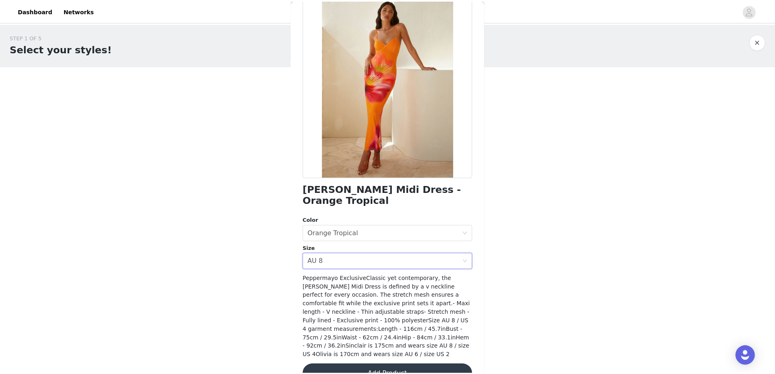
scroll to position [46, 0]
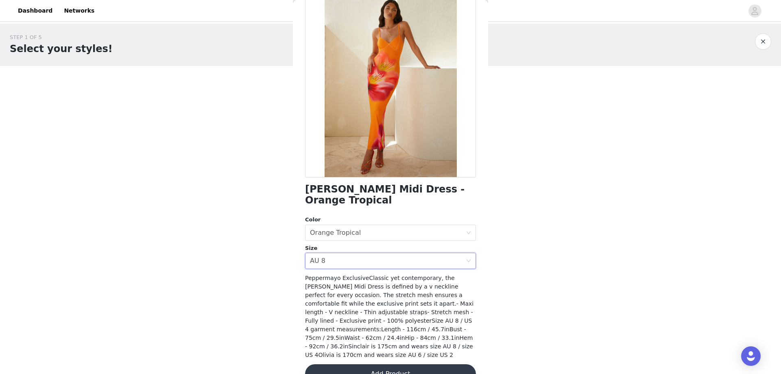
click at [418, 364] on button "Add Product" at bounding box center [390, 374] width 171 height 20
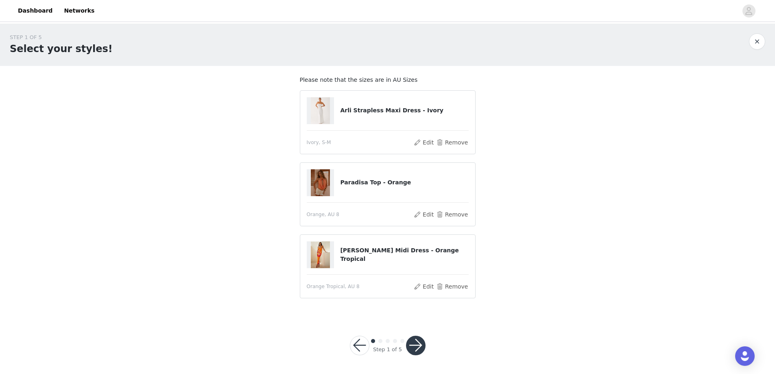
drag, startPoint x: 416, startPoint y: 347, endPoint x: 550, endPoint y: 203, distance: 196.7
click at [549, 204] on div "STEP 1 OF 5 Select your styles! Please note that the sizes are in AU Sizes Arli…" at bounding box center [387, 199] width 775 height 351
click at [423, 291] on button "Edit" at bounding box center [424, 287] width 21 height 10
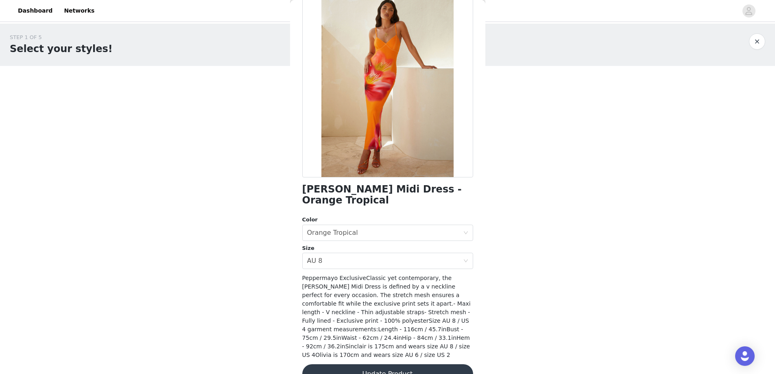
click at [381, 364] on button "Update Product" at bounding box center [387, 374] width 171 height 20
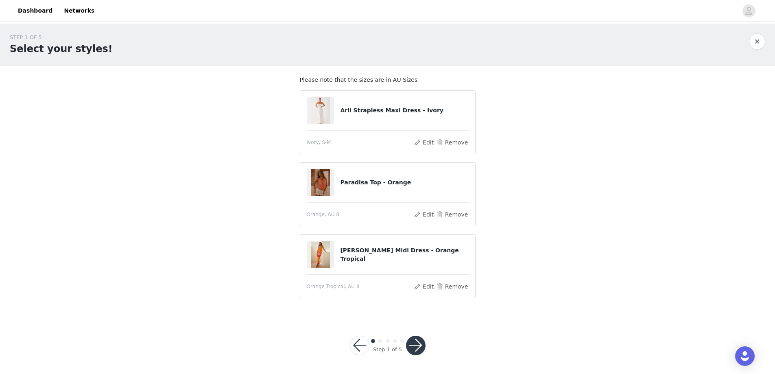
click at [418, 342] on button "button" at bounding box center [416, 346] width 20 height 20
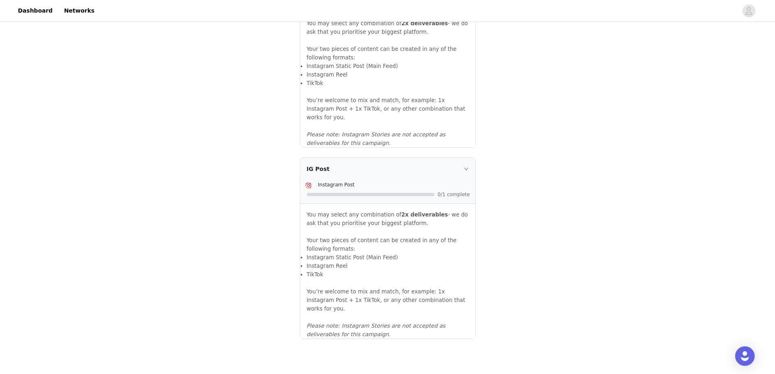
scroll to position [829, 0]
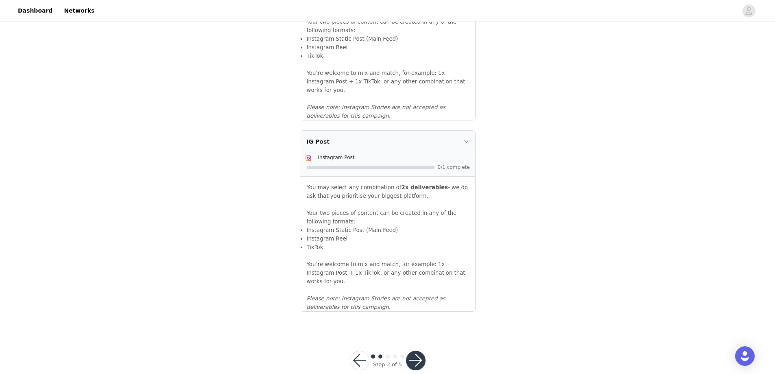
click at [416, 351] on button "button" at bounding box center [416, 361] width 20 height 20
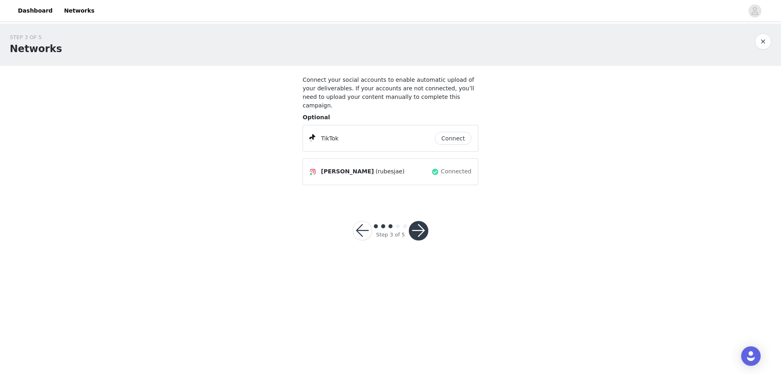
click at [420, 221] on button "button" at bounding box center [419, 231] width 20 height 20
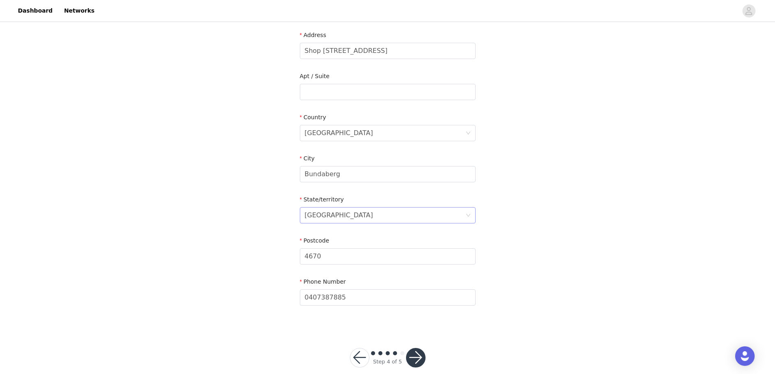
scroll to position [215, 0]
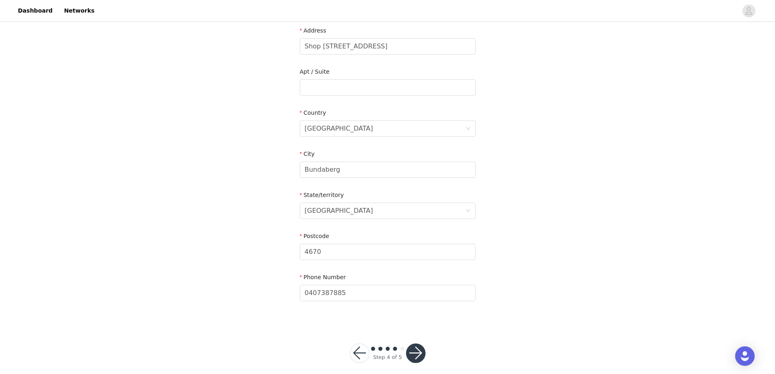
click at [412, 343] on button "button" at bounding box center [416, 353] width 20 height 20
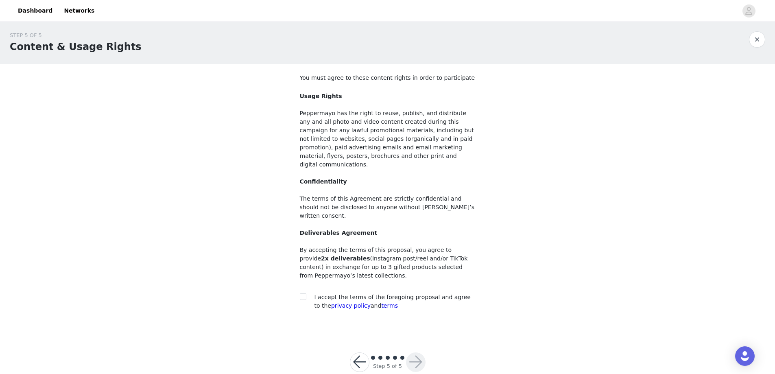
scroll to position [2, 0]
click at [304, 293] on input "checkbox" at bounding box center [303, 296] width 6 height 6
checkbox input "true"
click at [408, 352] on div at bounding box center [416, 362] width 20 height 20
click at [413, 352] on button "button" at bounding box center [416, 362] width 20 height 20
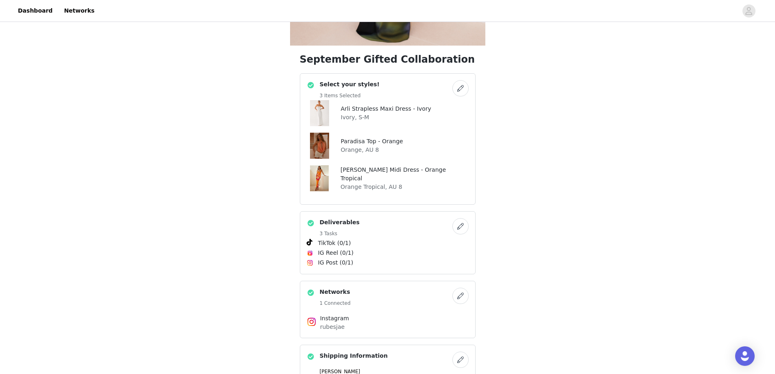
scroll to position [203, 0]
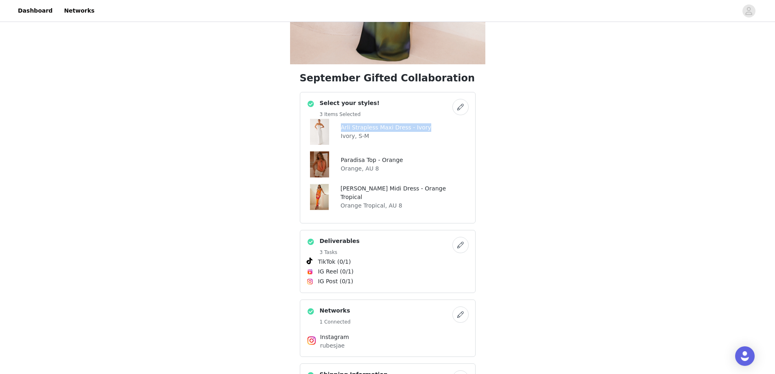
drag, startPoint x: 337, startPoint y: 129, endPoint x: 422, endPoint y: 127, distance: 85.5
click at [422, 127] on div "Arli Strapless Maxi Dress - Ivory Ivory, S-M" at bounding box center [388, 132] width 162 height 26
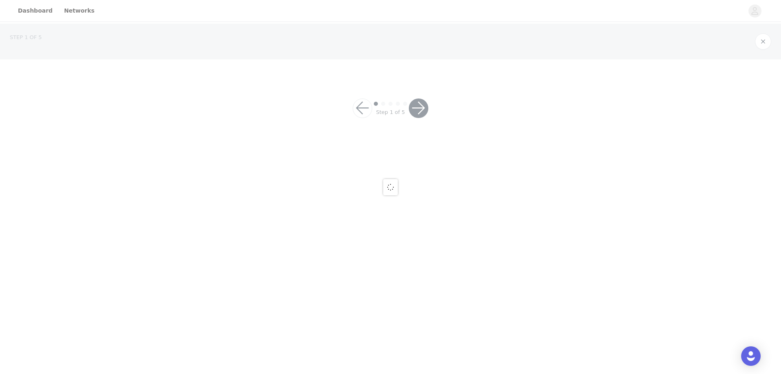
click at [422, 127] on div at bounding box center [390, 187] width 781 height 374
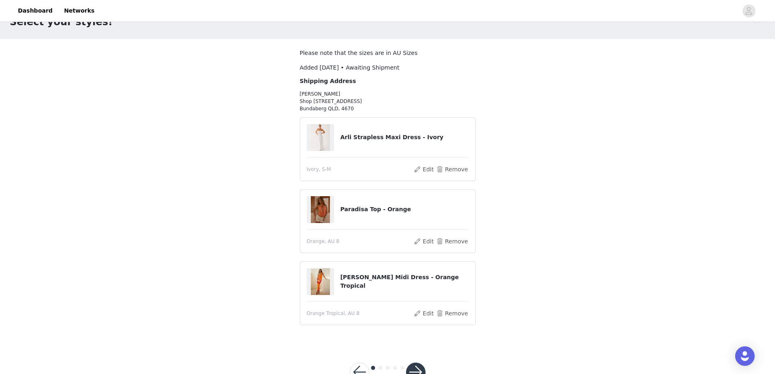
scroll to position [55, 0]
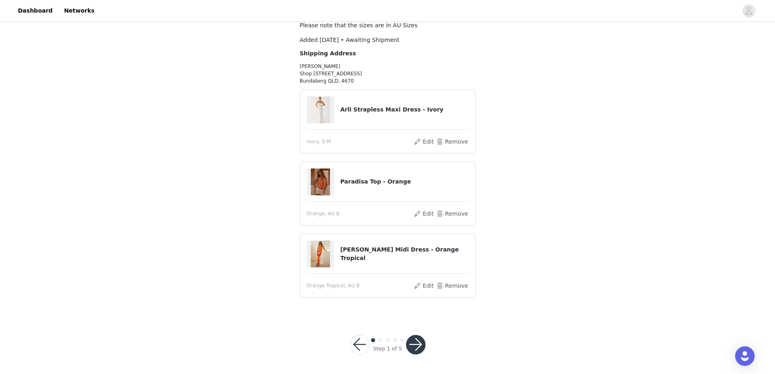
click at [416, 350] on button "button" at bounding box center [416, 345] width 20 height 20
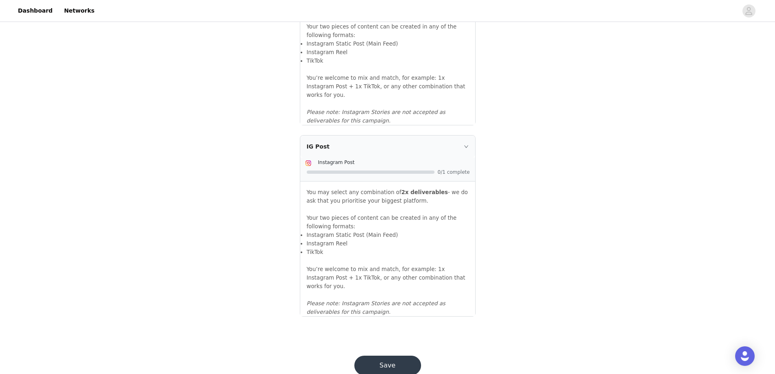
scroll to position [829, 0]
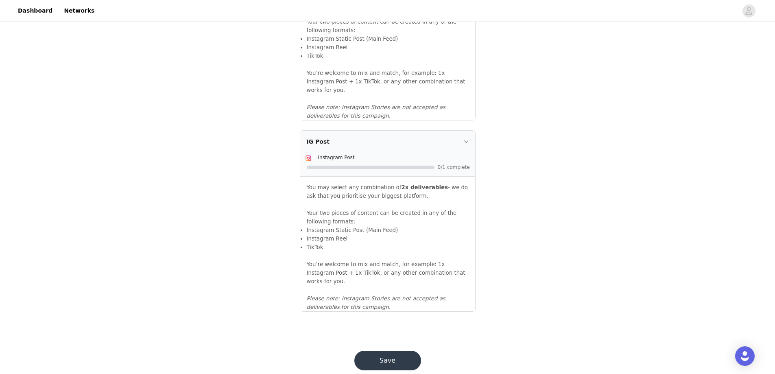
click at [392, 351] on button "Save" at bounding box center [387, 361] width 67 height 20
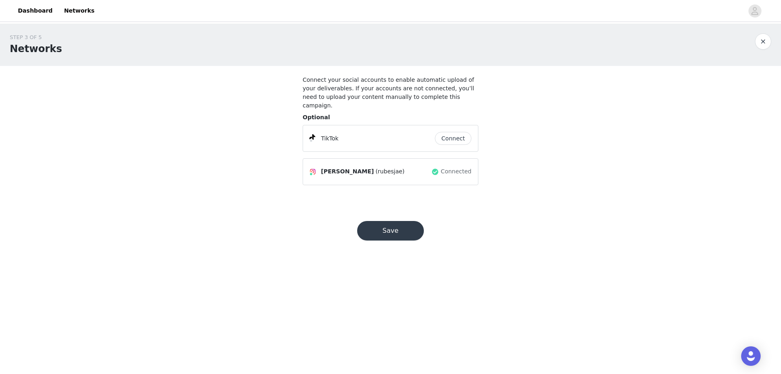
click at [372, 227] on button "Save" at bounding box center [390, 231] width 67 height 20
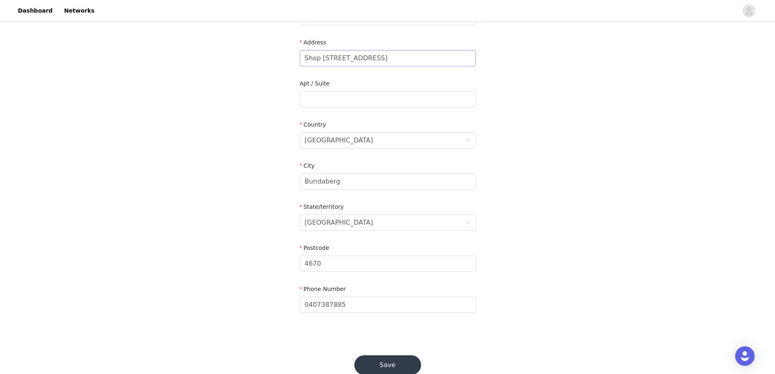
scroll to position [215, 0]
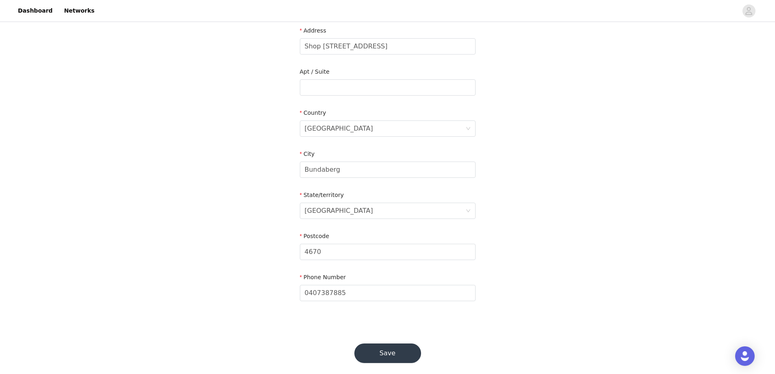
click at [376, 344] on button "Save" at bounding box center [387, 353] width 67 height 20
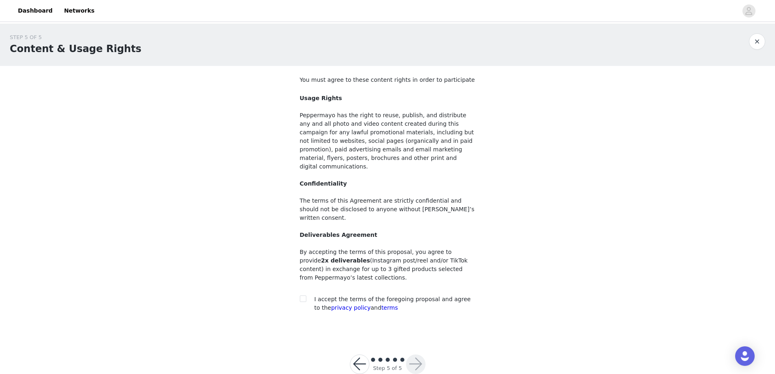
scroll to position [2, 0]
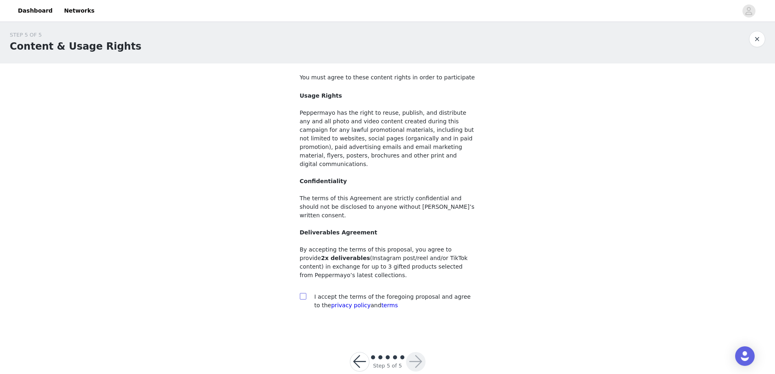
click at [304, 293] on input "checkbox" at bounding box center [303, 296] width 6 height 6
checkbox input "true"
click at [417, 352] on button "button" at bounding box center [416, 362] width 20 height 20
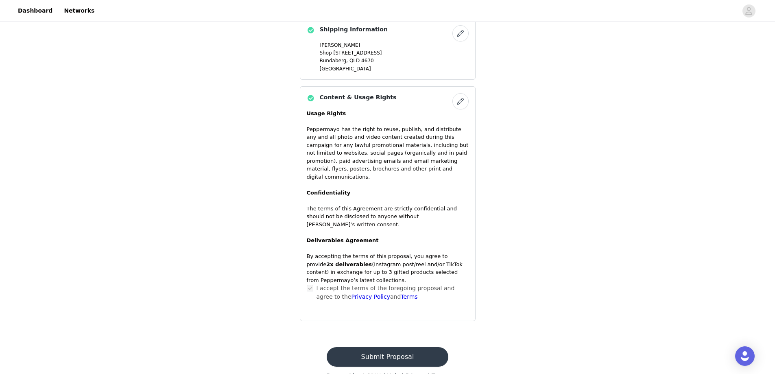
click at [405, 347] on button "Submit Proposal" at bounding box center [388, 357] width 122 height 20
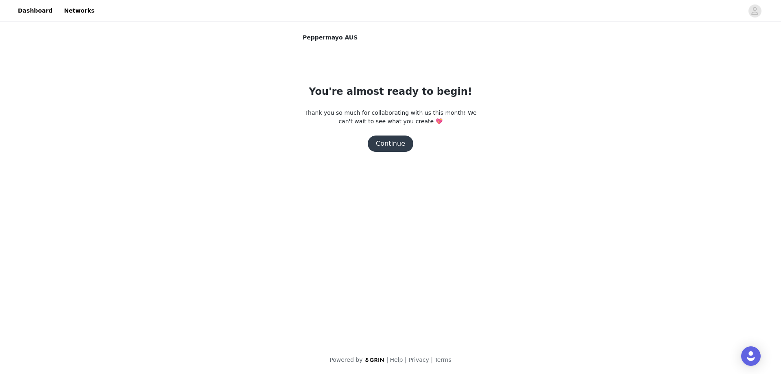
click at [393, 142] on button "Continue" at bounding box center [391, 144] width 46 height 16
